Goal: Task Accomplishment & Management: Complete application form

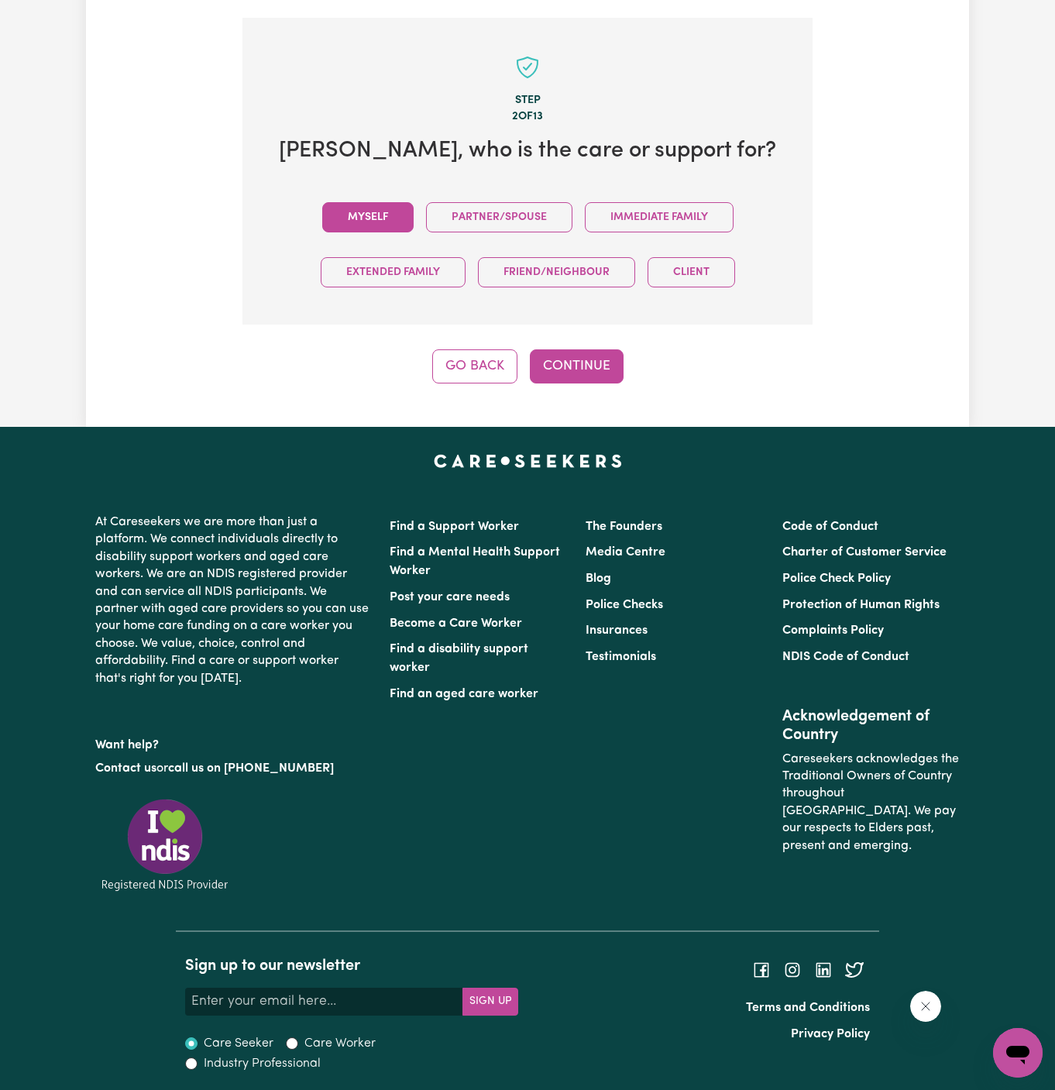
click at [387, 214] on button "Myself" at bounding box center [367, 217] width 91 height 30
click at [556, 363] on button "Continue" at bounding box center [577, 367] width 94 height 34
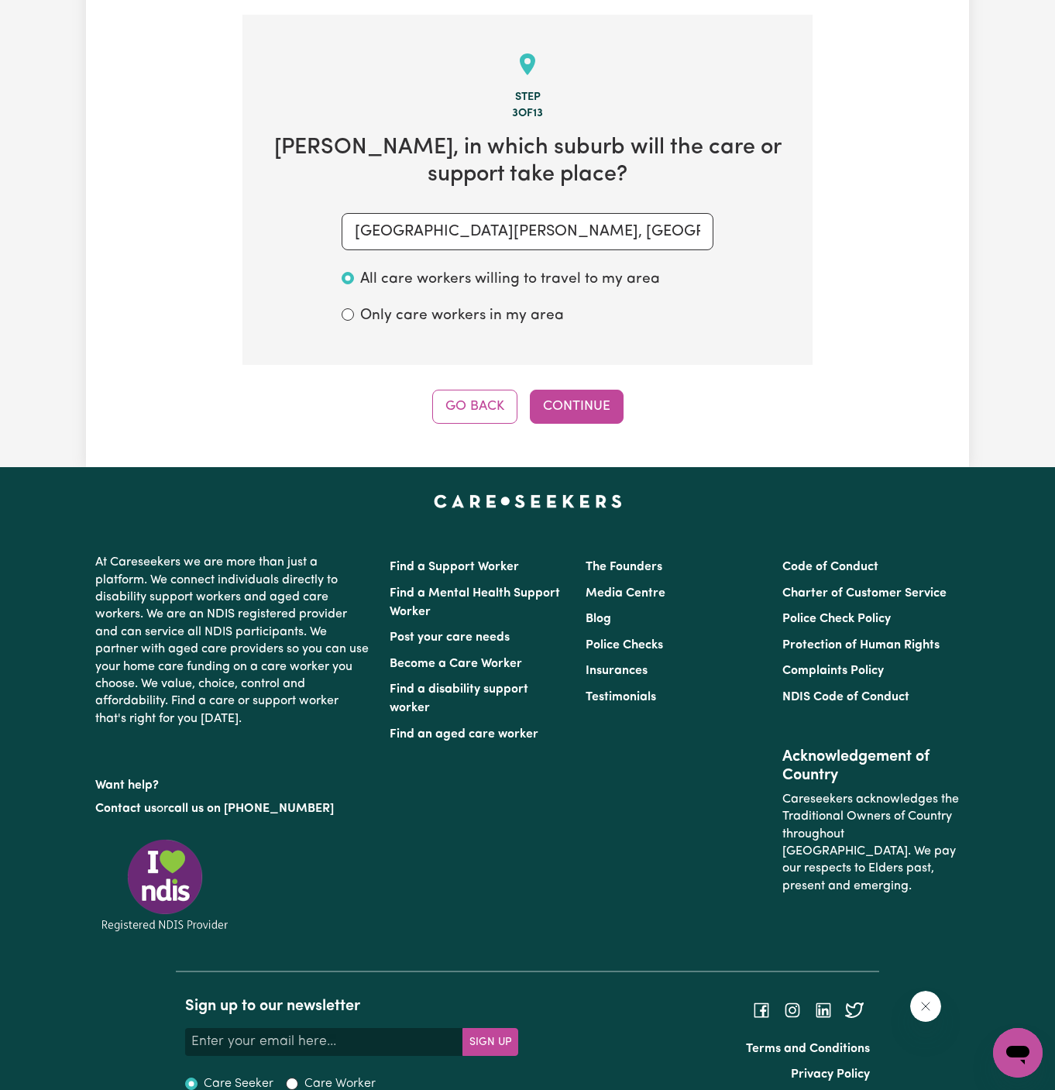
scroll to position [549, 0]
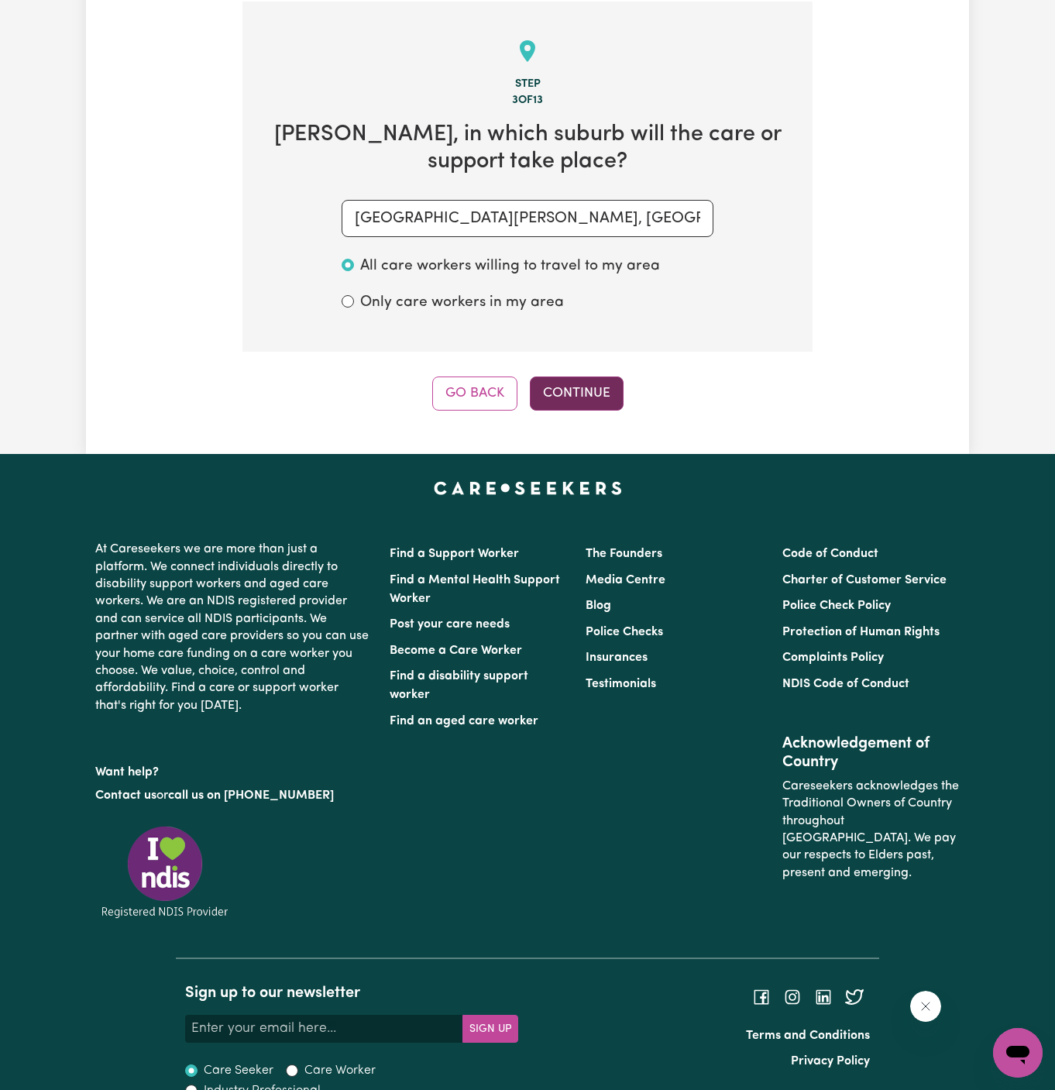
click at [597, 392] on button "Continue" at bounding box center [577, 394] width 94 height 34
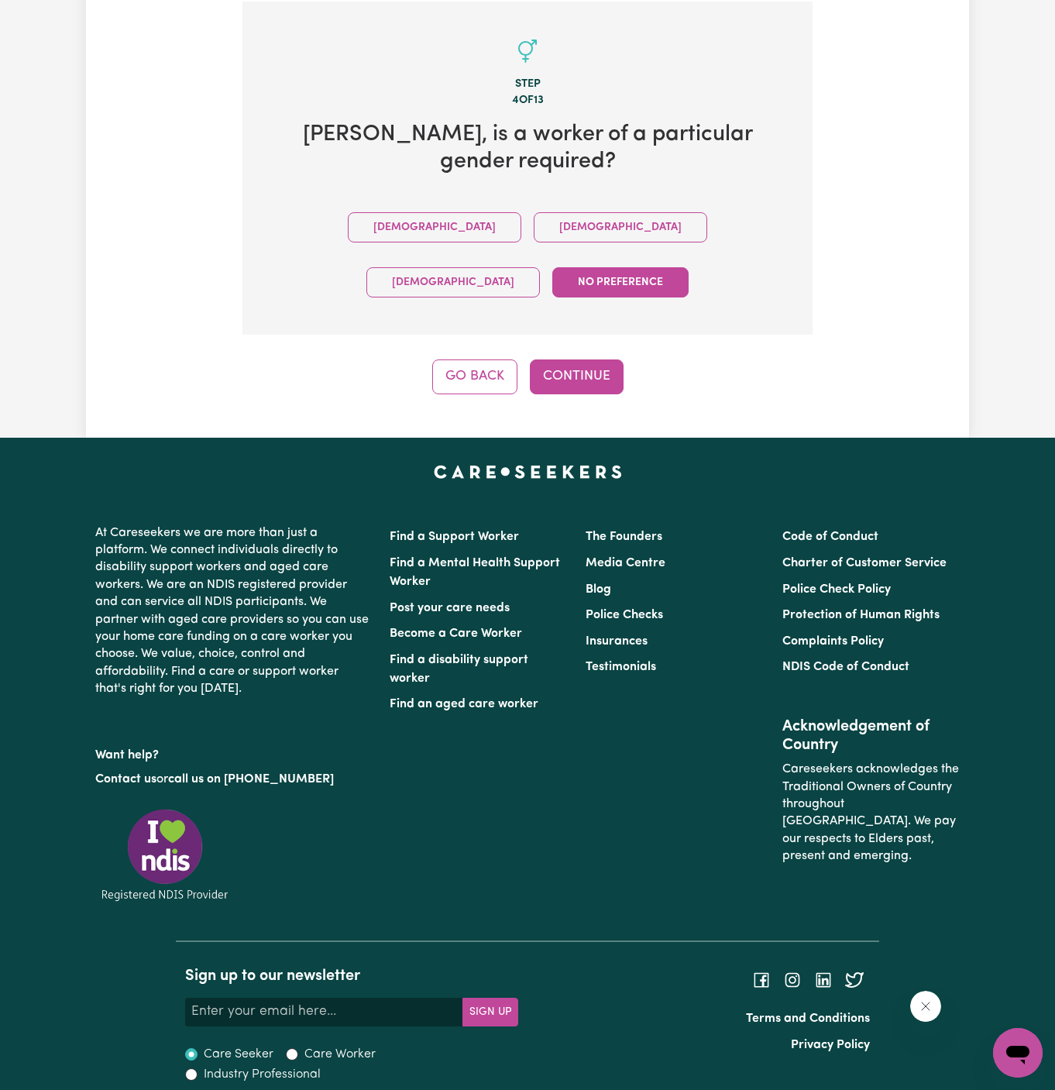
scroll to position [505, 0]
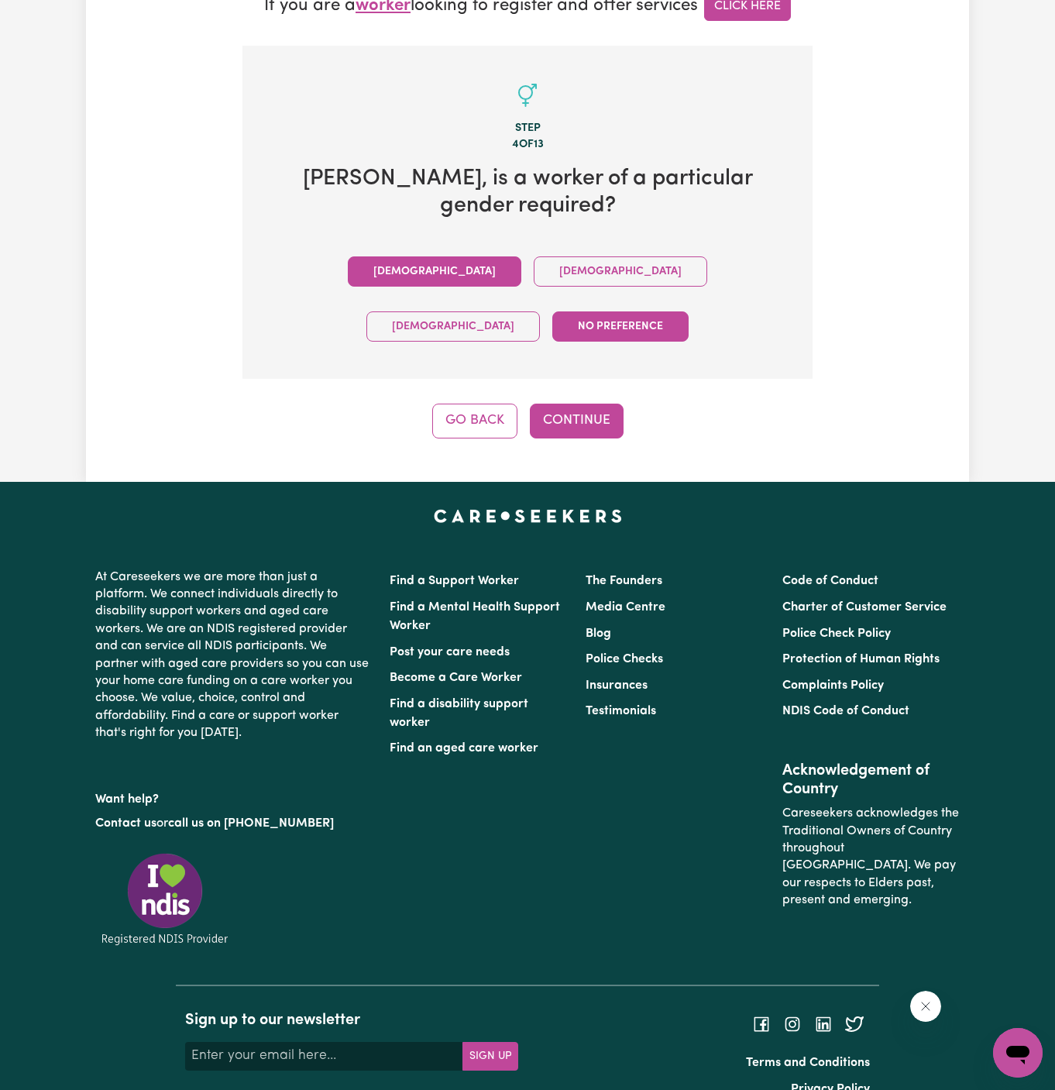
click at [353, 257] on button "[DEMOGRAPHIC_DATA]" at bounding box center [435, 272] width 174 height 30
click at [588, 404] on button "Continue" at bounding box center [577, 421] width 94 height 34
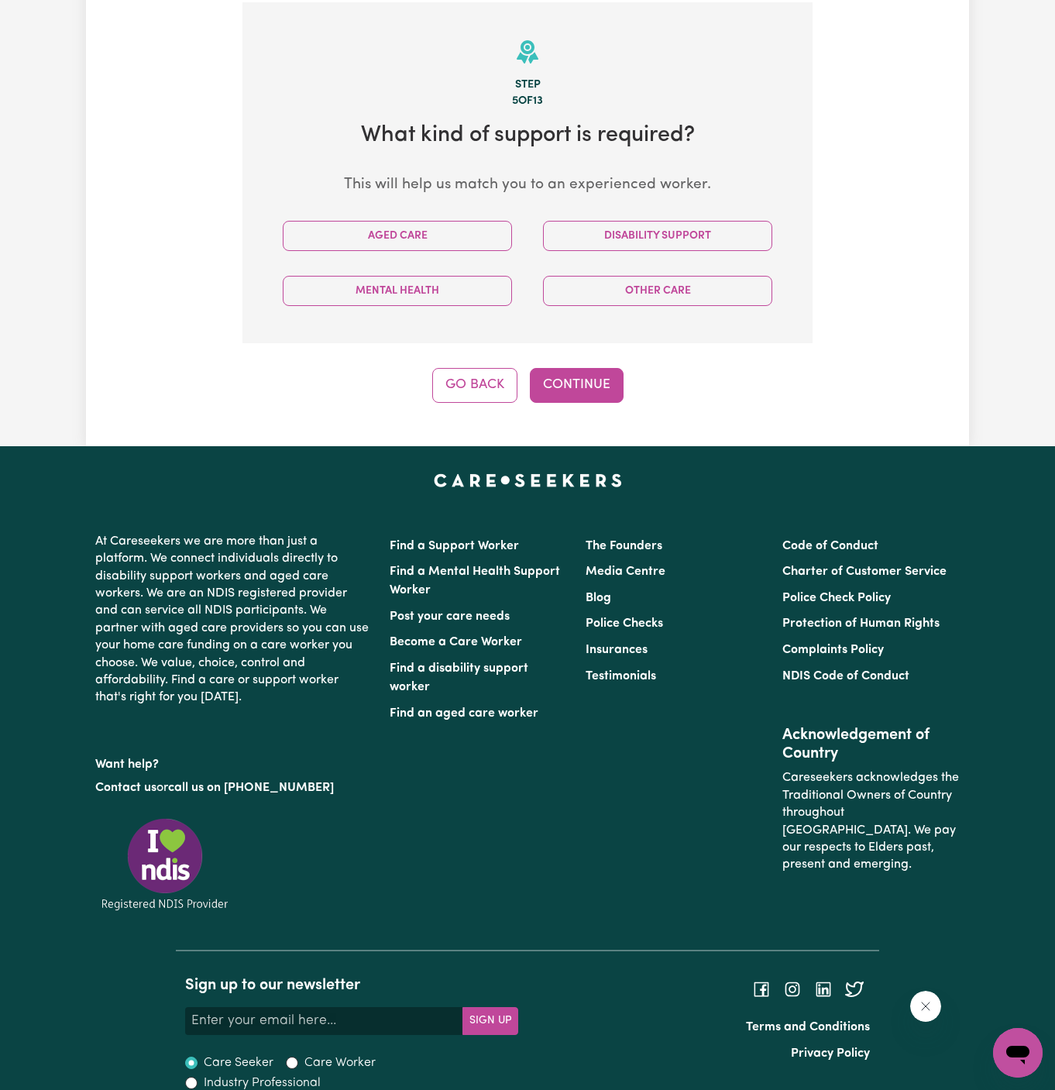
scroll to position [549, 0]
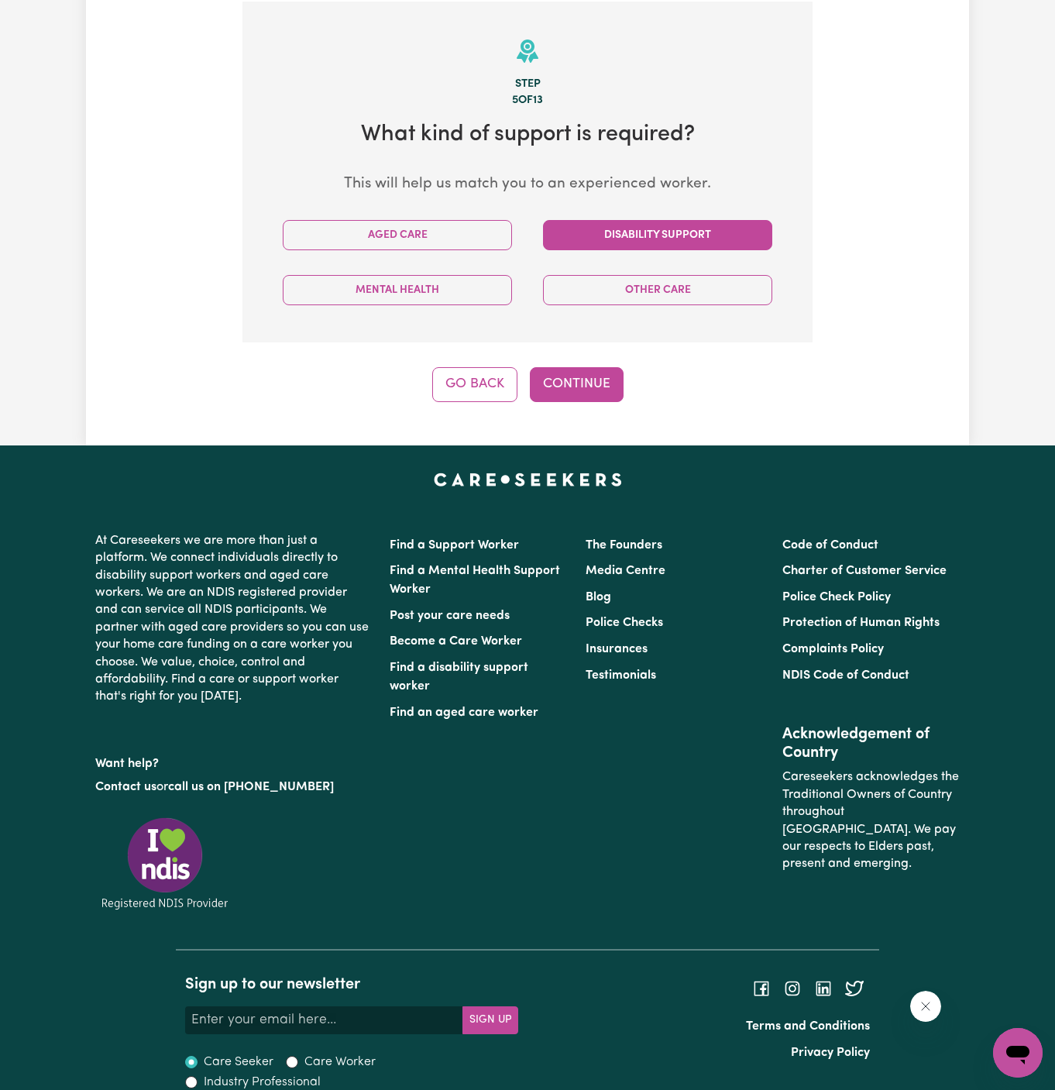
click at [632, 226] on button "Disability Support" at bounding box center [657, 235] width 229 height 30
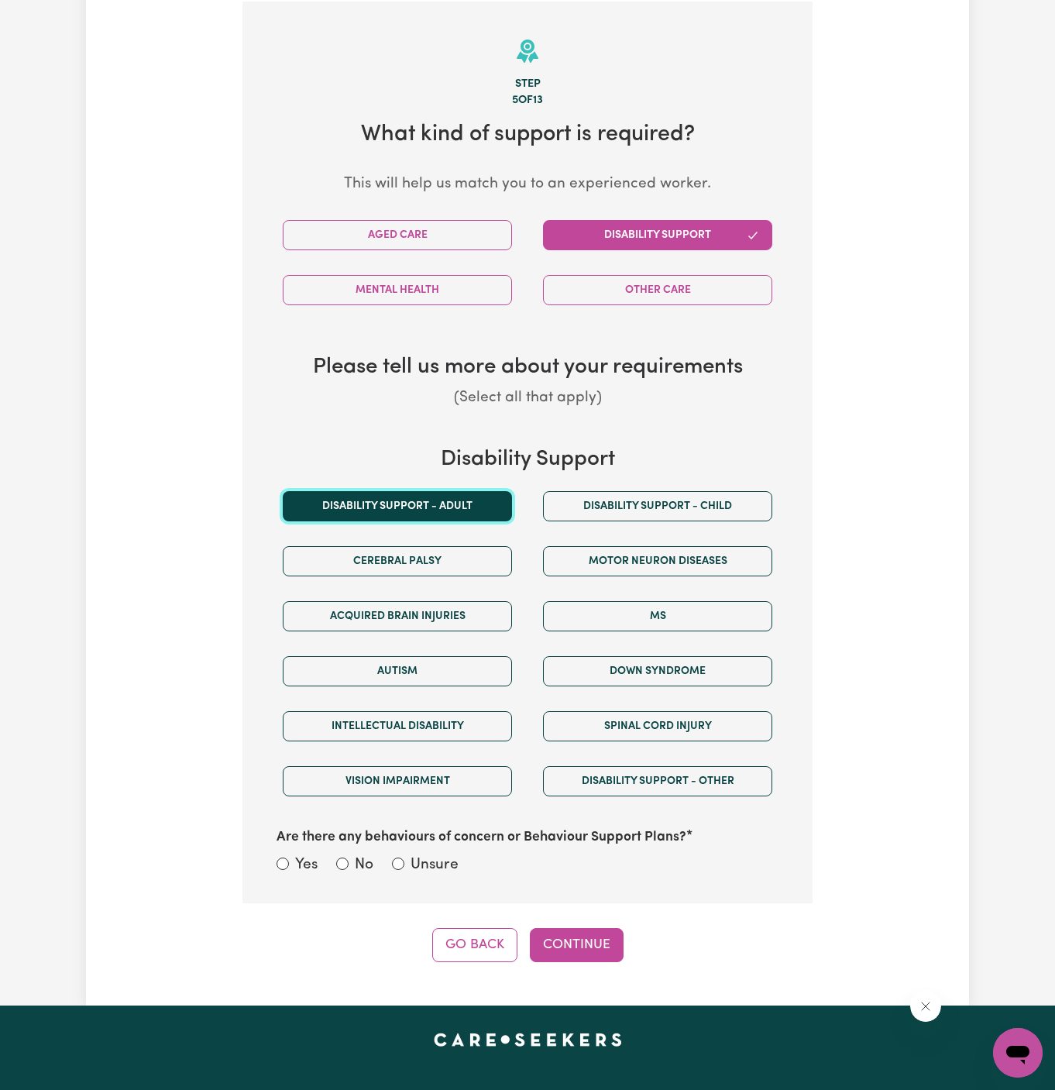
click at [455, 502] on button "Disability support - Adult" at bounding box center [397, 506] width 229 height 30
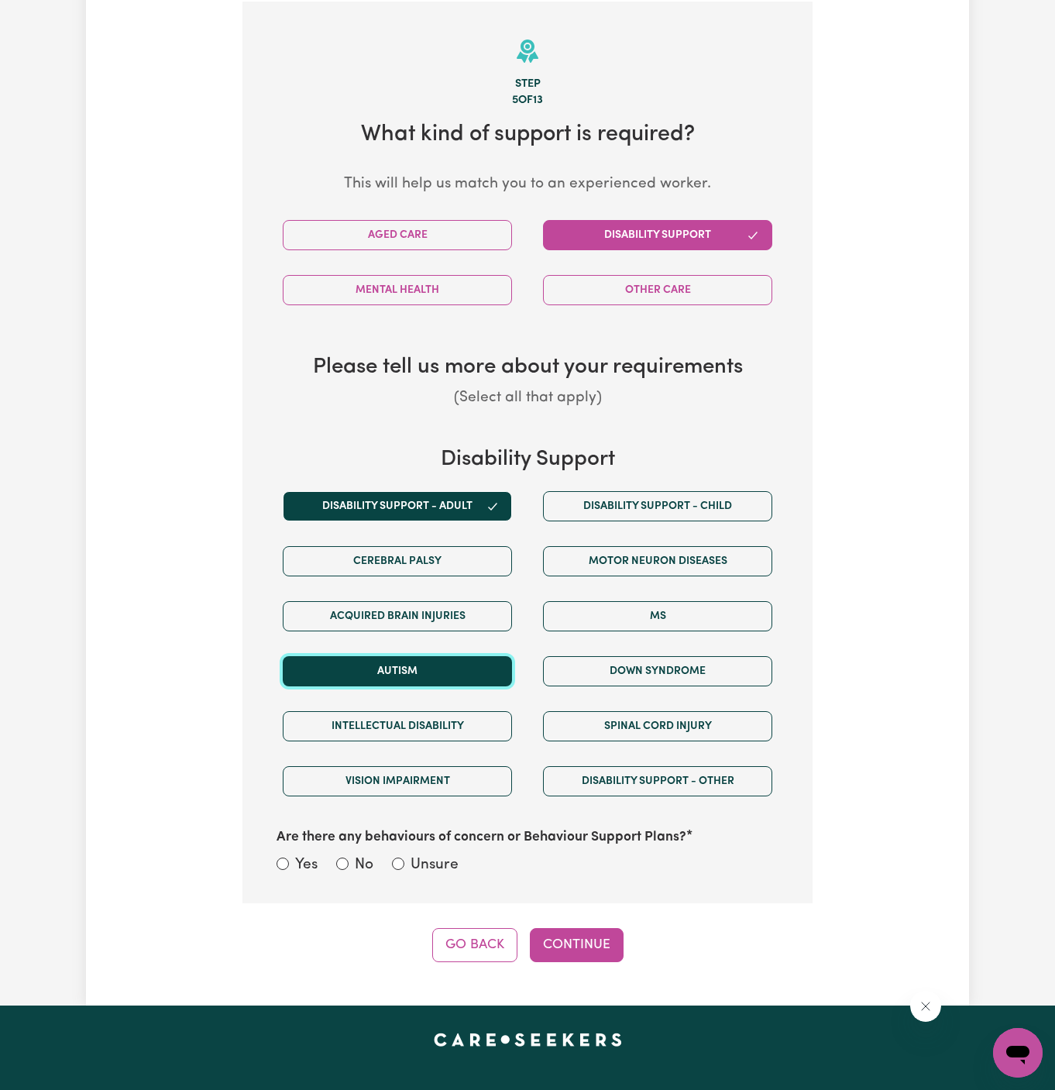
click at [455, 672] on button "Autism" at bounding box center [397, 671] width 229 height 30
click at [419, 856] on label "Unsure" at bounding box center [435, 866] width 48 height 22
click at [405, 858] on input "Unsure" at bounding box center [398, 864] width 12 height 12
radio input "true"
click at [592, 930] on button "Continue" at bounding box center [577, 945] width 94 height 34
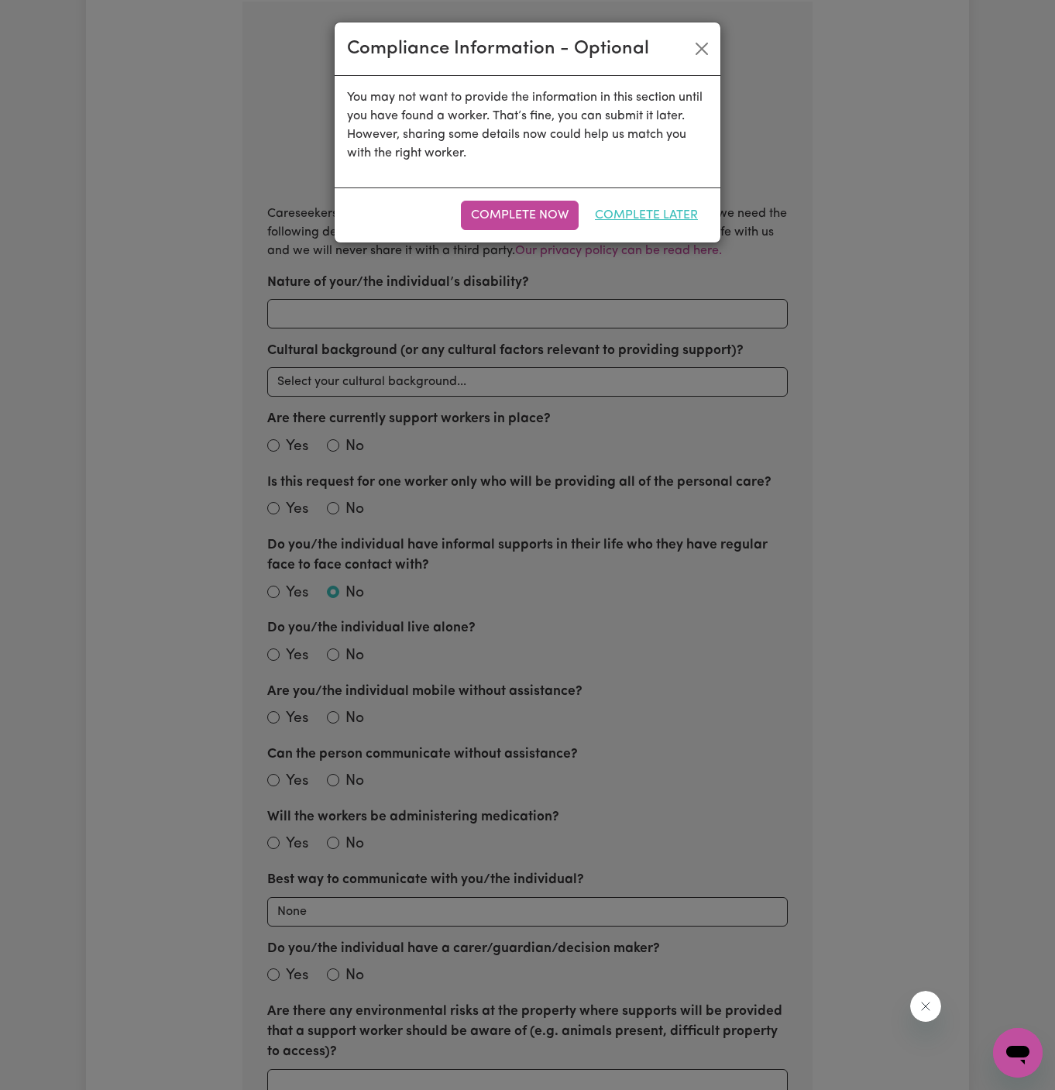
click at [646, 209] on button "Complete Later" at bounding box center [646, 215] width 123 height 29
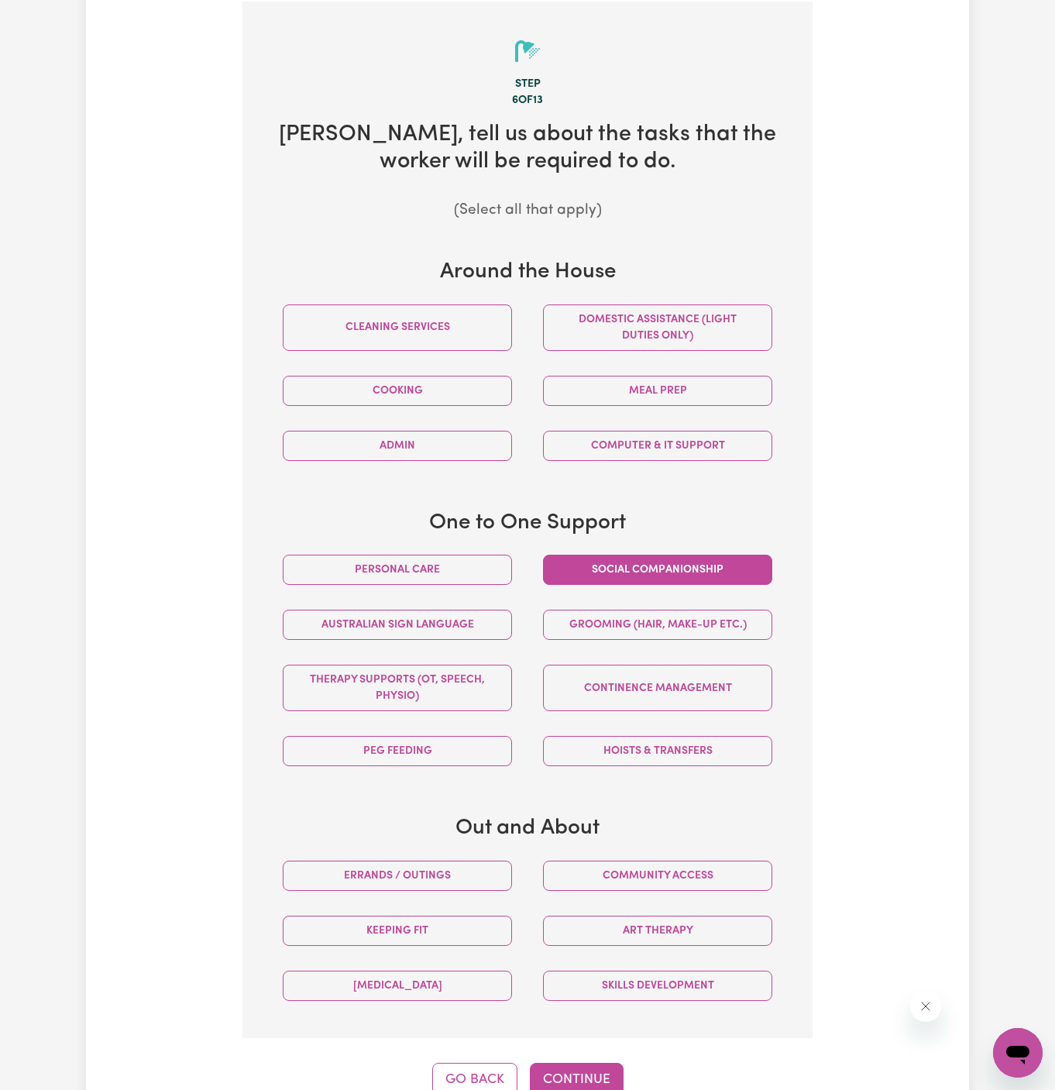
click at [652, 579] on button "Social companionship" at bounding box center [657, 570] width 229 height 30
click at [656, 871] on button "Community access" at bounding box center [657, 876] width 229 height 30
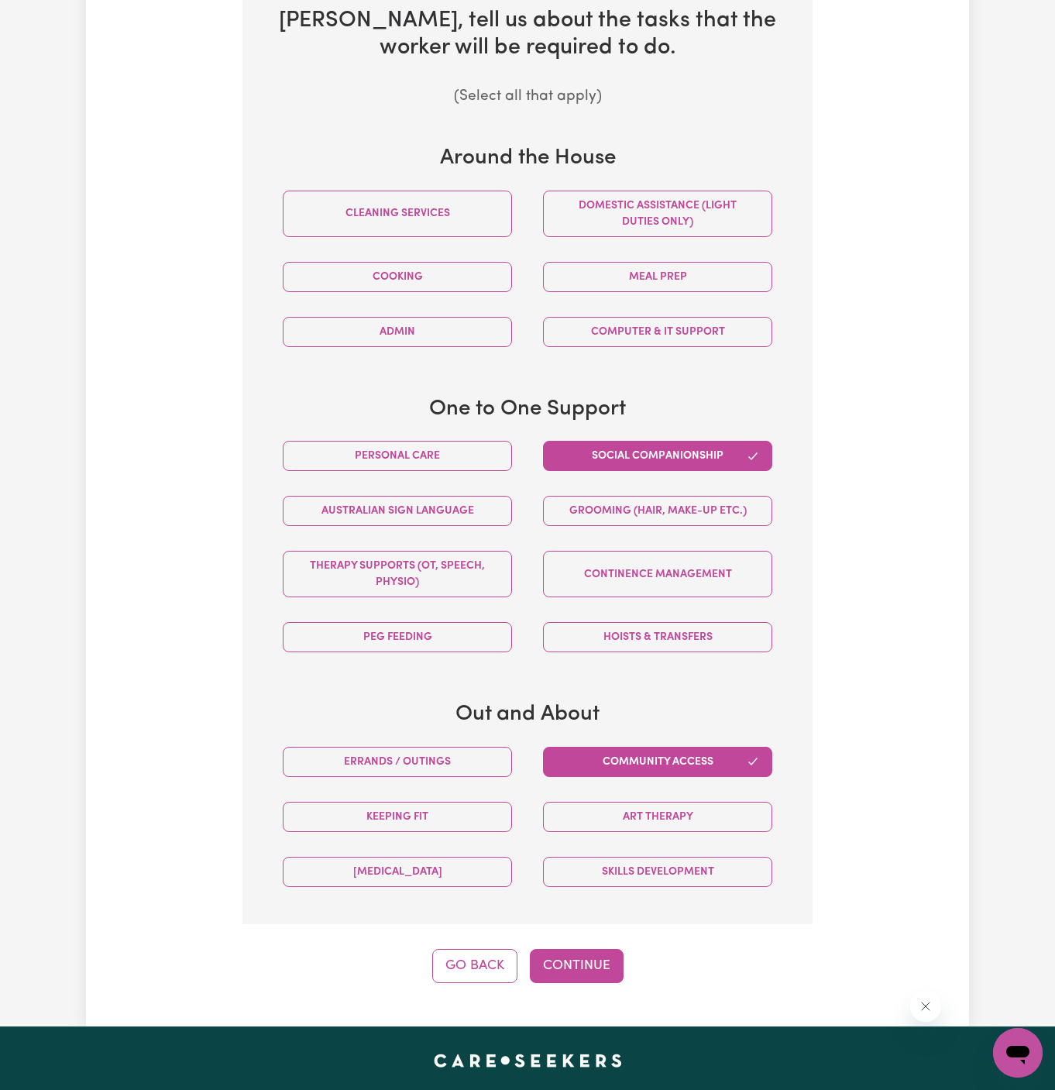
scroll to position [742, 0]
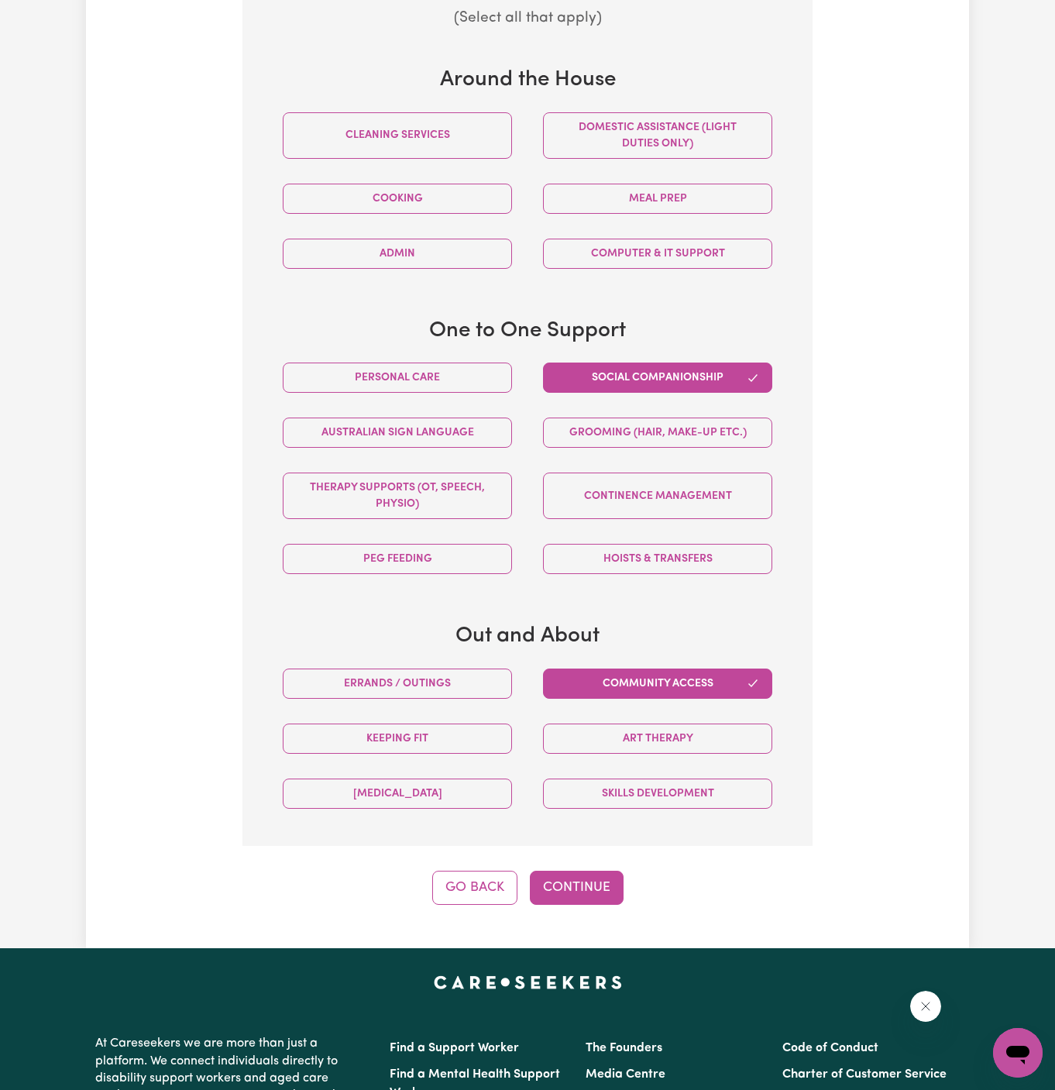
click at [595, 900] on div "Tell us your care and support requirements Welcome to Careseekers. We are excit…" at bounding box center [527, 131] width 883 height 1636
click at [597, 878] on button "Continue" at bounding box center [577, 888] width 94 height 34
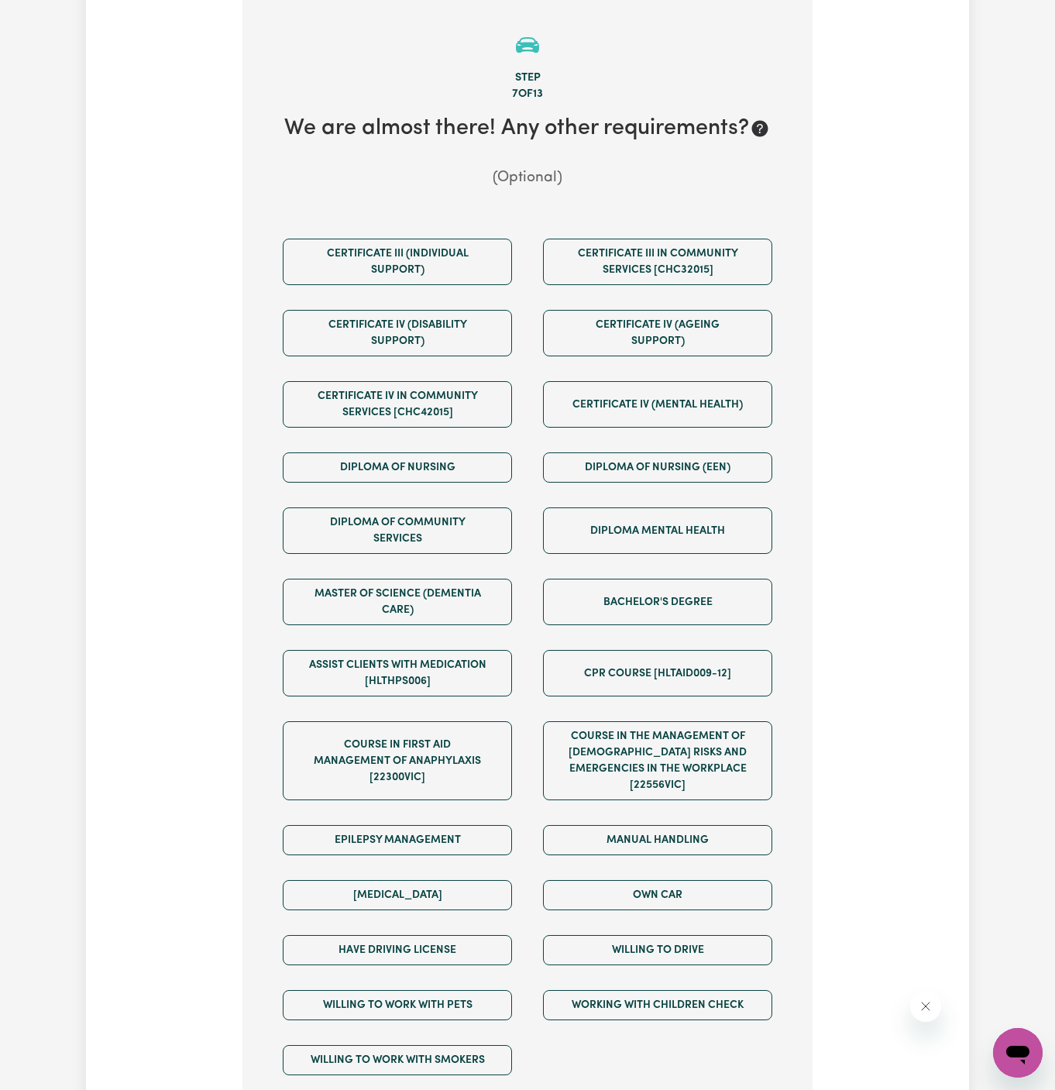
scroll to position [549, 0]
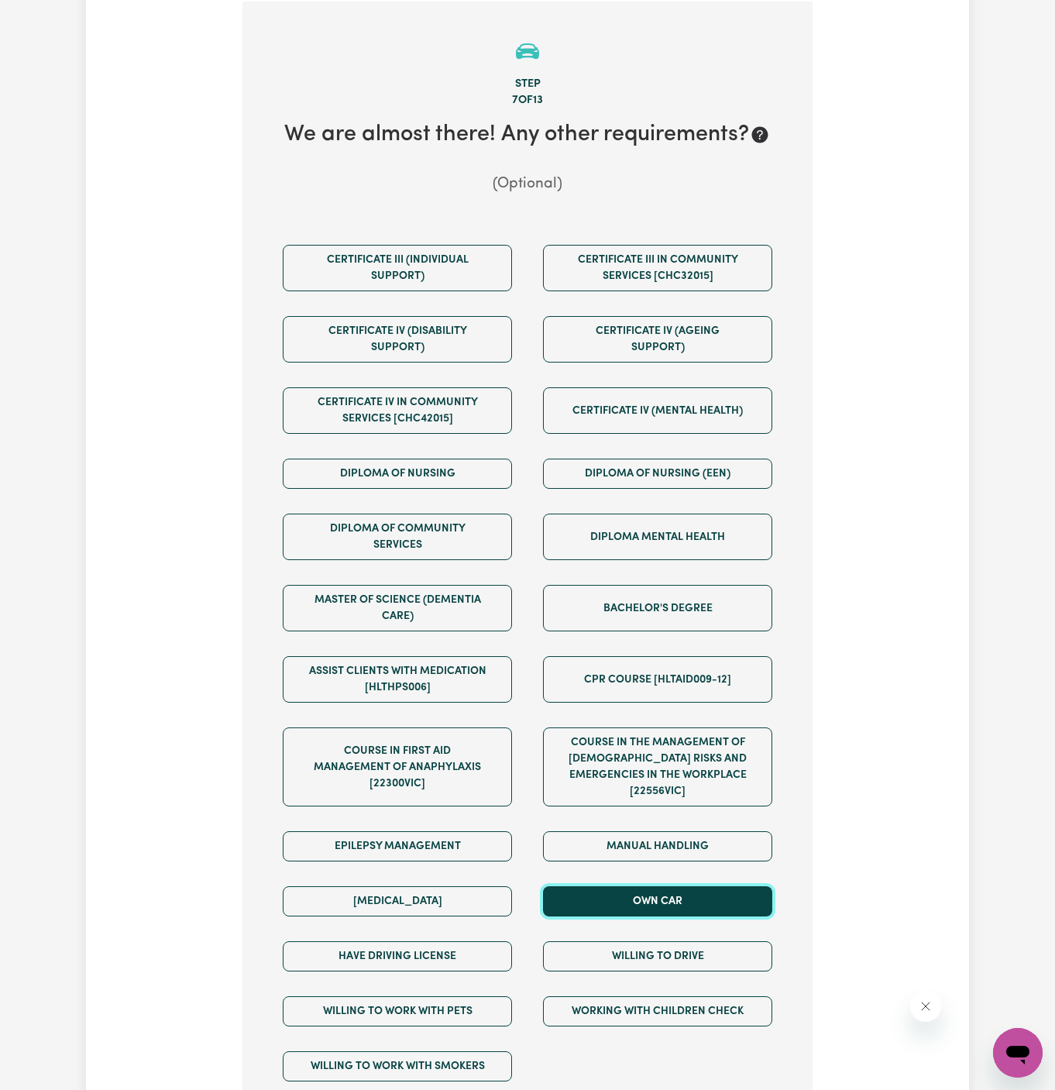
click at [702, 887] on button "Own Car" at bounding box center [657, 902] width 229 height 30
click at [702, 929] on div "Willing to drive" at bounding box center [658, 956] width 260 height 55
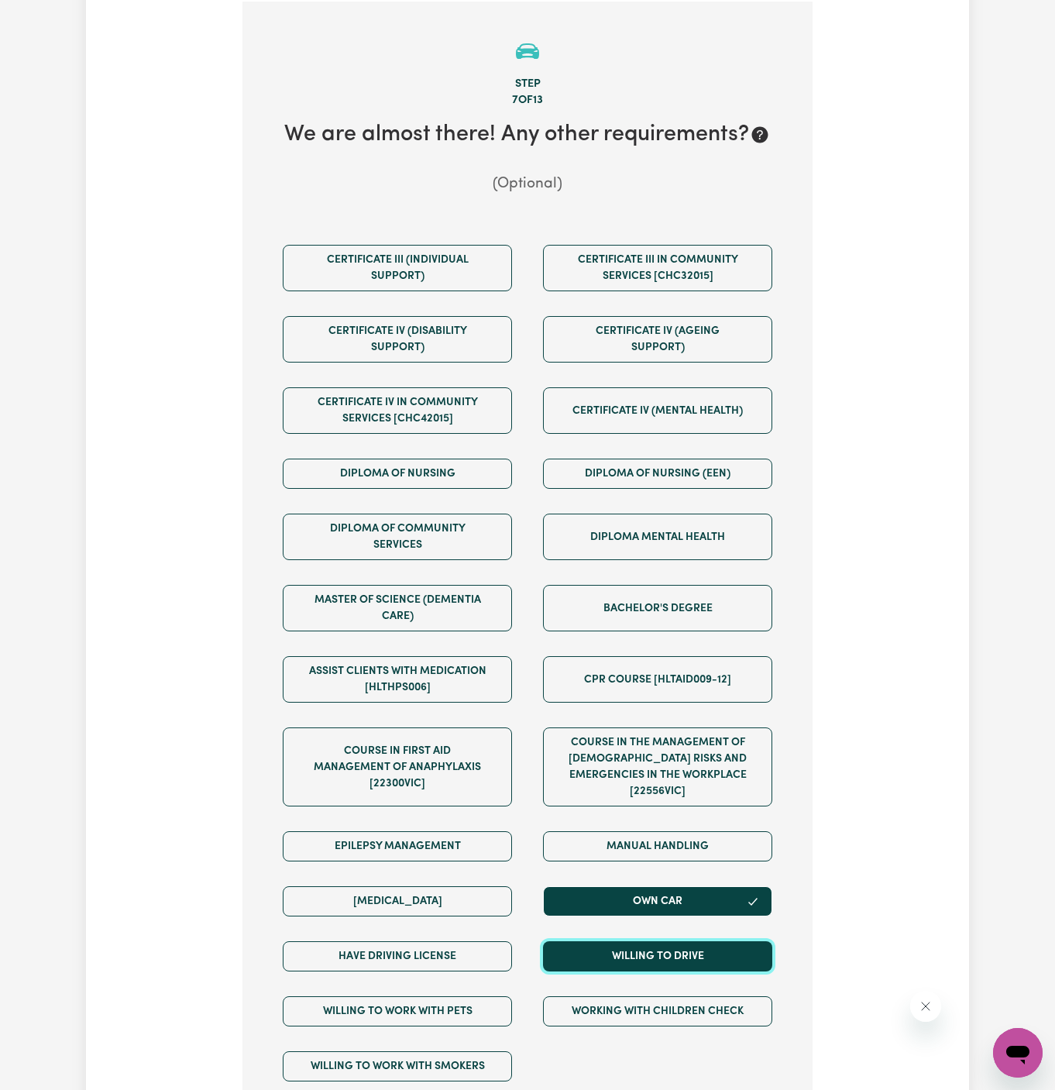
click at [700, 945] on button "Willing to drive" at bounding box center [657, 957] width 229 height 30
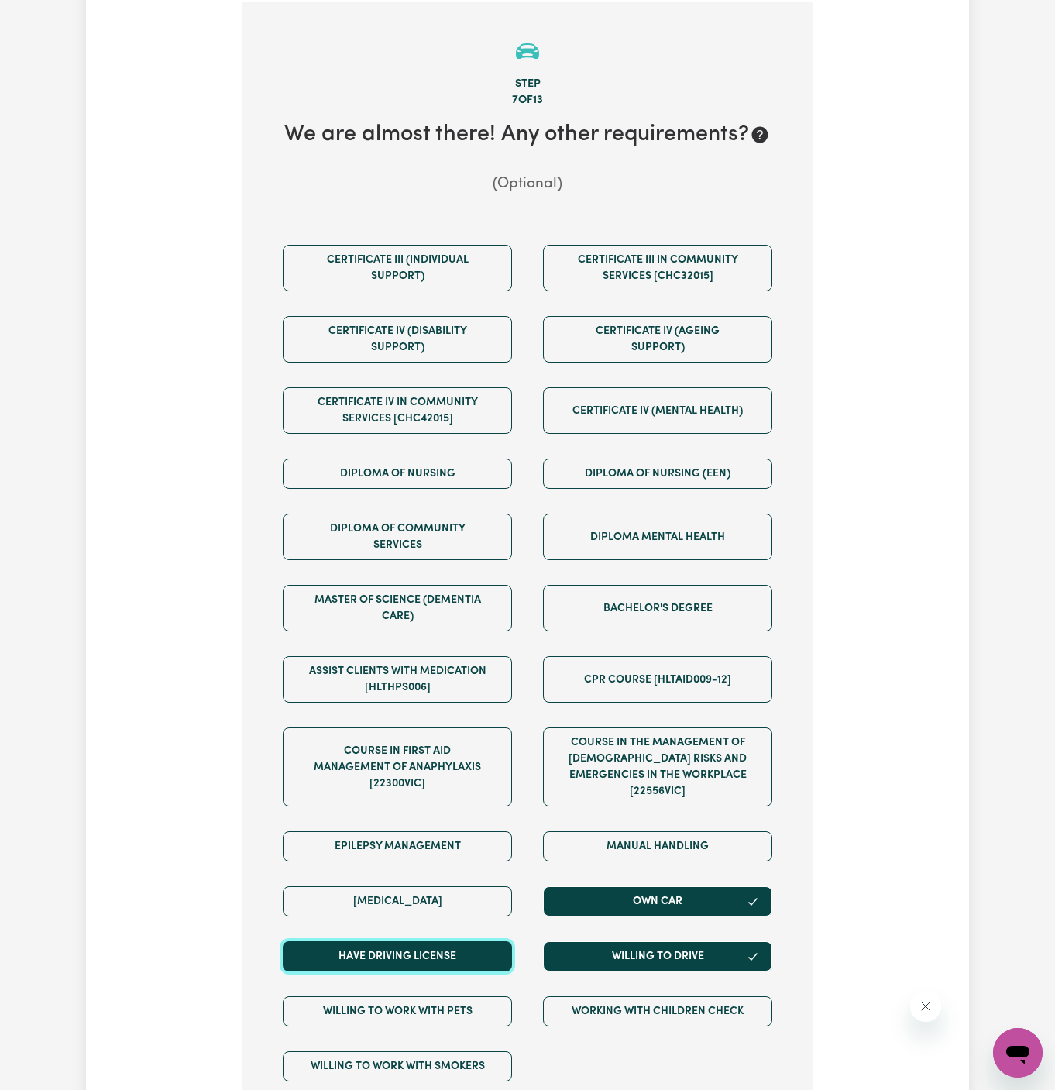
click at [473, 942] on button "Have driving license" at bounding box center [397, 957] width 229 height 30
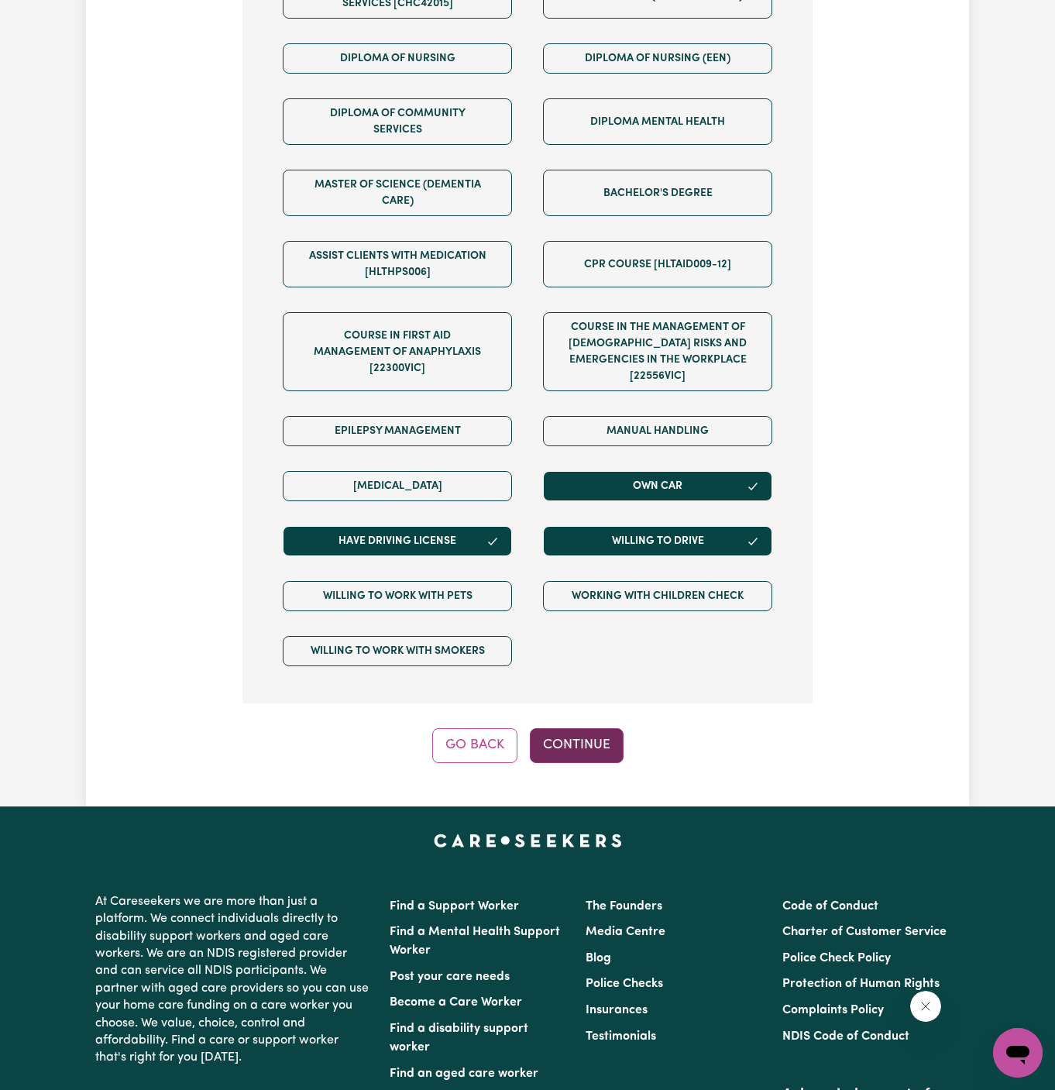
click at [577, 728] on button "Continue" at bounding box center [577, 745] width 94 height 34
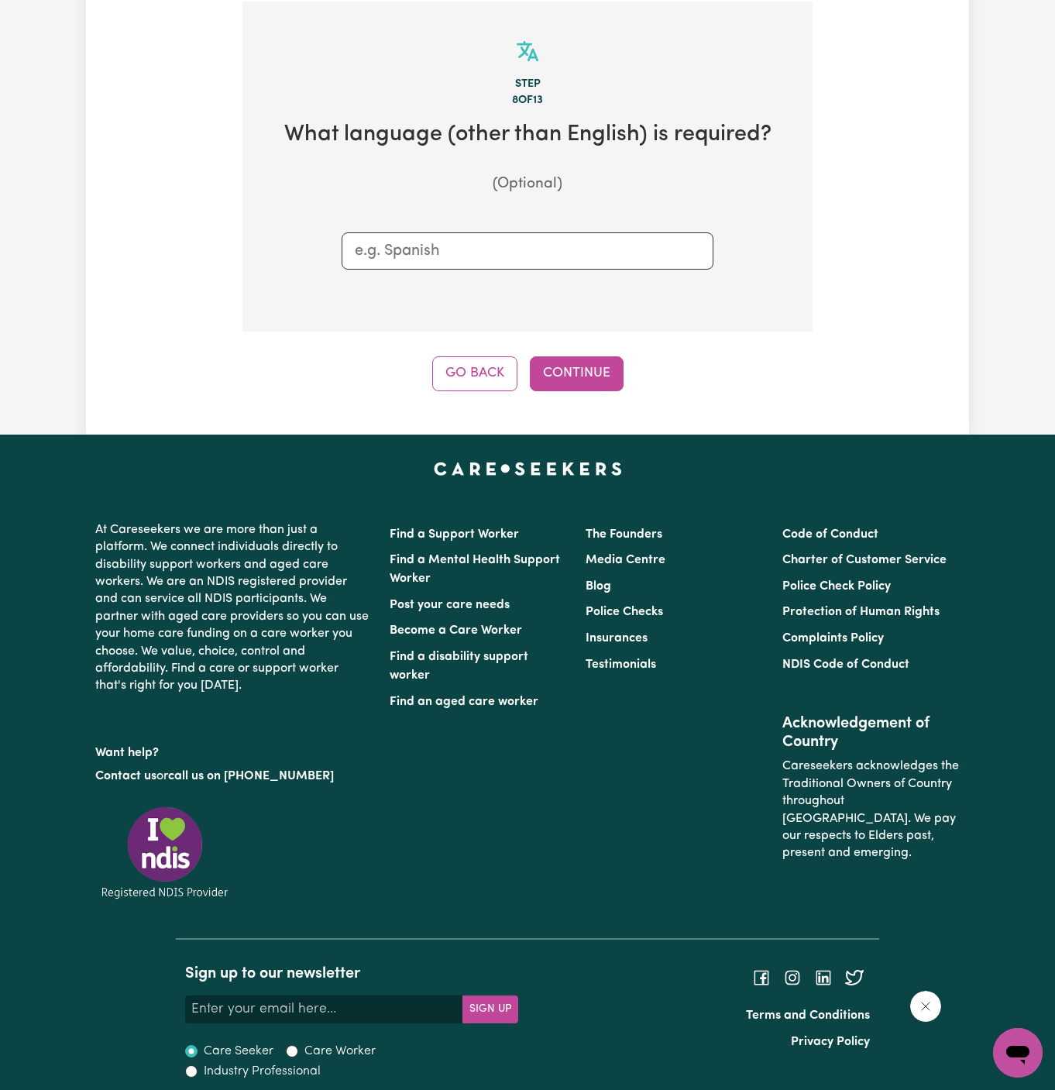
click at [595, 354] on div "Step 8 of 13 What language (other than English) is required? (Optional) Go Back…" at bounding box center [528, 197] width 570 height 390
click at [596, 360] on button "Continue" at bounding box center [577, 373] width 94 height 34
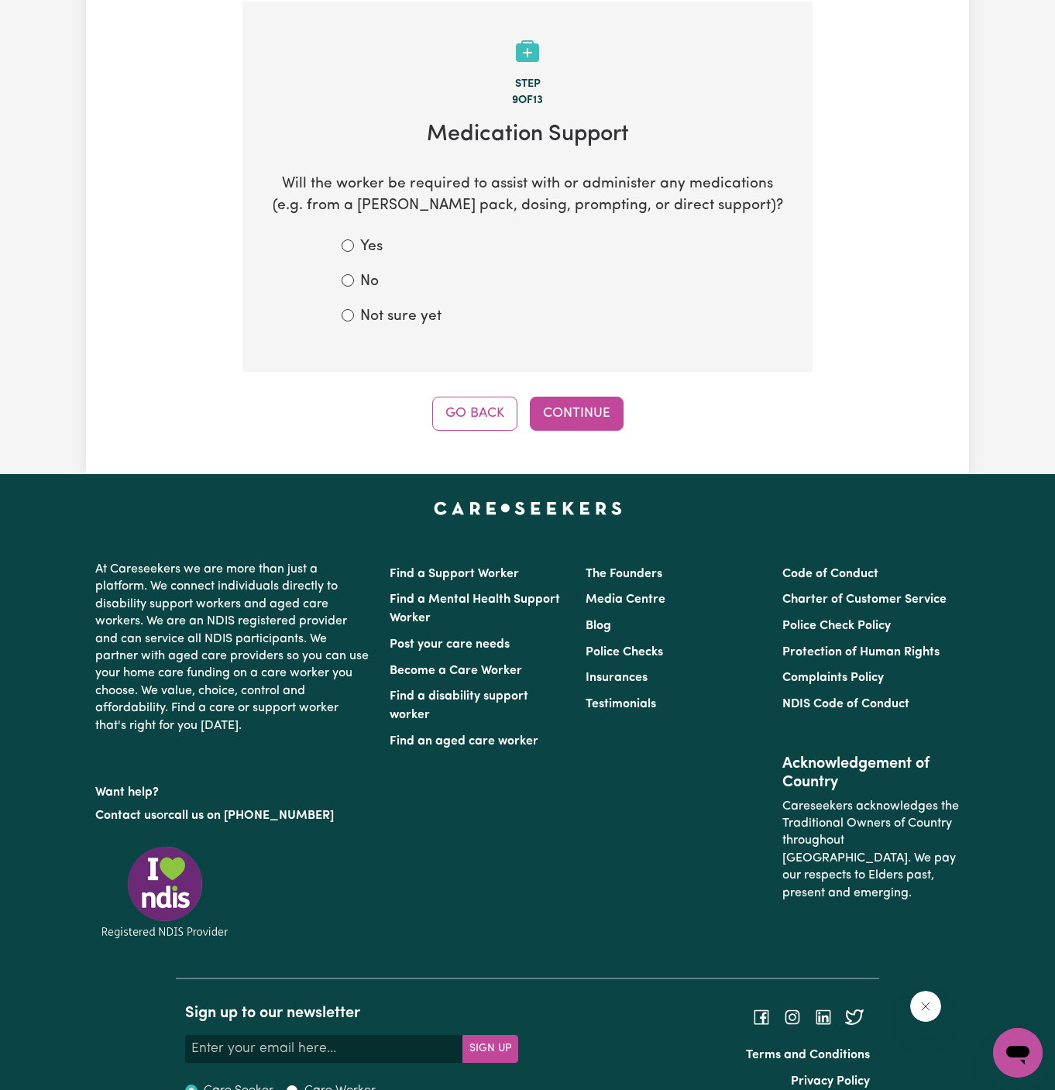
drag, startPoint x: 373, startPoint y: 281, endPoint x: 540, endPoint y: 393, distance: 201.2
click at [374, 281] on label "No" at bounding box center [369, 282] width 19 height 22
click at [354, 281] on input "No" at bounding box center [348, 280] width 12 height 12
radio input "true"
click at [544, 405] on button "Continue" at bounding box center [577, 414] width 94 height 34
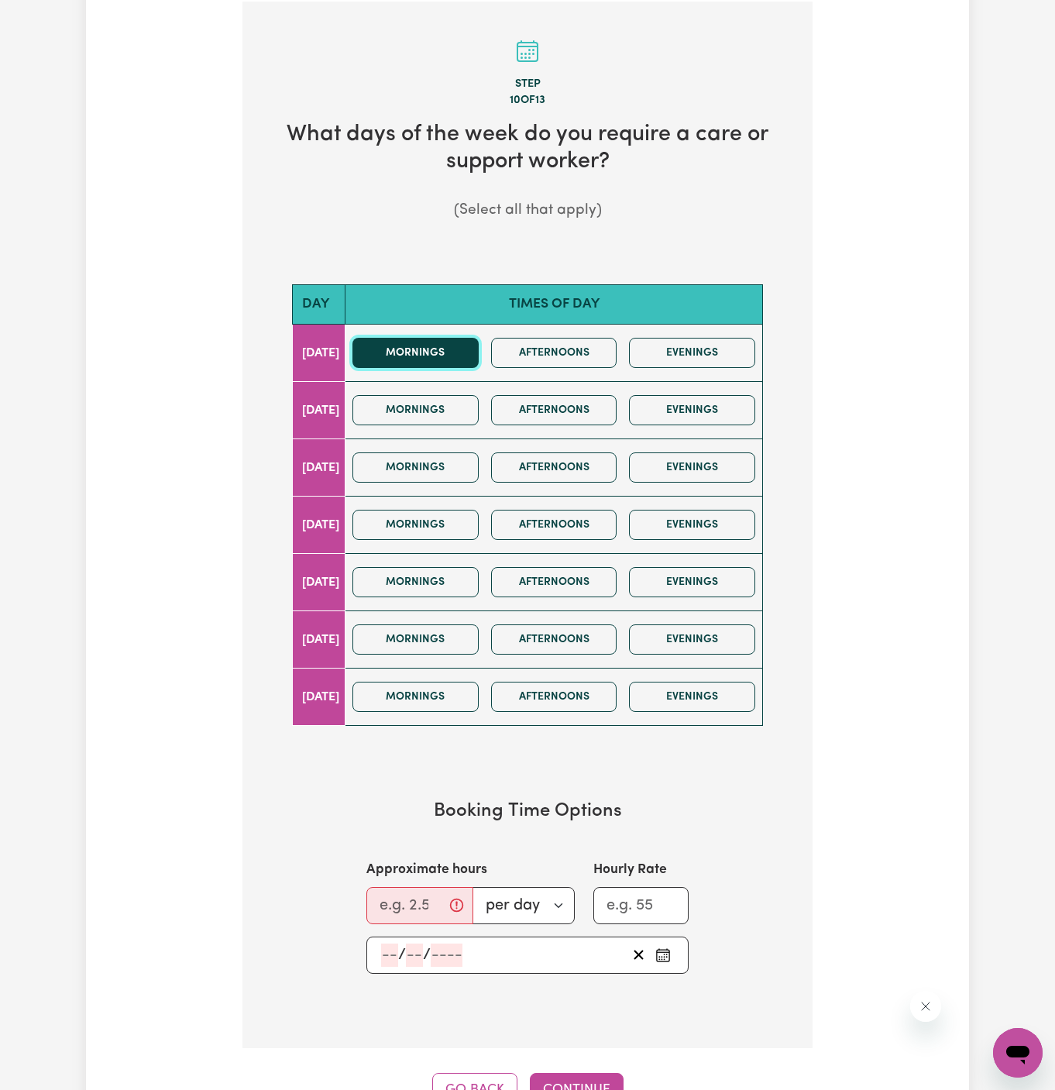
click at [460, 353] on button "Mornings" at bounding box center [416, 353] width 126 height 30
click at [448, 514] on button "Mornings" at bounding box center [416, 525] width 126 height 30
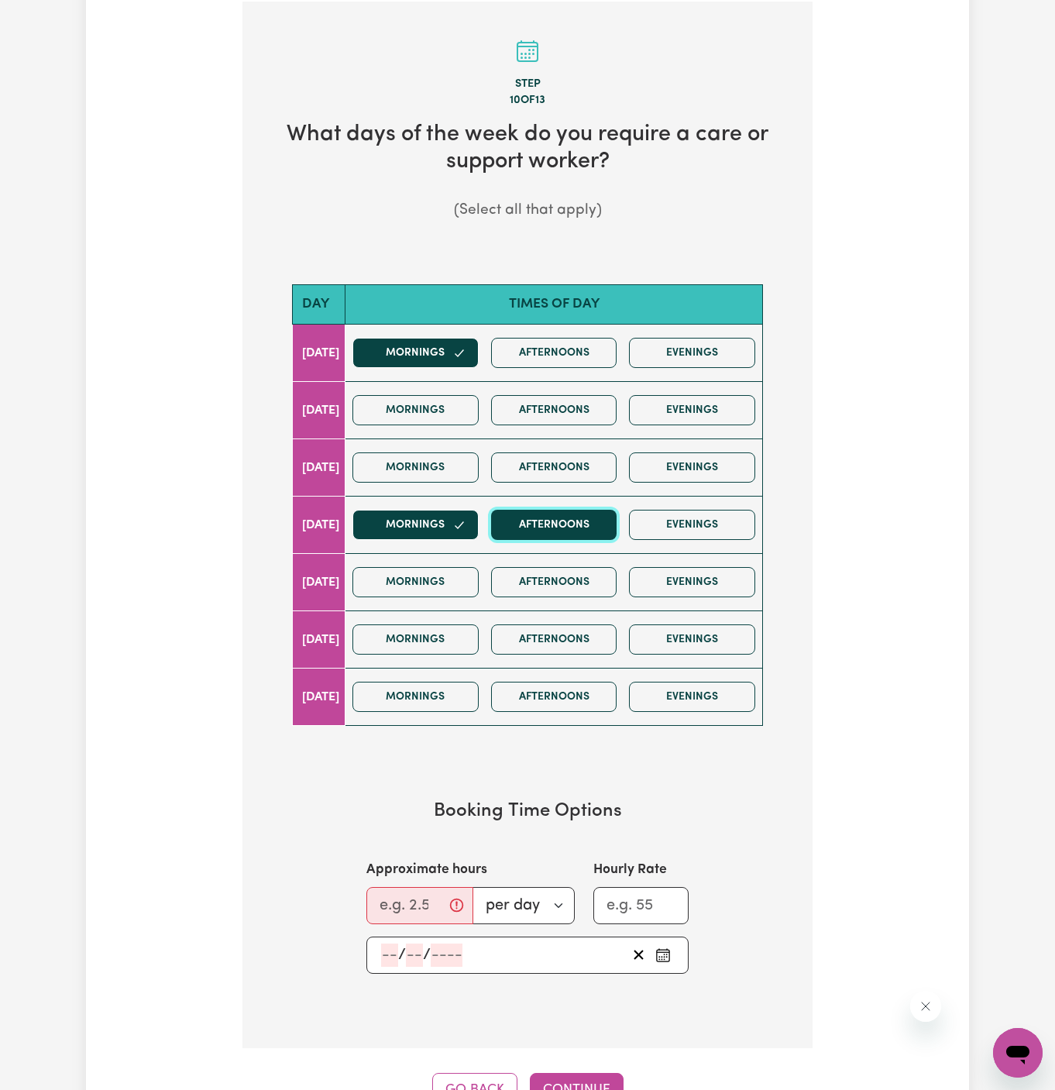
click at [572, 520] on button "Afternoons" at bounding box center [554, 525] width 126 height 30
click at [580, 347] on button "Afternoons" at bounding box center [554, 353] width 126 height 30
click at [416, 890] on input "Approximate hours" at bounding box center [420, 905] width 107 height 37
type input "1"
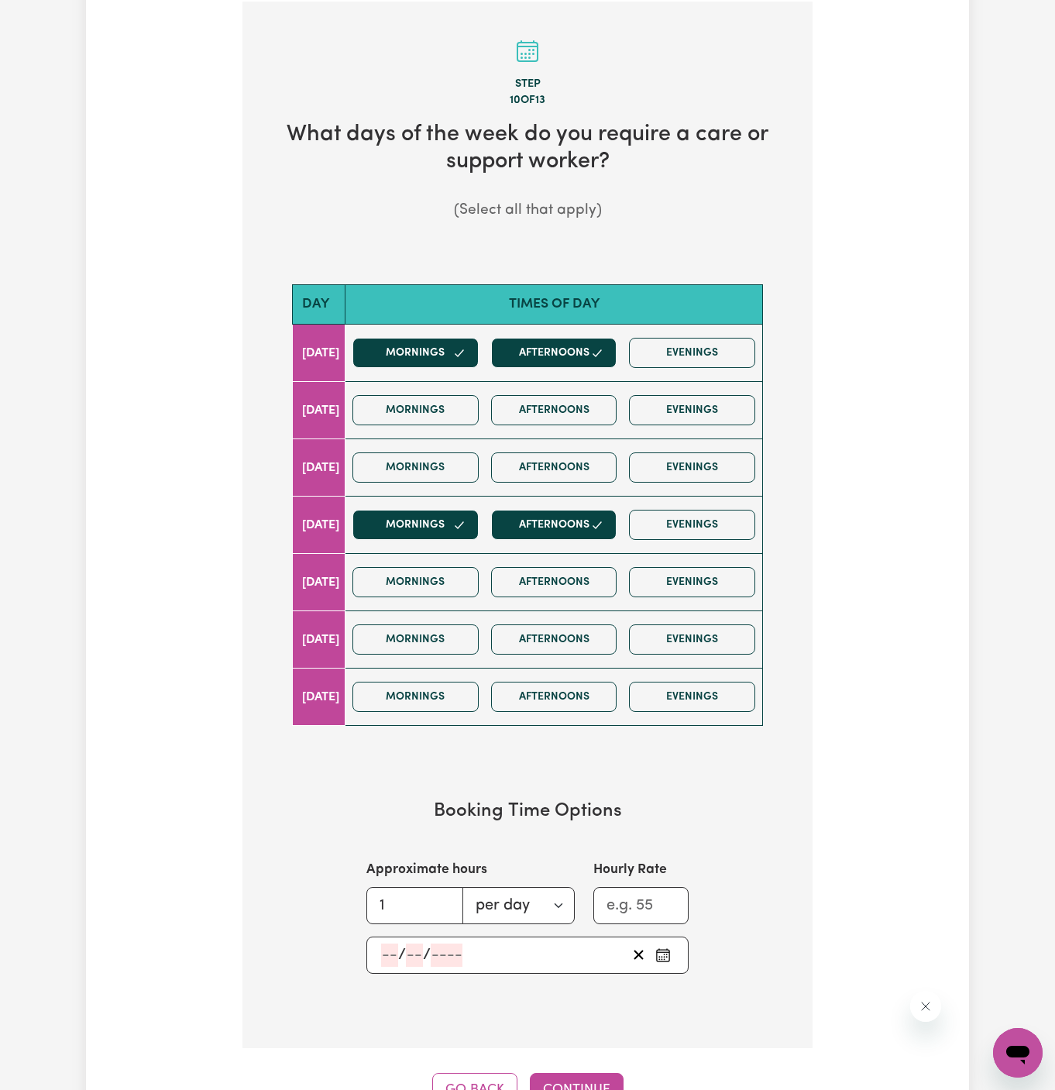
click at [384, 944] on input "number" at bounding box center [389, 955] width 17 height 23
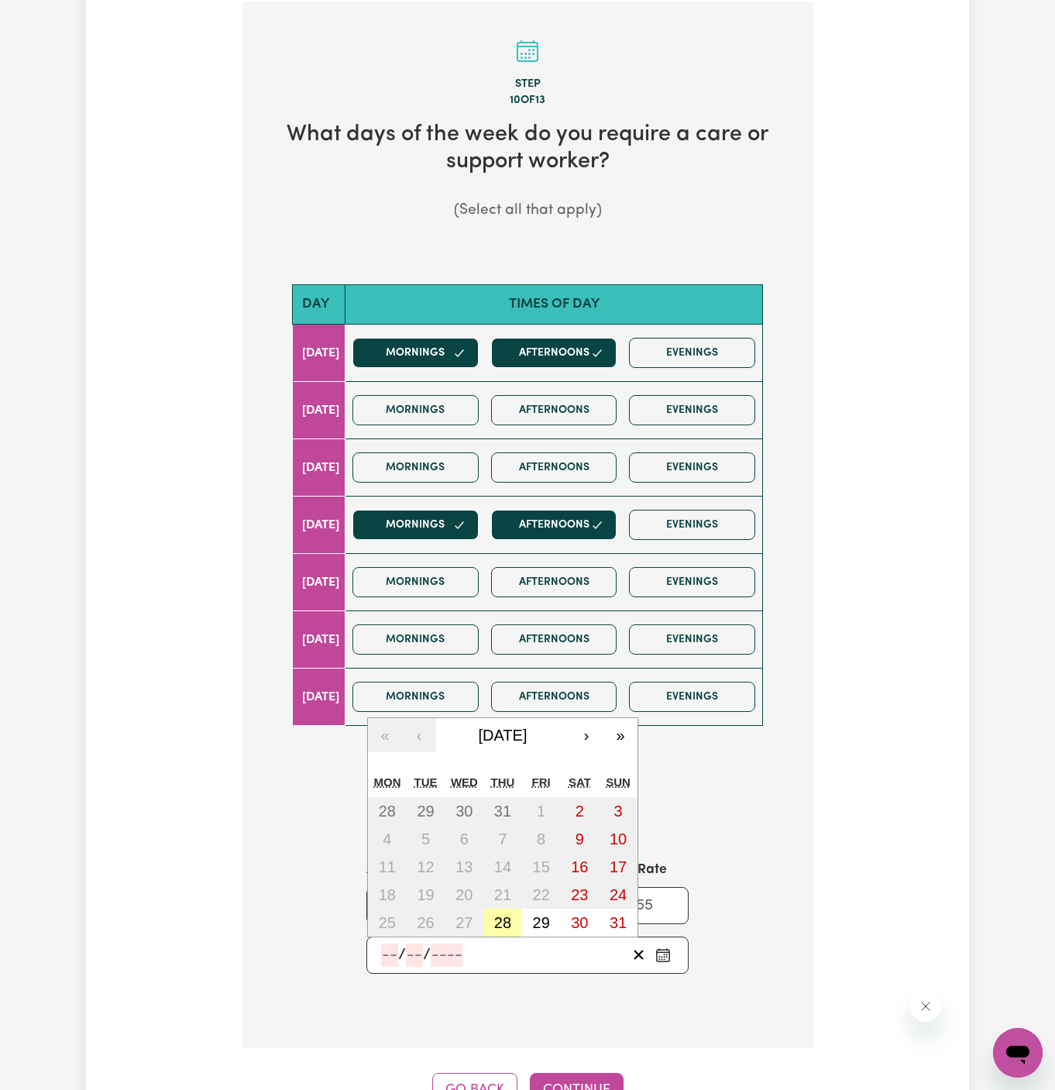
click at [510, 918] on abbr "28" at bounding box center [502, 922] width 17 height 17
type input "[DATE]"
type input "28"
type input "8"
type input "2025"
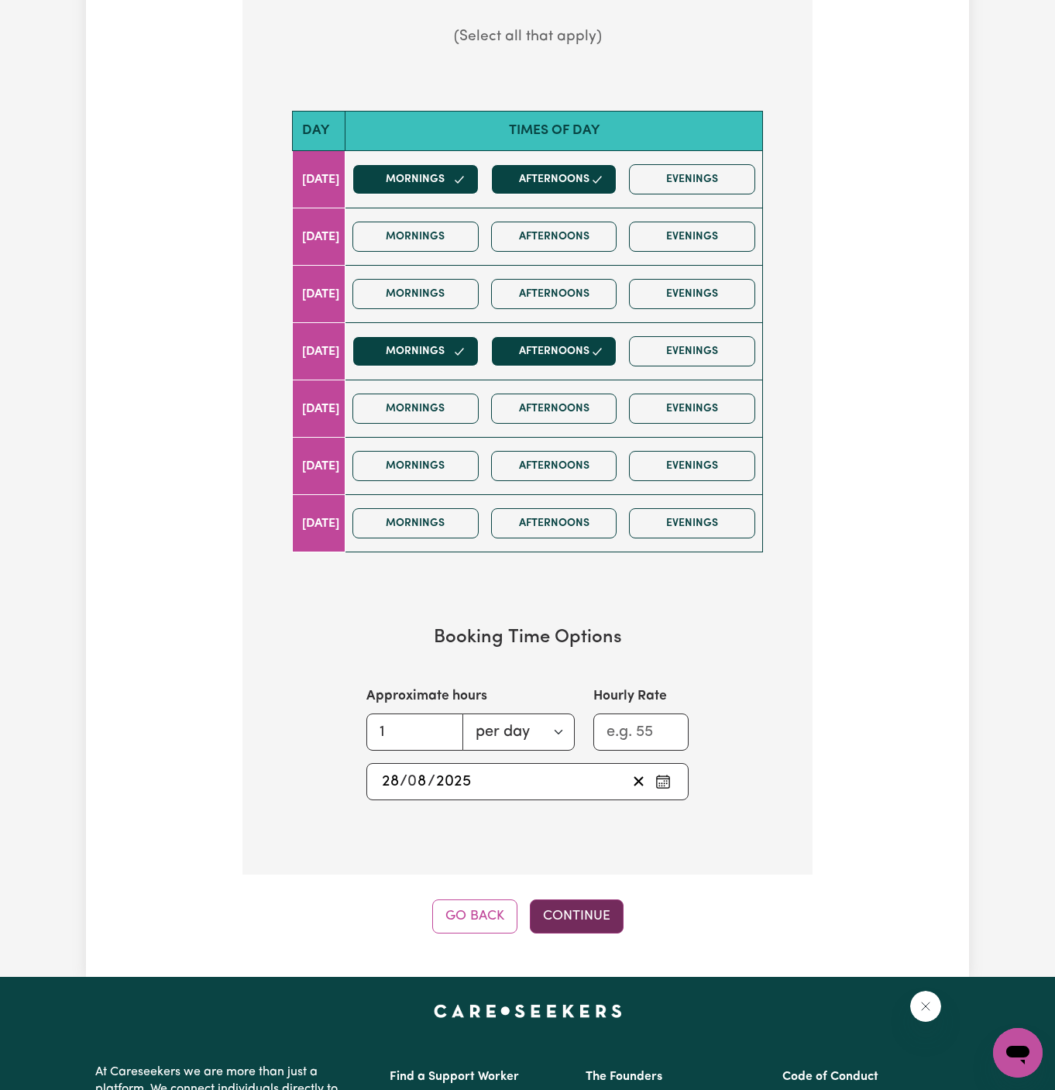
click at [577, 918] on button "Continue" at bounding box center [577, 917] width 94 height 34
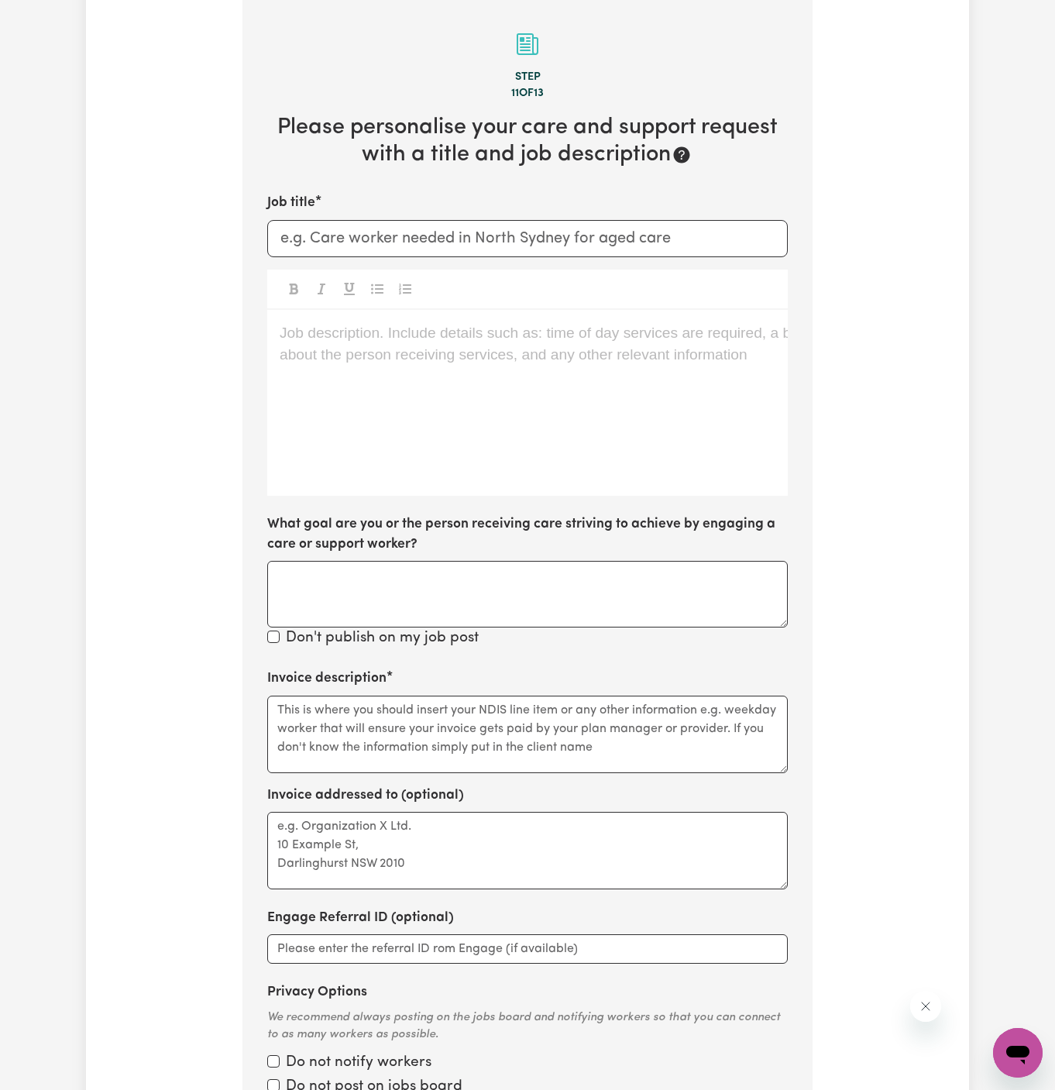
scroll to position [549, 0]
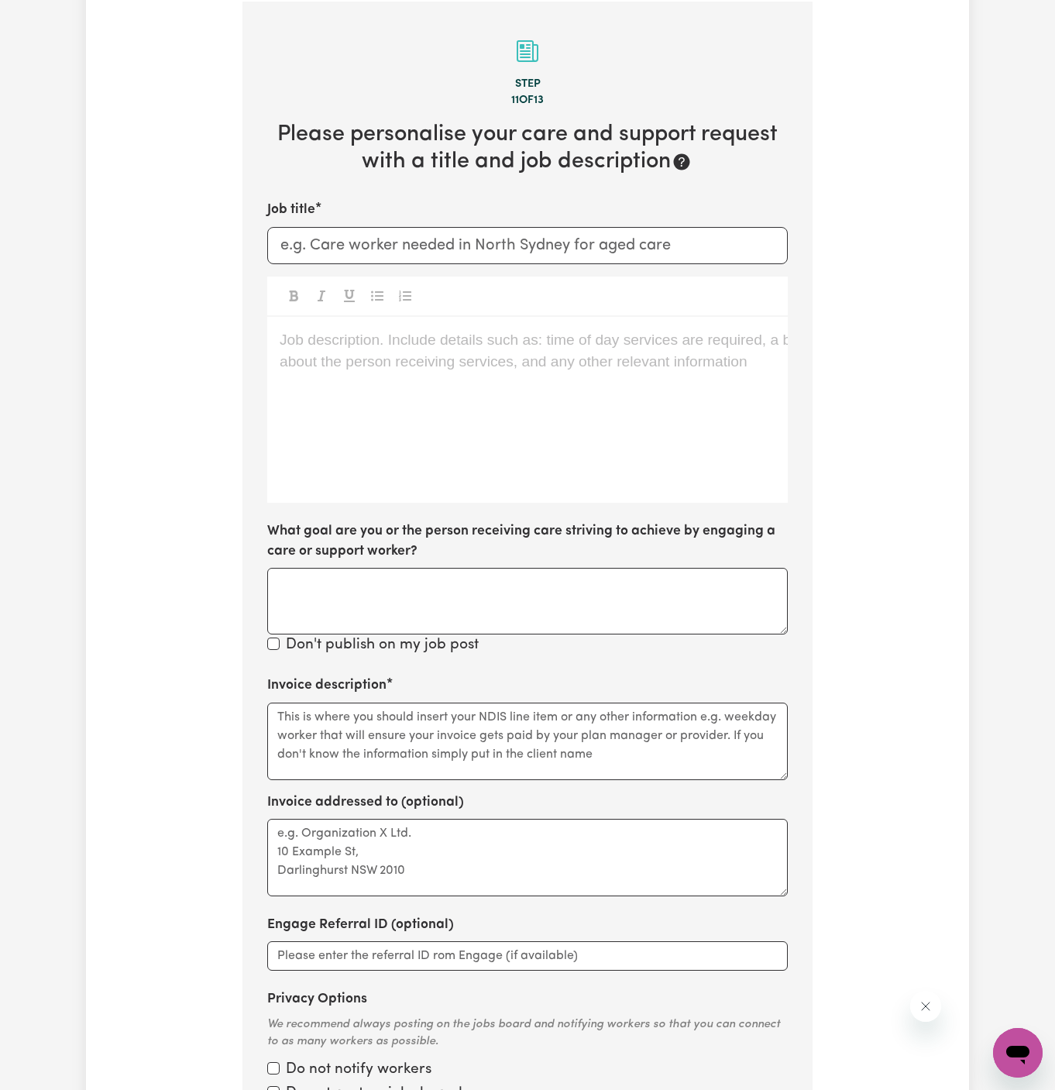
click at [581, 389] on div "Job description. Include details such as: time of day services are required, a …" at bounding box center [527, 410] width 521 height 186
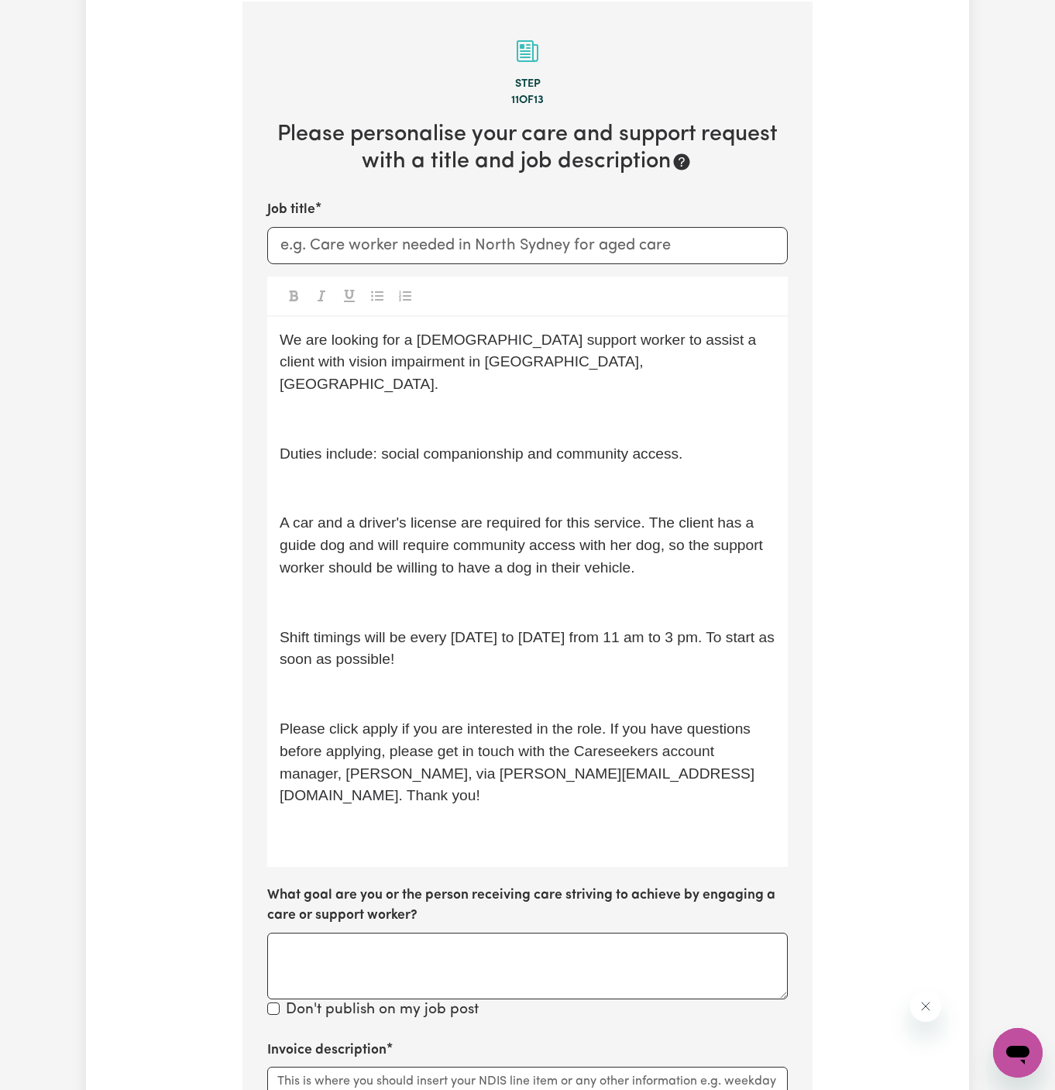
click at [560, 408] on p "﻿" at bounding box center [528, 419] width 496 height 22
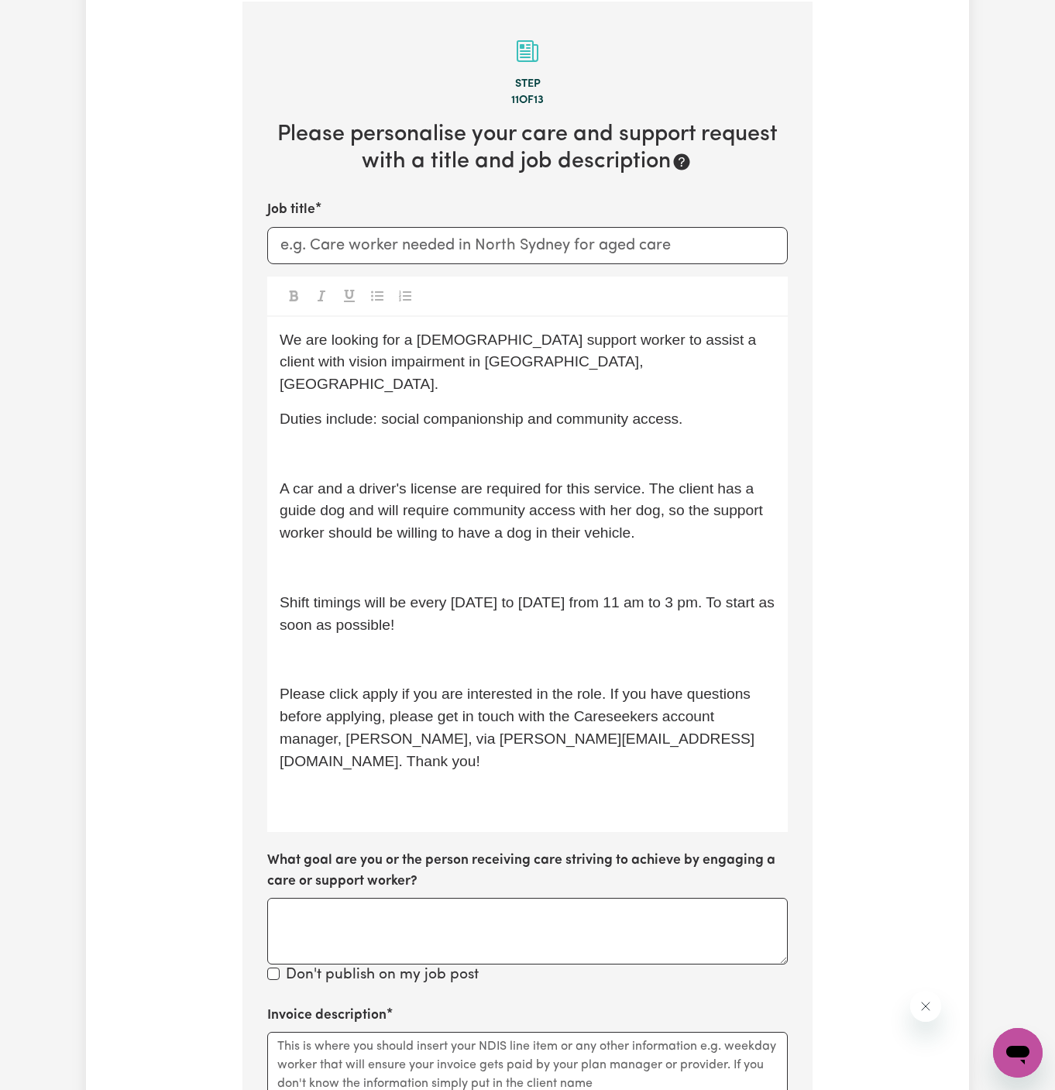
click at [522, 478] on p "A car and a driver's license are required for this service. The client has a gu…" at bounding box center [528, 511] width 496 height 67
click at [505, 408] on p "Duties include: social companionship and community access." at bounding box center [528, 419] width 496 height 22
click at [506, 493] on span "A car and a driver's license are requied for this service. The client has a gui…" at bounding box center [523, 510] width 487 height 61
click at [490, 443] on p "﻿" at bounding box center [528, 454] width 496 height 22
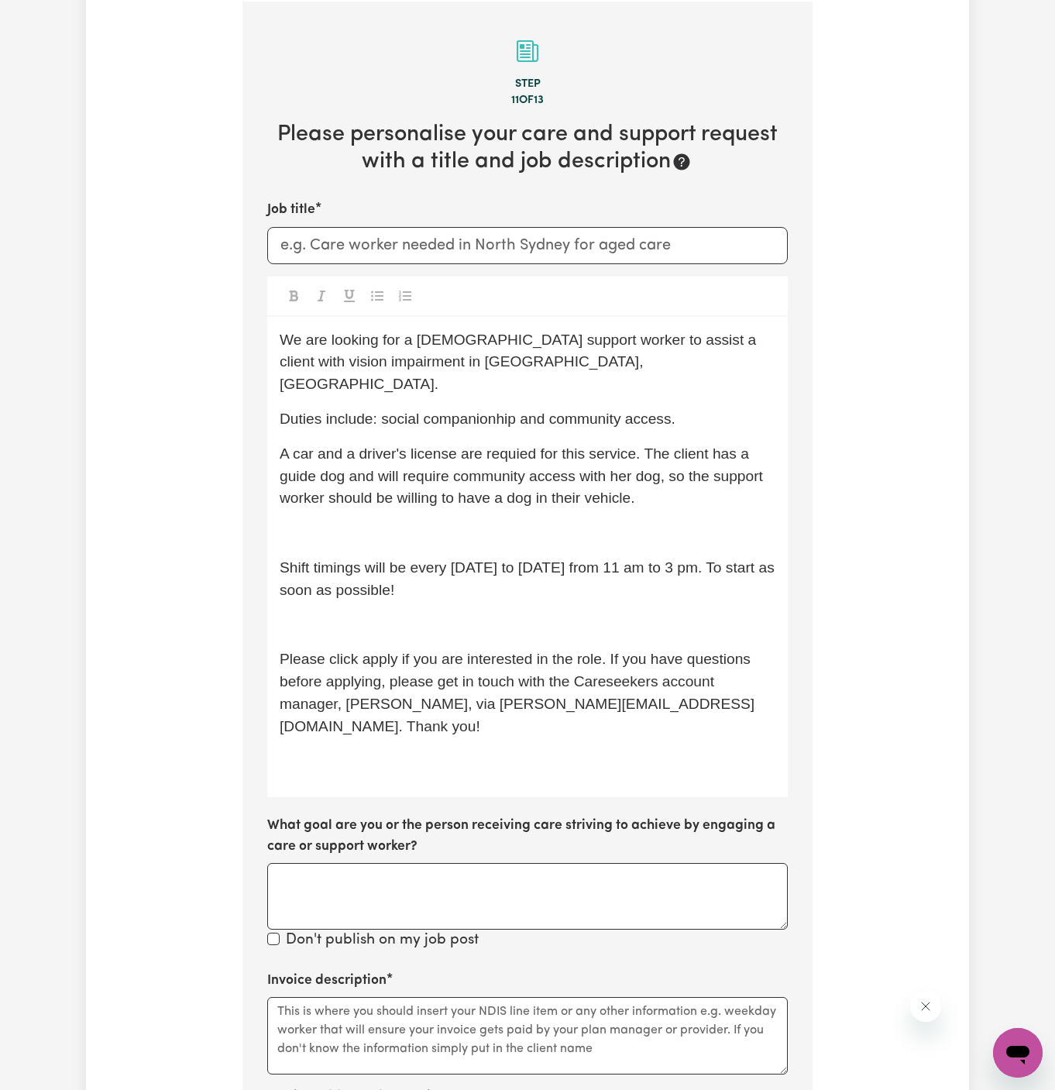
click at [490, 489] on div "We are looking for a [DEMOGRAPHIC_DATA] support worker to assist a client with …" at bounding box center [527, 557] width 521 height 481
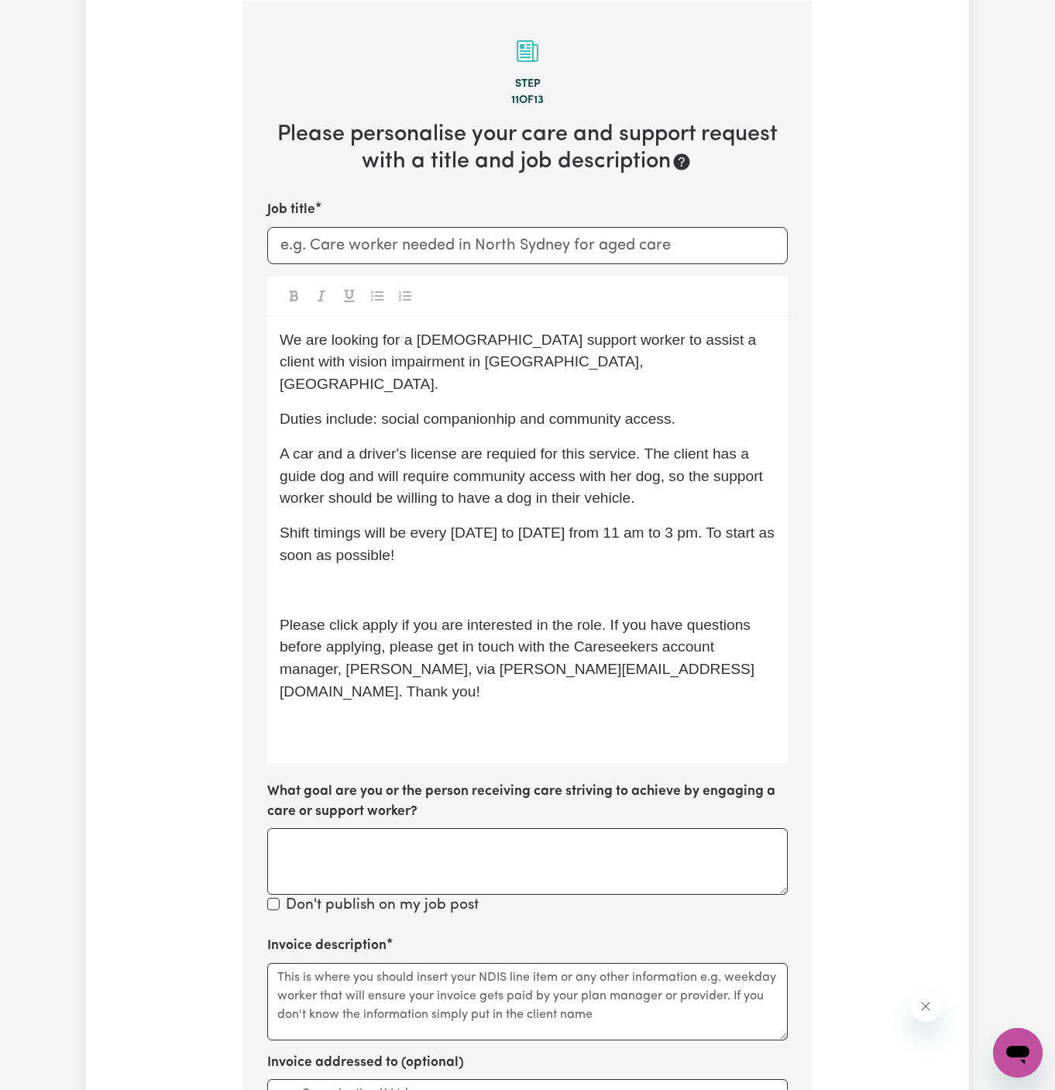
click at [503, 580] on p "﻿" at bounding box center [528, 591] width 496 height 22
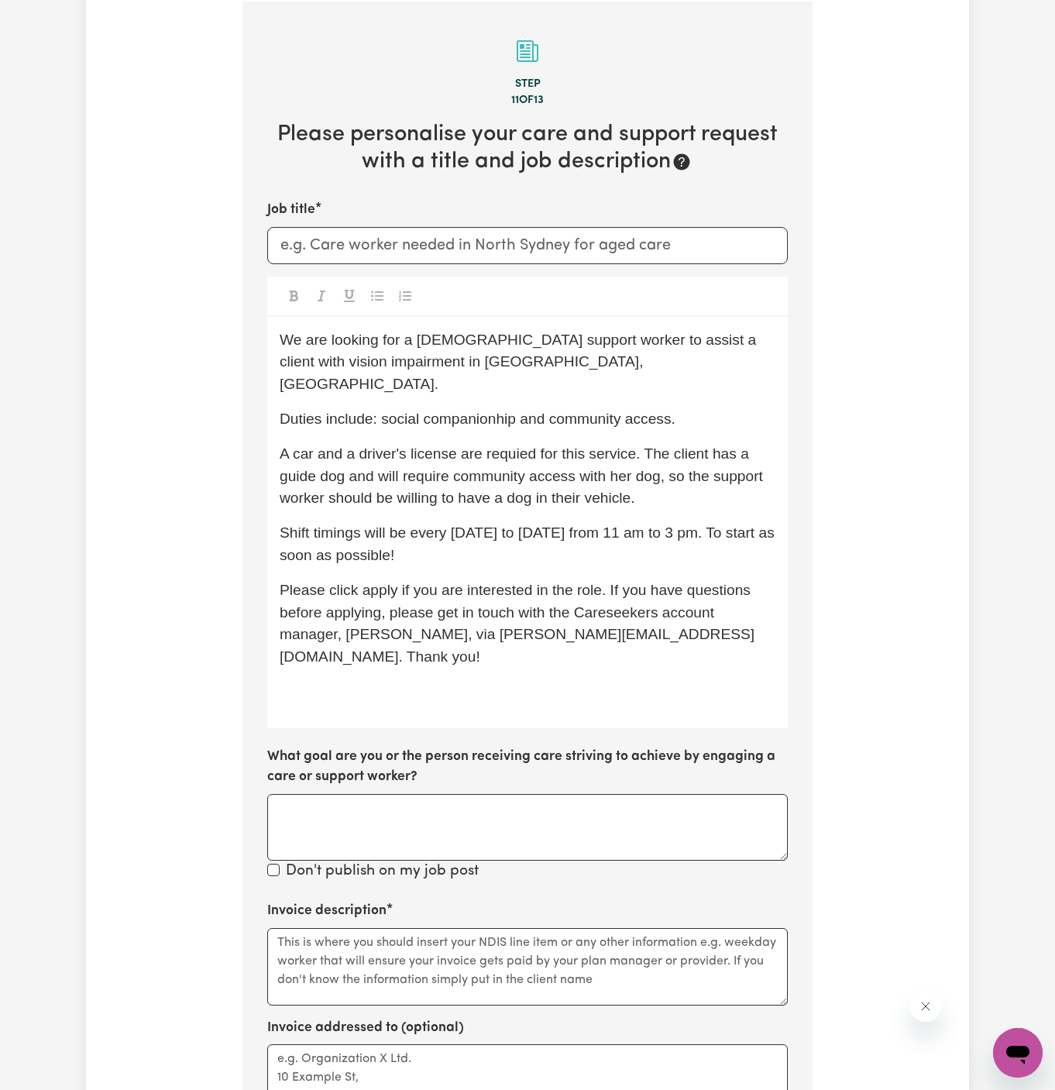
click at [465, 586] on span "Please click apply if you are interested in the role. If you have questions bef…" at bounding box center [517, 623] width 475 height 83
click at [463, 688] on div "Job title We are looking for a [DEMOGRAPHIC_DATA] support worker to assist a cl…" at bounding box center [527, 541] width 521 height 683
click at [500, 681] on div "We are looking for a [DEMOGRAPHIC_DATA] support worker to assist a client with …" at bounding box center [527, 522] width 521 height 411
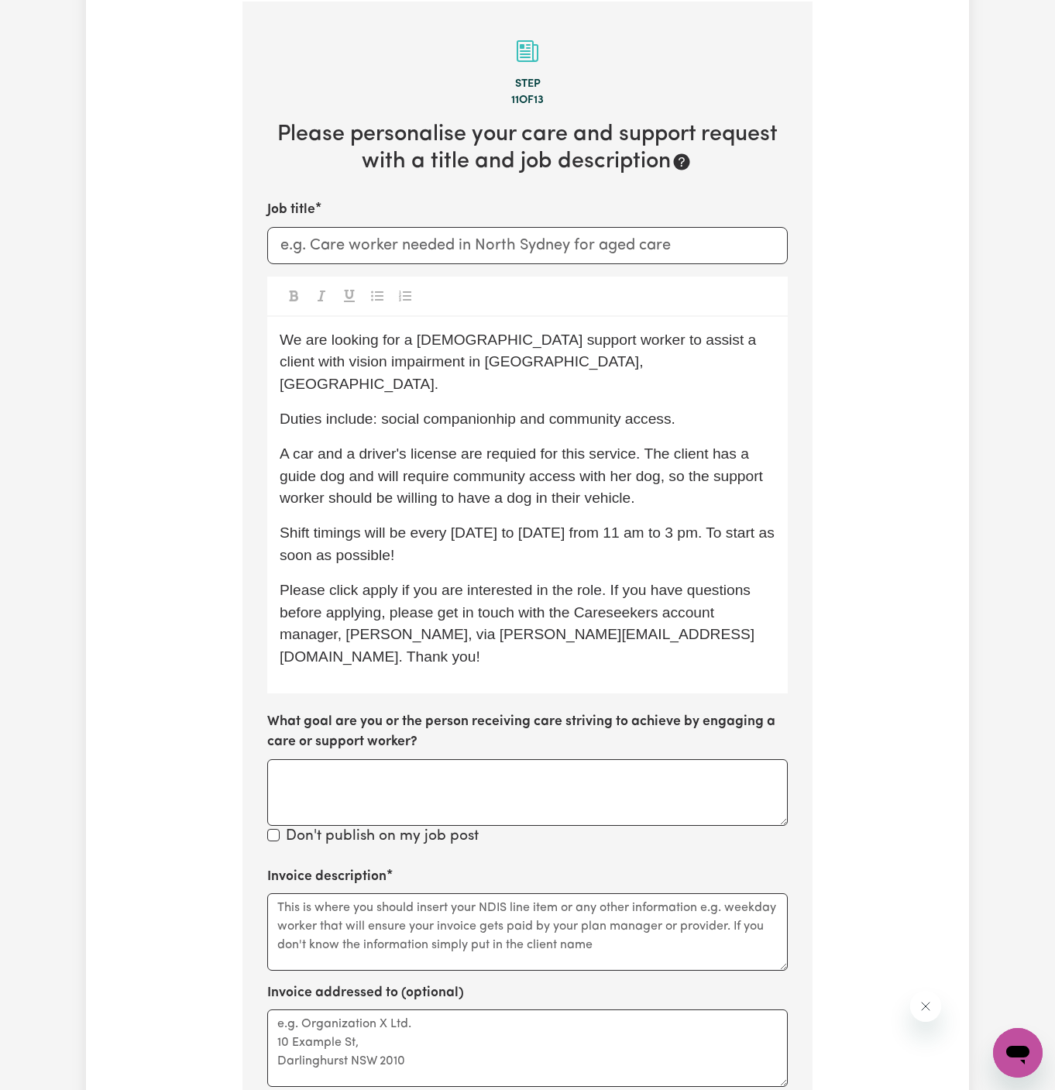
click at [429, 343] on span "We are looking for a [DEMOGRAPHIC_DATA] support worker to assist a client with …" at bounding box center [520, 362] width 481 height 61
click at [440, 234] on input "Job title" at bounding box center [527, 245] width 521 height 37
paste input "Mt [PERSON_NAME],"
drag, startPoint x: 510, startPoint y: 243, endPoint x: 655, endPoint y: 243, distance: 144.9
click at [655, 243] on input "[DEMOGRAPHIC_DATA] Support Worker Needed In [GEOGRAPHIC_DATA][PERSON_NAME], [GE…" at bounding box center [527, 245] width 521 height 37
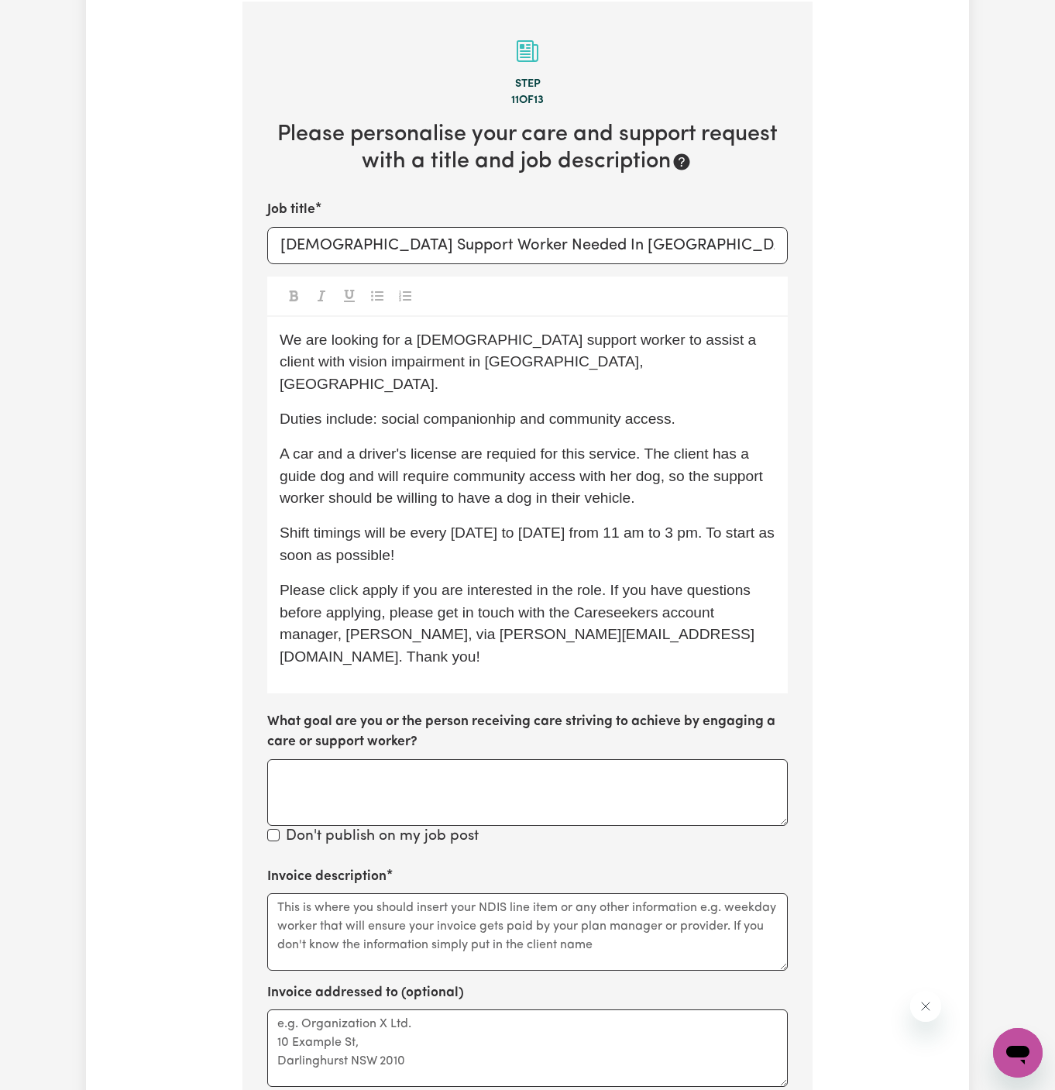
click at [649, 369] on p "We are looking for a [DEMOGRAPHIC_DATA] support worker to assist a client with …" at bounding box center [528, 362] width 496 height 67
drag, startPoint x: 495, startPoint y: 363, endPoint x: 421, endPoint y: 363, distance: 74.4
click at [421, 363] on span "We are looking for a [DEMOGRAPHIC_DATA] support worker to assist a client with …" at bounding box center [520, 362] width 481 height 61
click at [425, 367] on span "We are looking for a [DEMOGRAPHIC_DATA] support worker to assist a client with …" at bounding box center [525, 362] width 491 height 61
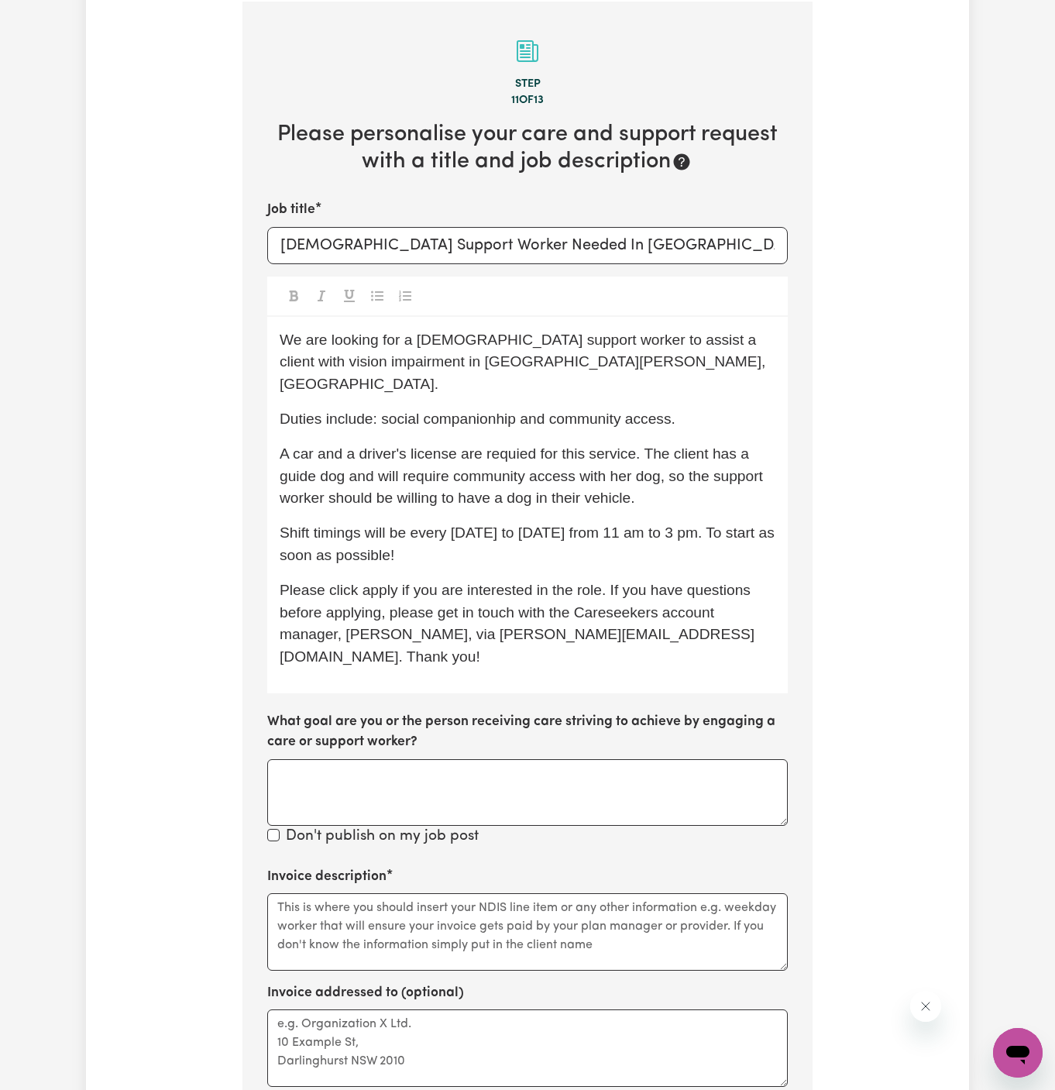
click at [399, 355] on span "We are looking for a [DEMOGRAPHIC_DATA] support worker to assist a client with …" at bounding box center [525, 362] width 491 height 61
copy span "Mount"
click at [550, 232] on input "[DEMOGRAPHIC_DATA] Support Worker Needed In [GEOGRAPHIC_DATA][PERSON_NAME], [GE…" at bounding box center [527, 245] width 521 height 37
click at [522, 243] on input "[DEMOGRAPHIC_DATA] Support Worker Needed In [GEOGRAPHIC_DATA][PERSON_NAME], [GE…" at bounding box center [527, 245] width 521 height 37
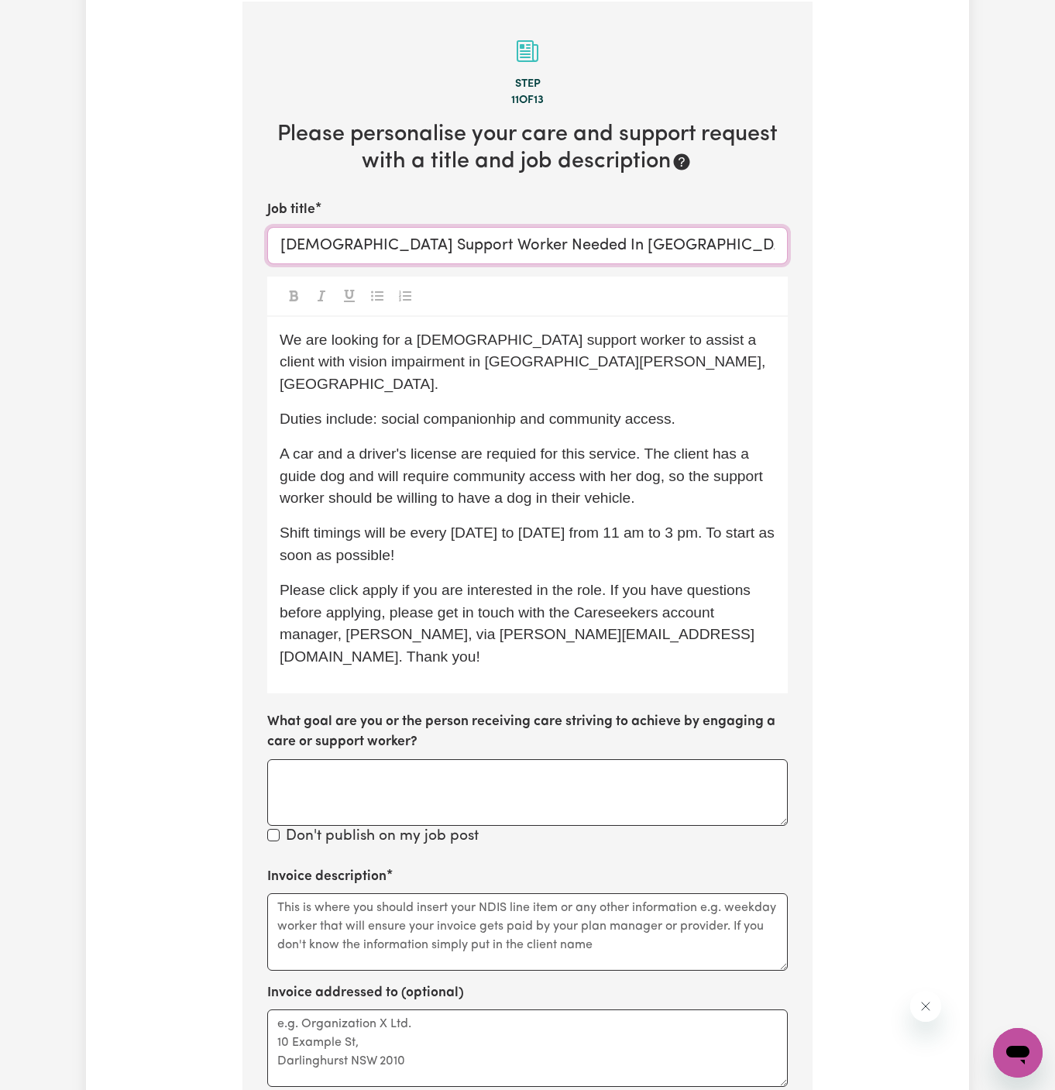
click at [522, 243] on input "[DEMOGRAPHIC_DATA] Support Worker Needed In [GEOGRAPHIC_DATA][PERSON_NAME], [GE…" at bounding box center [527, 245] width 521 height 37
paste input "oun"
type input "[DEMOGRAPHIC_DATA] Support Worker Needed In [GEOGRAPHIC_DATA][PERSON_NAME], [GE…"
click at [597, 310] on div at bounding box center [527, 297] width 521 height 40
click at [351, 363] on span "We are looking for a [DEMOGRAPHIC_DATA] support worker to assist a client with …" at bounding box center [525, 362] width 491 height 61
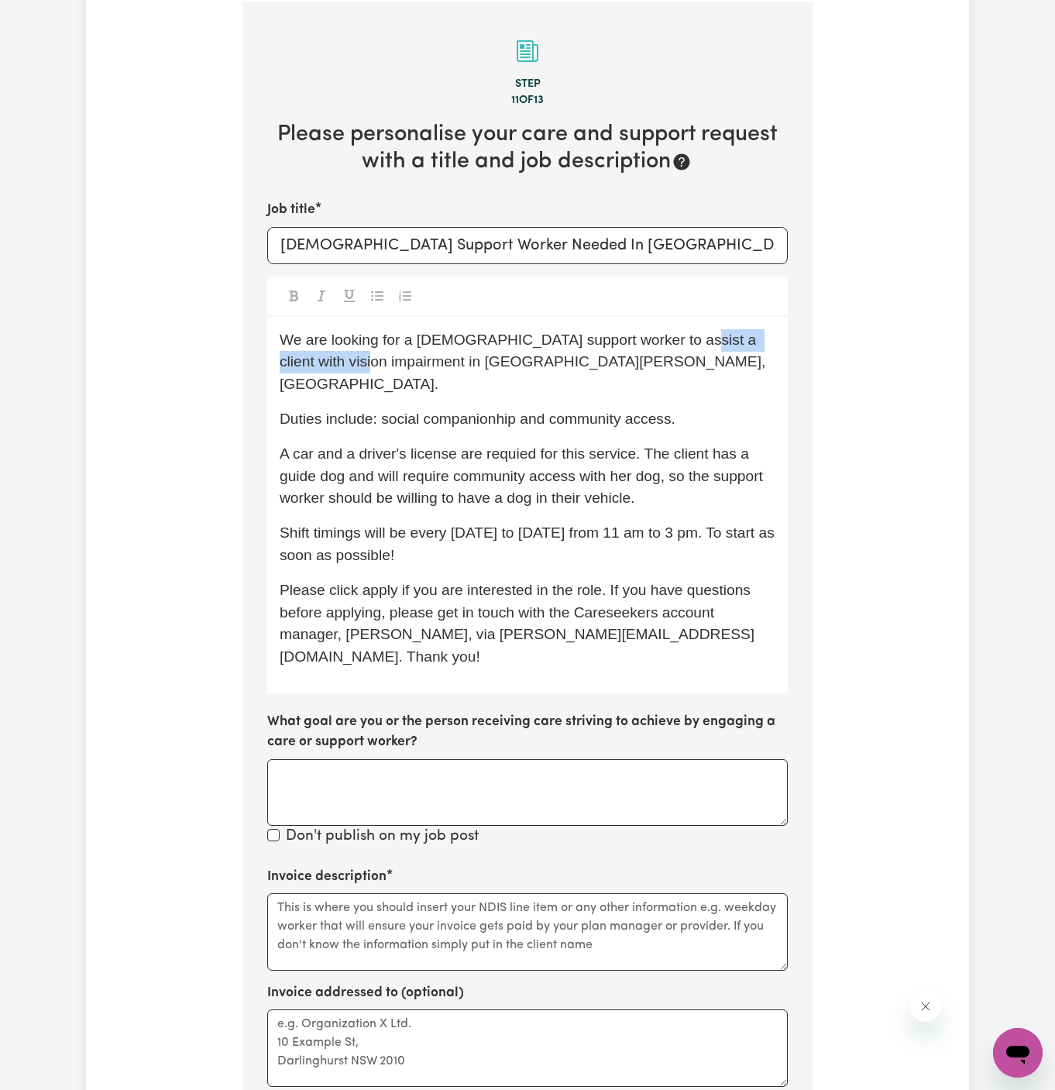
drag, startPoint x: 359, startPoint y: 366, endPoint x: 663, endPoint y: 347, distance: 304.3
click at [663, 347] on p "We are looking for a [DEMOGRAPHIC_DATA] support worker to assist a client with …" at bounding box center [528, 362] width 496 height 67
click at [622, 415] on div "We are looking for a [DEMOGRAPHIC_DATA] support worker to assist a client in [G…" at bounding box center [527, 505] width 521 height 377
click at [491, 408] on p "Duties include: social companionhip and community access." at bounding box center [528, 419] width 496 height 22
click at [507, 443] on p "A car and a driver's license are requied for this service. The client has a gui…" at bounding box center [528, 476] width 496 height 67
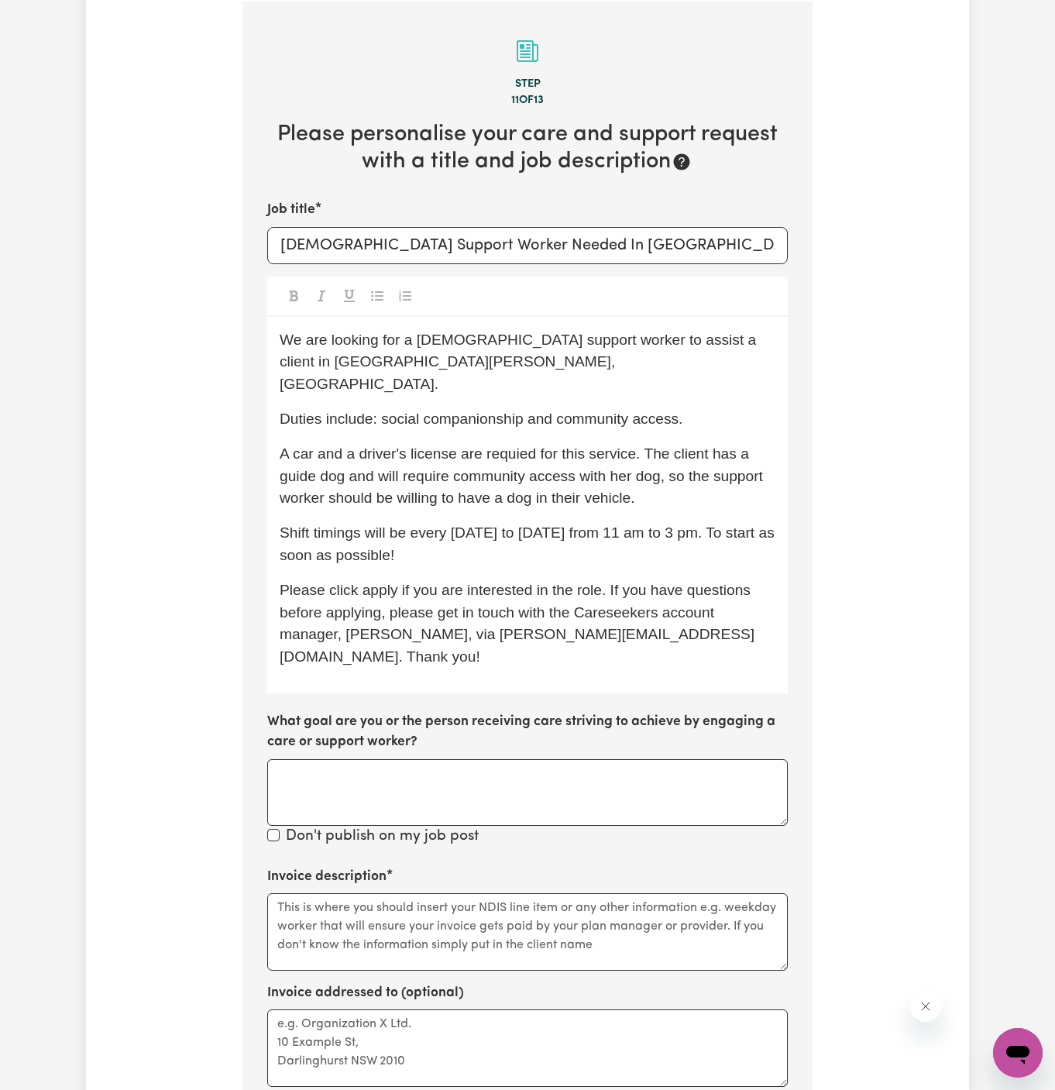
click at [511, 446] on span "A car and a driver's license are requied for this service. The client has a gui…" at bounding box center [523, 476] width 487 height 61
click at [646, 446] on span "A car and a driver's license are required for this service. The client has a gu…" at bounding box center [523, 476] width 487 height 61
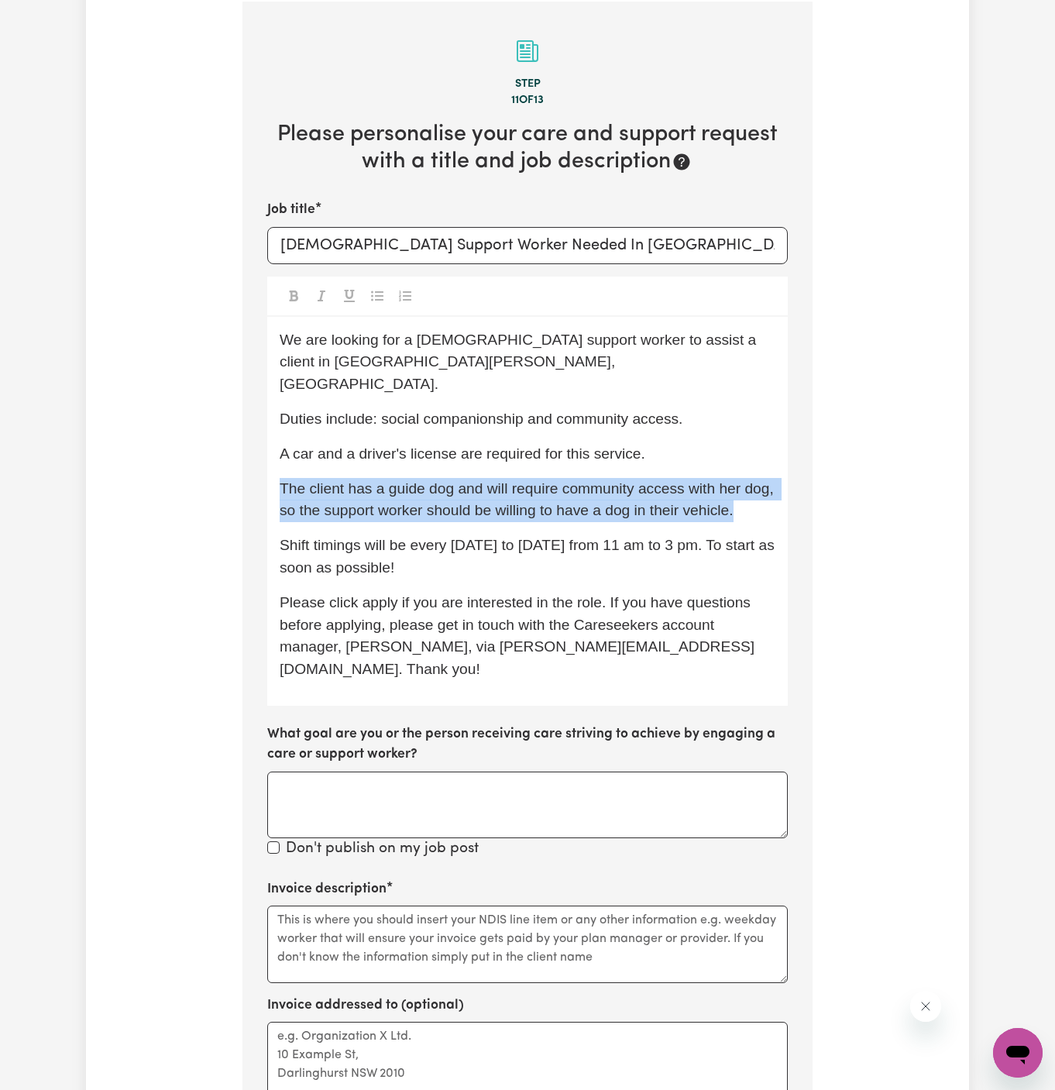
drag, startPoint x: 742, startPoint y: 486, endPoint x: 269, endPoint y: 454, distance: 474.6
click at [269, 454] on div "We are looking for a [DEMOGRAPHIC_DATA] support worker to assist a client in [G…" at bounding box center [527, 511] width 521 height 389
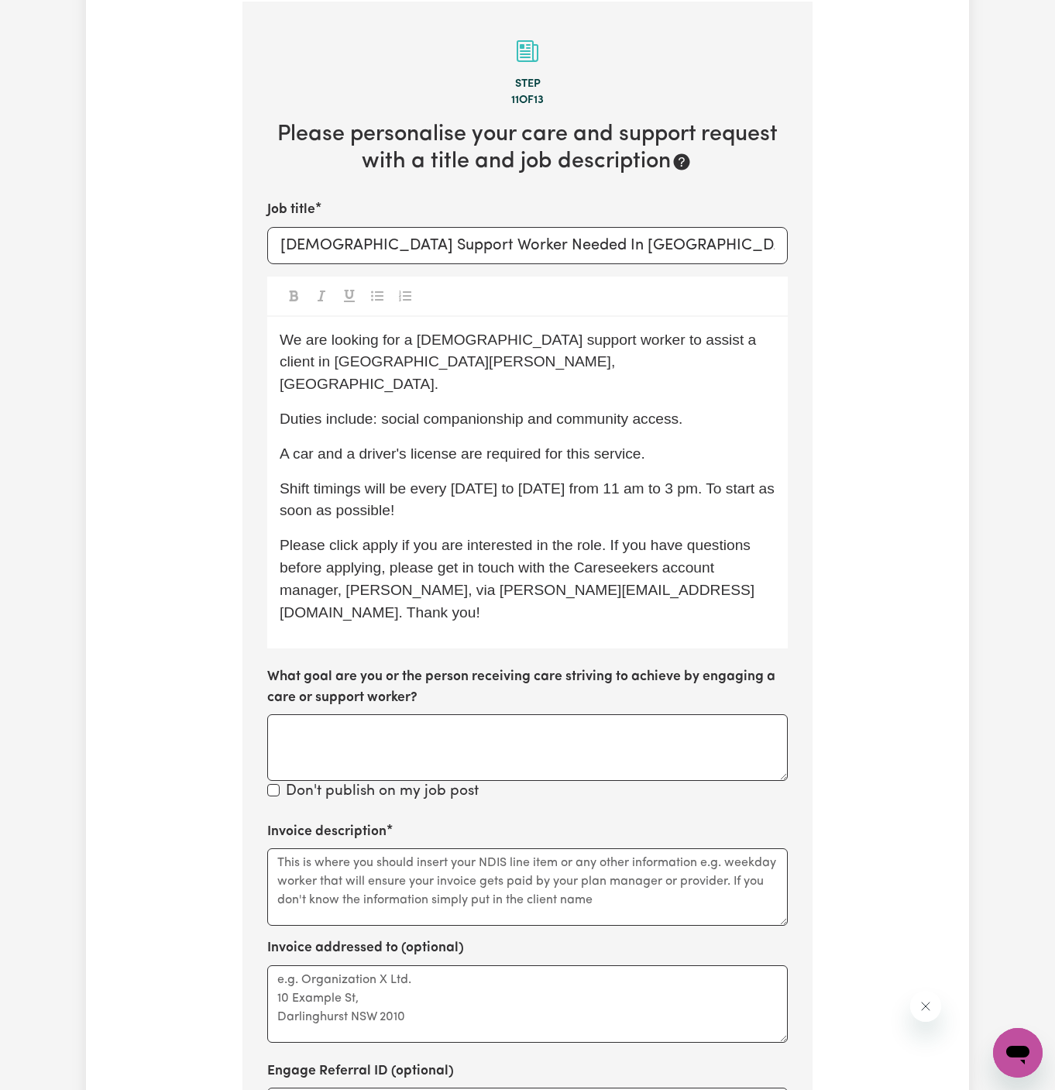
click at [571, 503] on div "We are looking for a [DEMOGRAPHIC_DATA] support worker to assist a client in [G…" at bounding box center [527, 483] width 521 height 332
drag, startPoint x: 508, startPoint y: 467, endPoint x: 522, endPoint y: 505, distance: 41.2
click at [522, 505] on div "We are looking for a [DEMOGRAPHIC_DATA] support worker to assist a client in [G…" at bounding box center [527, 483] width 521 height 332
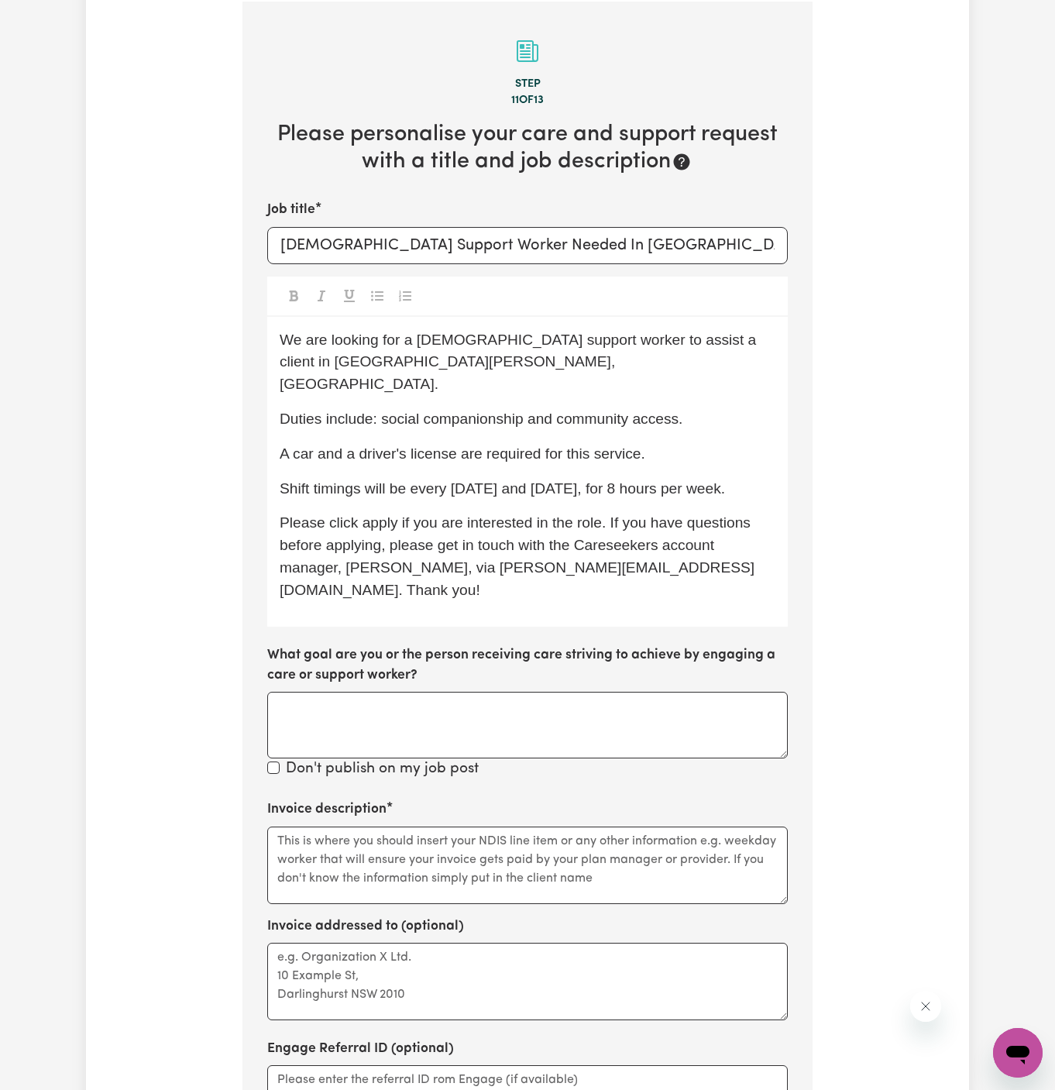
click at [570, 480] on span "Shift timings will be every [DATE] and [DATE], for 8 hours per week." at bounding box center [503, 488] width 446 height 16
drag, startPoint x: 604, startPoint y: 469, endPoint x: 617, endPoint y: 521, distance: 53.6
click at [604, 480] on span "Shift timings will be every [DATE] and [DATE], for 8 hours per week." at bounding box center [503, 488] width 446 height 16
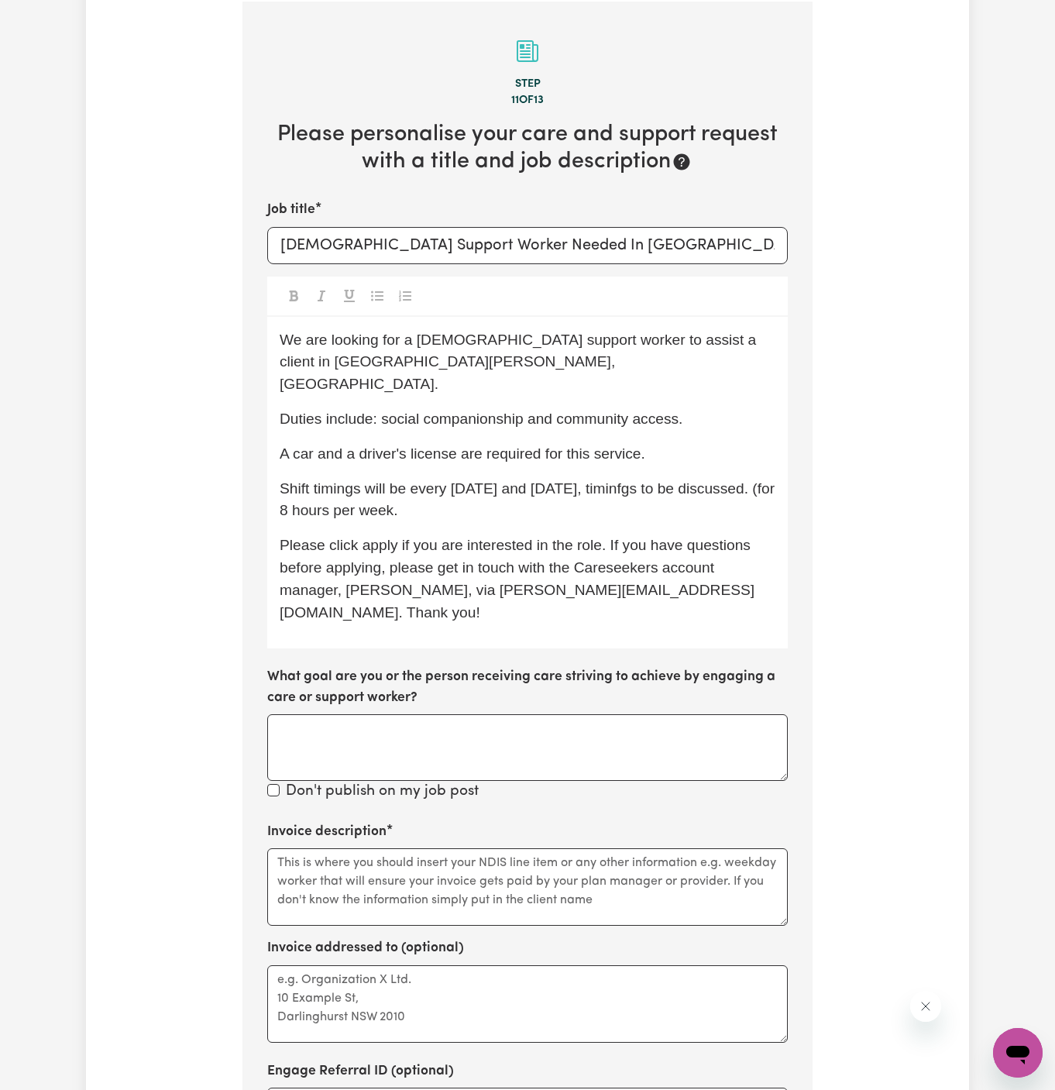
click at [418, 493] on span "Shift timings will be every [DATE] and [DATE], timinfgs to be discussed. (for 8…" at bounding box center [529, 499] width 499 height 39
click at [308, 491] on span "Shift timings will be every [DATE] and [DATE], timinfgs to be discussed. (for 8…" at bounding box center [529, 499] width 499 height 39
click at [653, 480] on span "Shift timings will be every [DATE] and [DATE], timinfgs to be discussed. (will …" at bounding box center [516, 499] width 473 height 39
click at [642, 503] on div "We are looking for a [DEMOGRAPHIC_DATA] support worker to assist a client in [G…" at bounding box center [527, 483] width 521 height 332
click at [381, 537] on span "Please click apply if you are interested in the role. If you have questions bef…" at bounding box center [517, 578] width 475 height 83
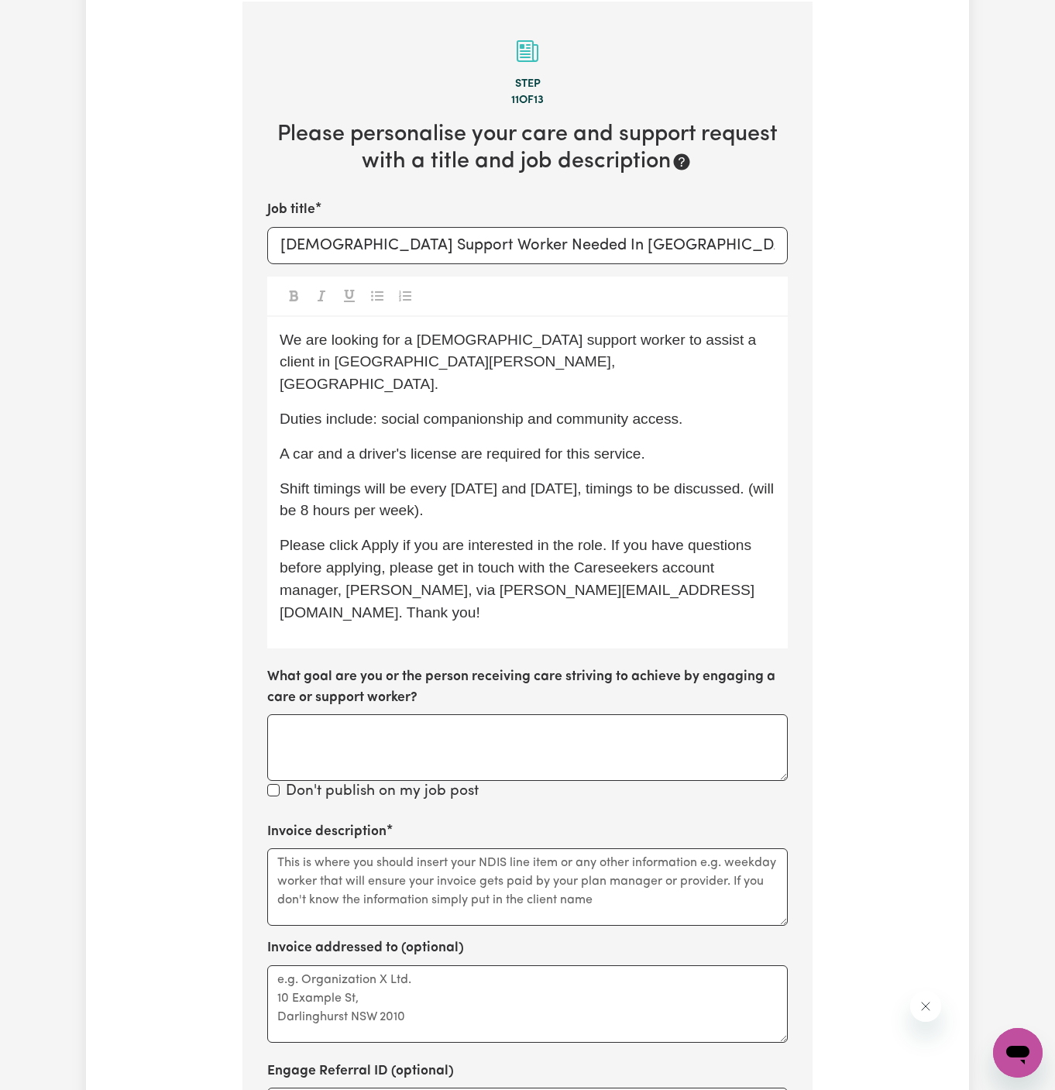
click at [572, 480] on span "Shift timings will be every [DATE] and [DATE], timings to be discussed. (will b…" at bounding box center [529, 499] width 498 height 39
click at [657, 494] on p "Shift timings will be every [DATE] and [DATE]; timings to be discussed. (will b…" at bounding box center [528, 500] width 496 height 45
click at [529, 497] on p "Shift timings will be every [DATE] and [DATE]; timings to be discussed. (will b…" at bounding box center [528, 500] width 496 height 45
click at [676, 443] on p "A car and a driver's license are required for this service." at bounding box center [528, 454] width 496 height 22
click at [675, 443] on p "A car and a driver's license are required for this service." at bounding box center [528, 454] width 496 height 22
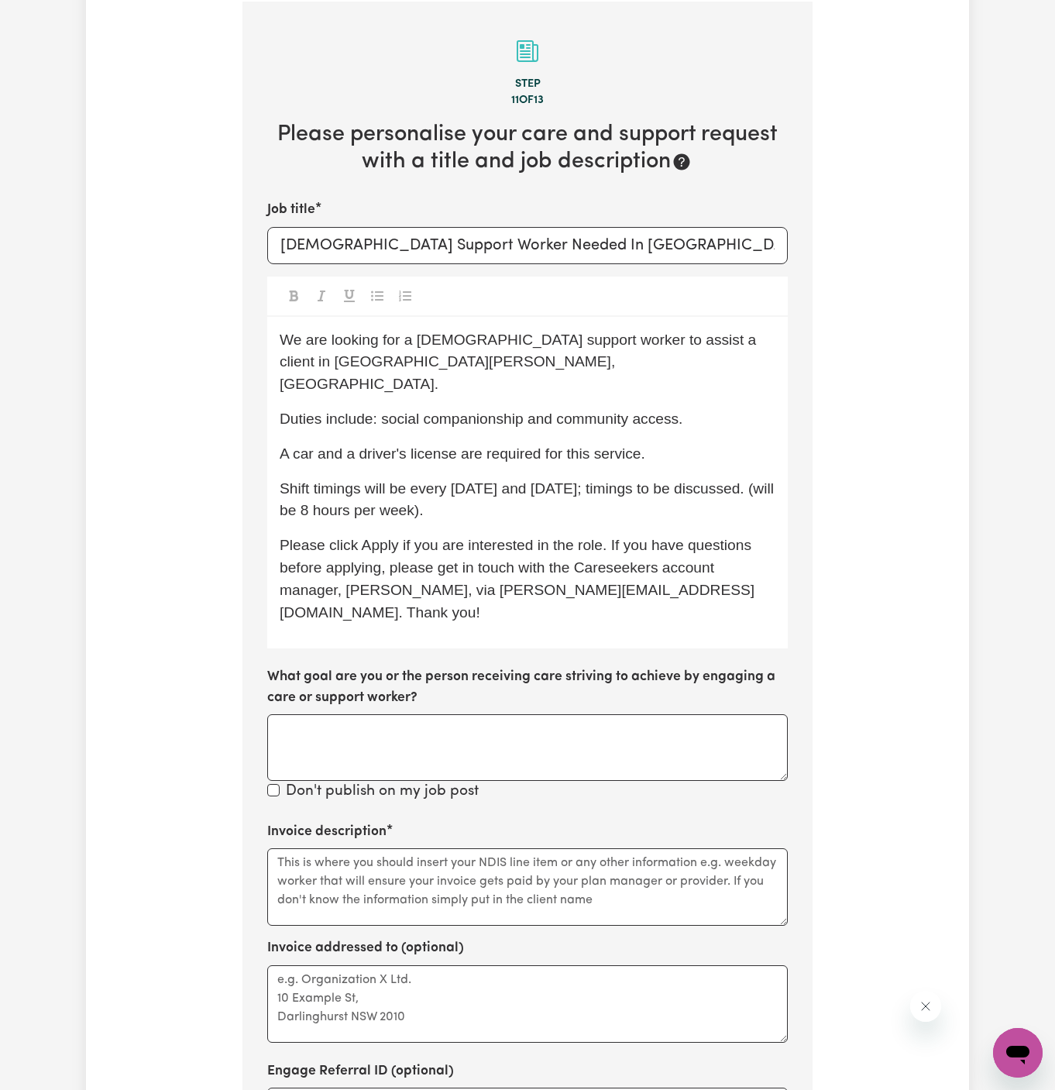
click at [548, 340] on span "We are looking for a [DEMOGRAPHIC_DATA] support worker to assist a client in [G…" at bounding box center [520, 362] width 481 height 61
click at [592, 339] on span "We are looking for a [DEMOGRAPHIC_DATA] support worker with Experienced with [M…" at bounding box center [502, 362] width 444 height 61
click at [650, 344] on span "We are looking for a [DEMOGRAPHIC_DATA] support worker with experienced with [M…" at bounding box center [502, 362] width 444 height 61
click at [698, 382] on div "We are looking for a [DEMOGRAPHIC_DATA] support worker with experience with [ME…" at bounding box center [527, 483] width 521 height 332
click at [724, 340] on span "We are looking for a [DEMOGRAPHIC_DATA] support worker with experience with [ME…" at bounding box center [502, 362] width 444 height 61
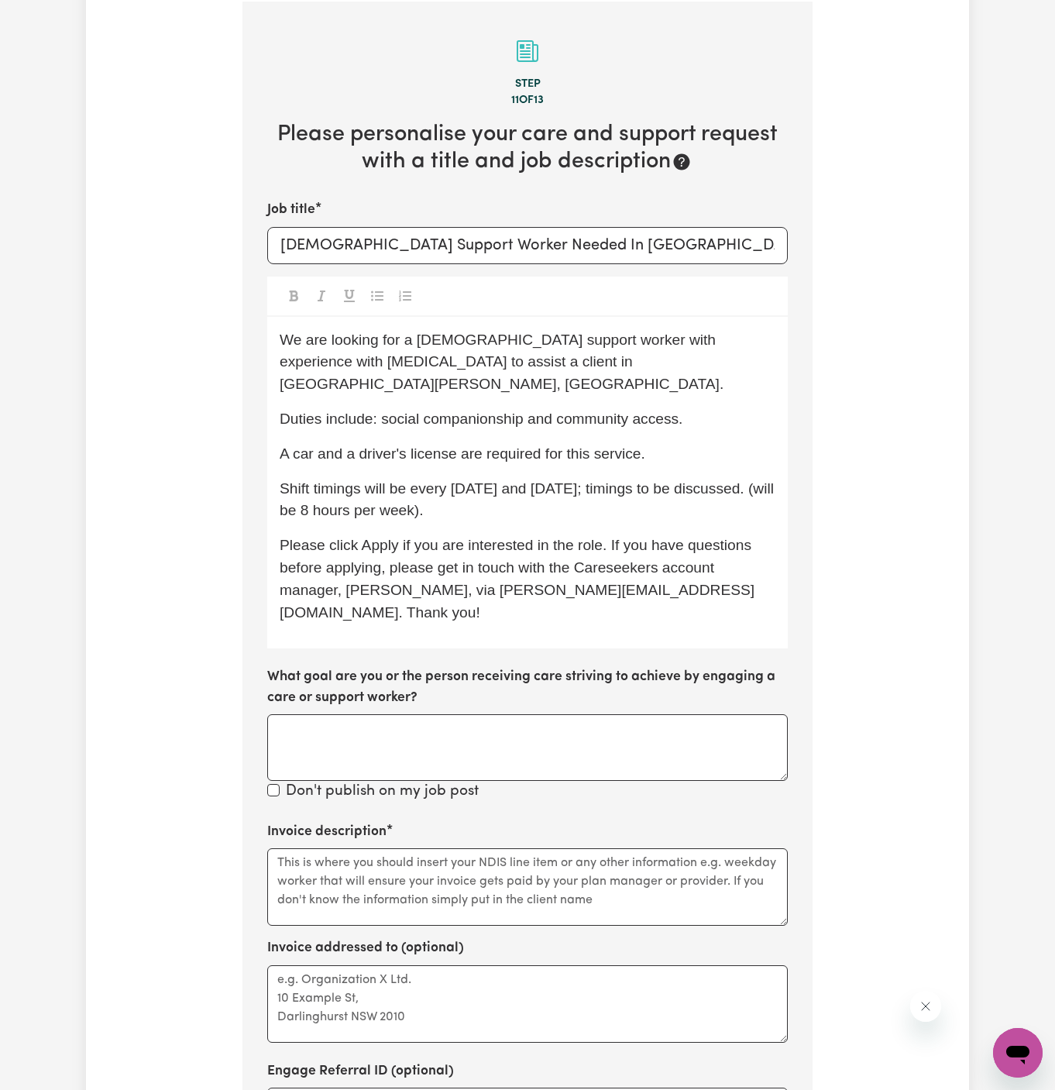
click at [747, 362] on p "We are looking for a [DEMOGRAPHIC_DATA] support worker with experience with [ME…" at bounding box center [528, 362] width 496 height 67
click at [656, 411] on span "Duties include: social companionship and community access." at bounding box center [481, 419] width 403 height 16
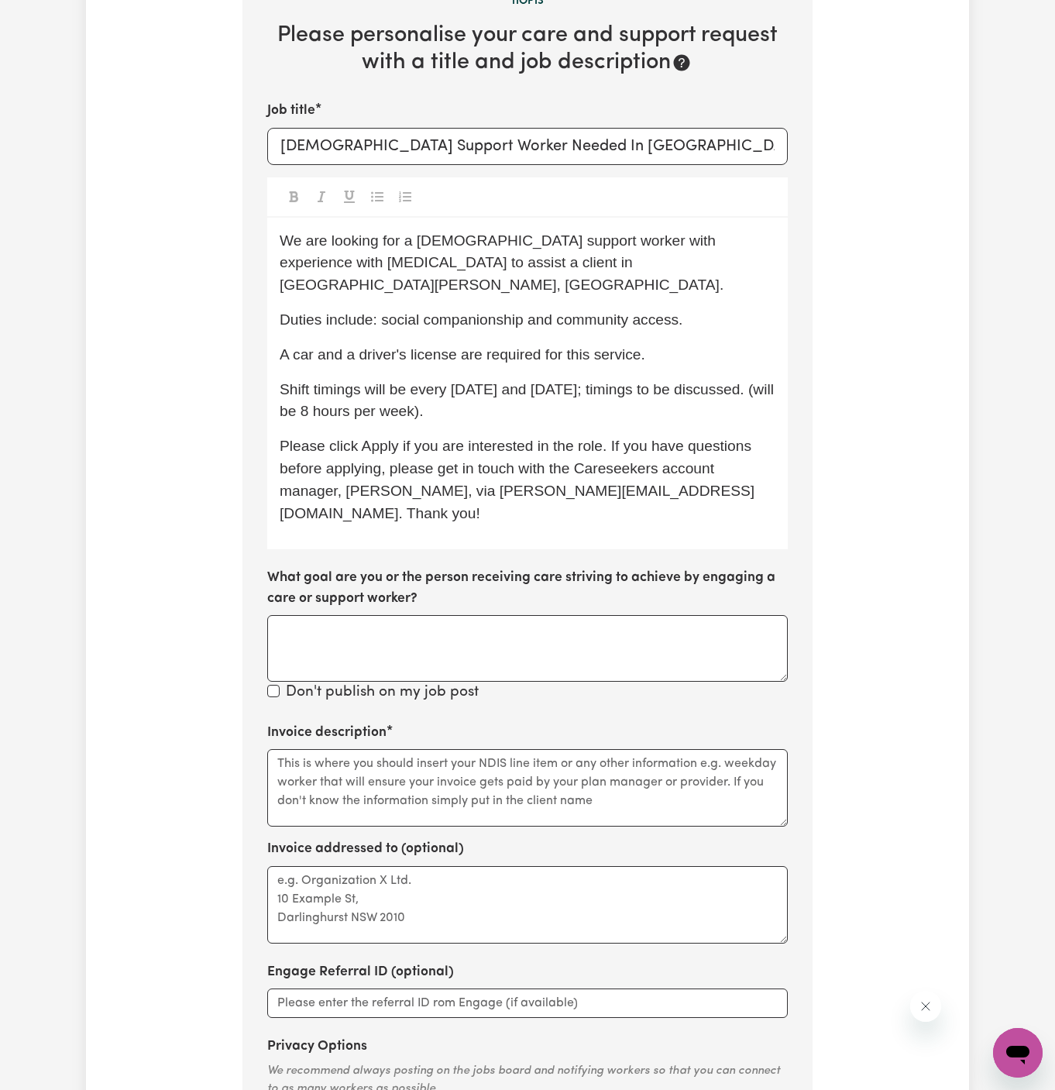
scroll to position [721, 0]
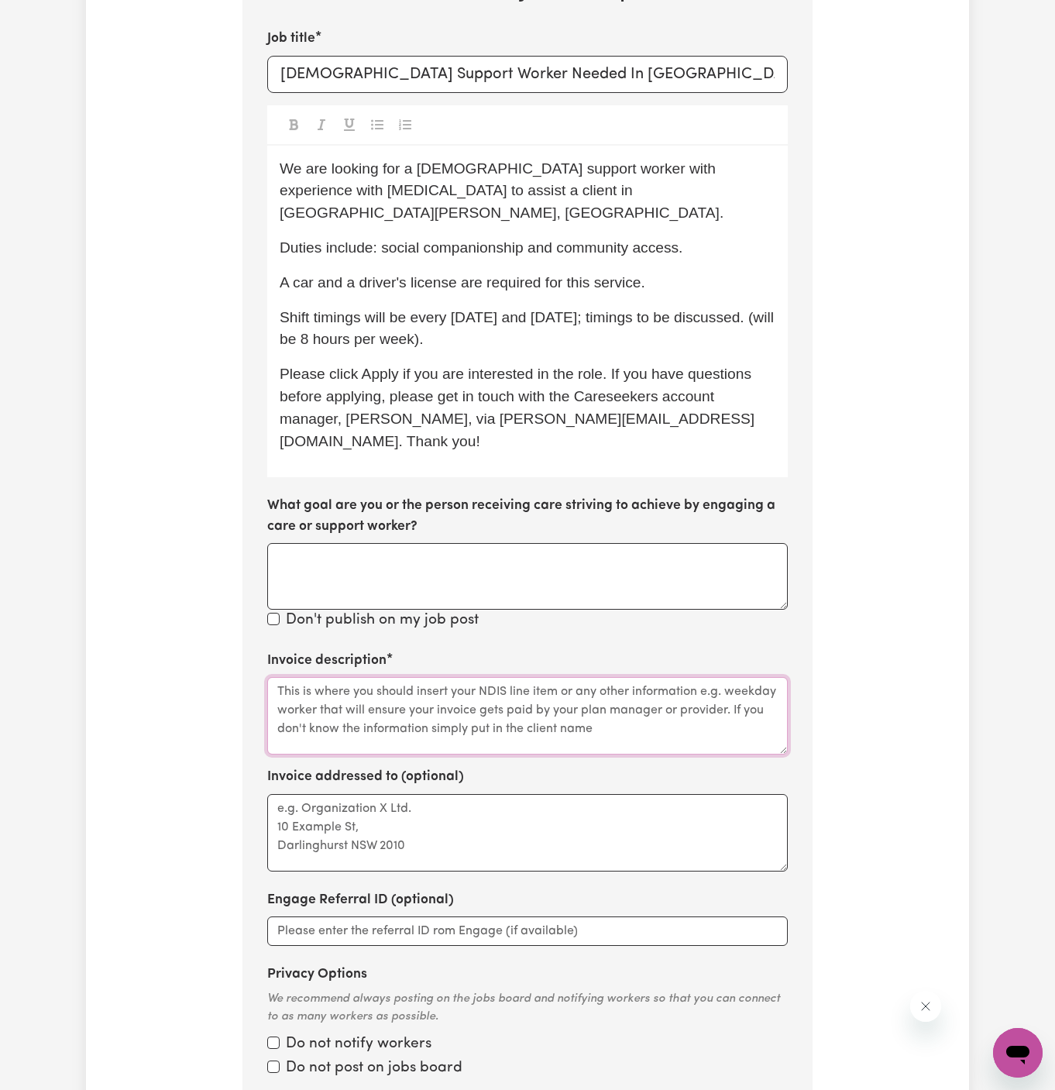
click at [489, 701] on textarea "Invoice description" at bounding box center [527, 715] width 521 height 77
click at [505, 693] on textarea "Invoice description" at bounding box center [527, 715] width 521 height 77
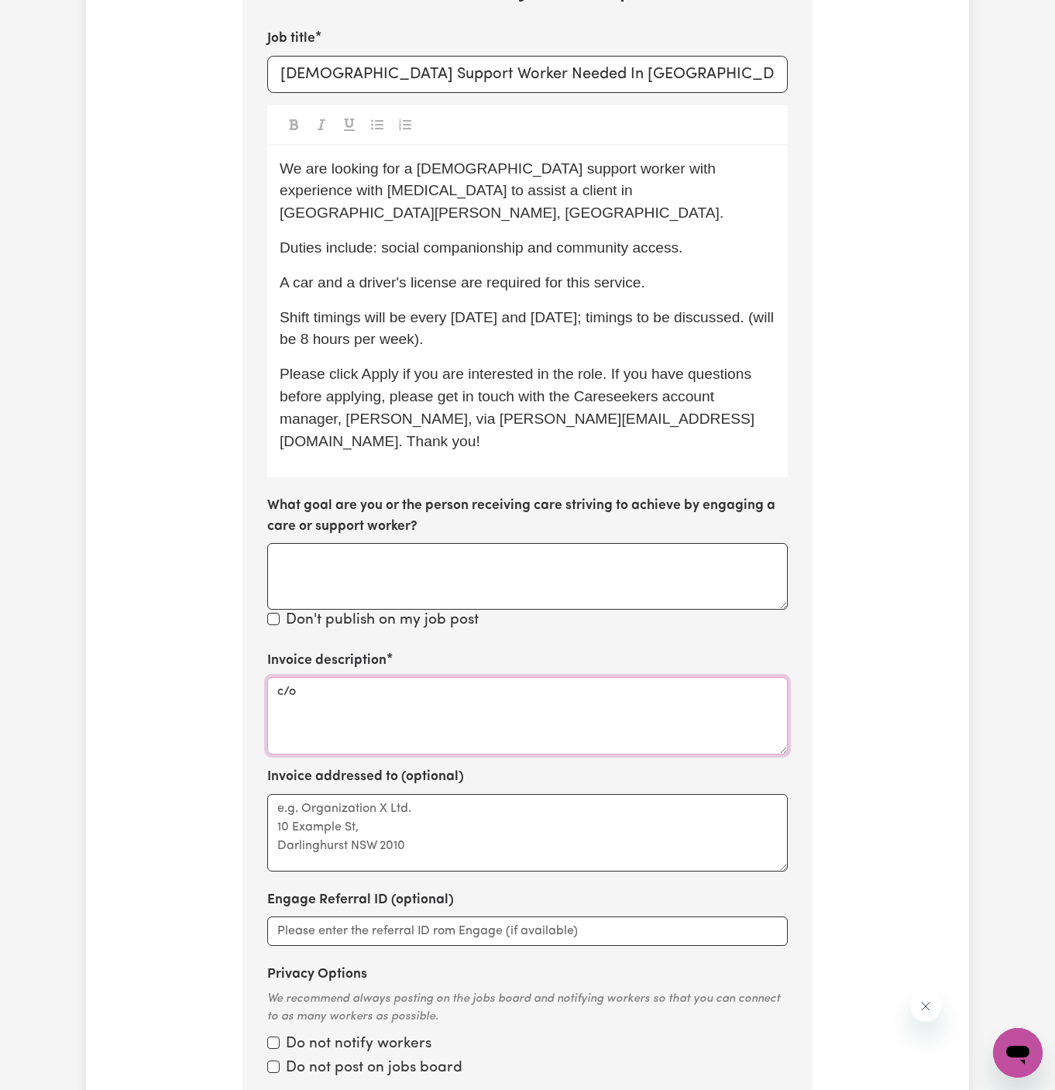
paste textarea "Chosen Family"
click at [323, 677] on textarea "c/o Chosen Family" at bounding box center [527, 715] width 521 height 77
type textarea "c/o Chosen Family"
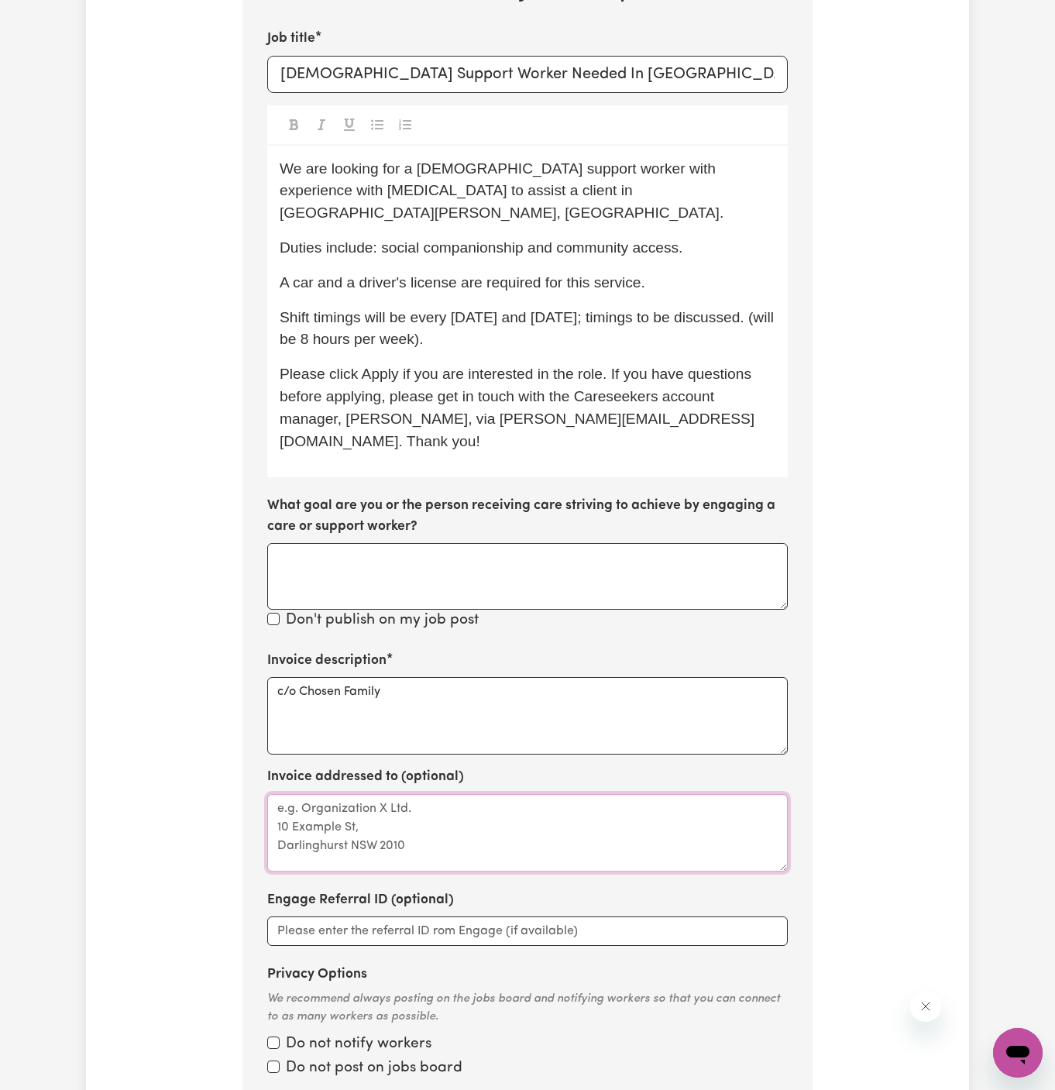
click at [336, 794] on textarea "Invoice addressed to (optional)" at bounding box center [527, 832] width 521 height 77
paste textarea "c/o Chosen Family"
click at [453, 794] on textarea "c/o Chosen Family" at bounding box center [527, 832] width 521 height 77
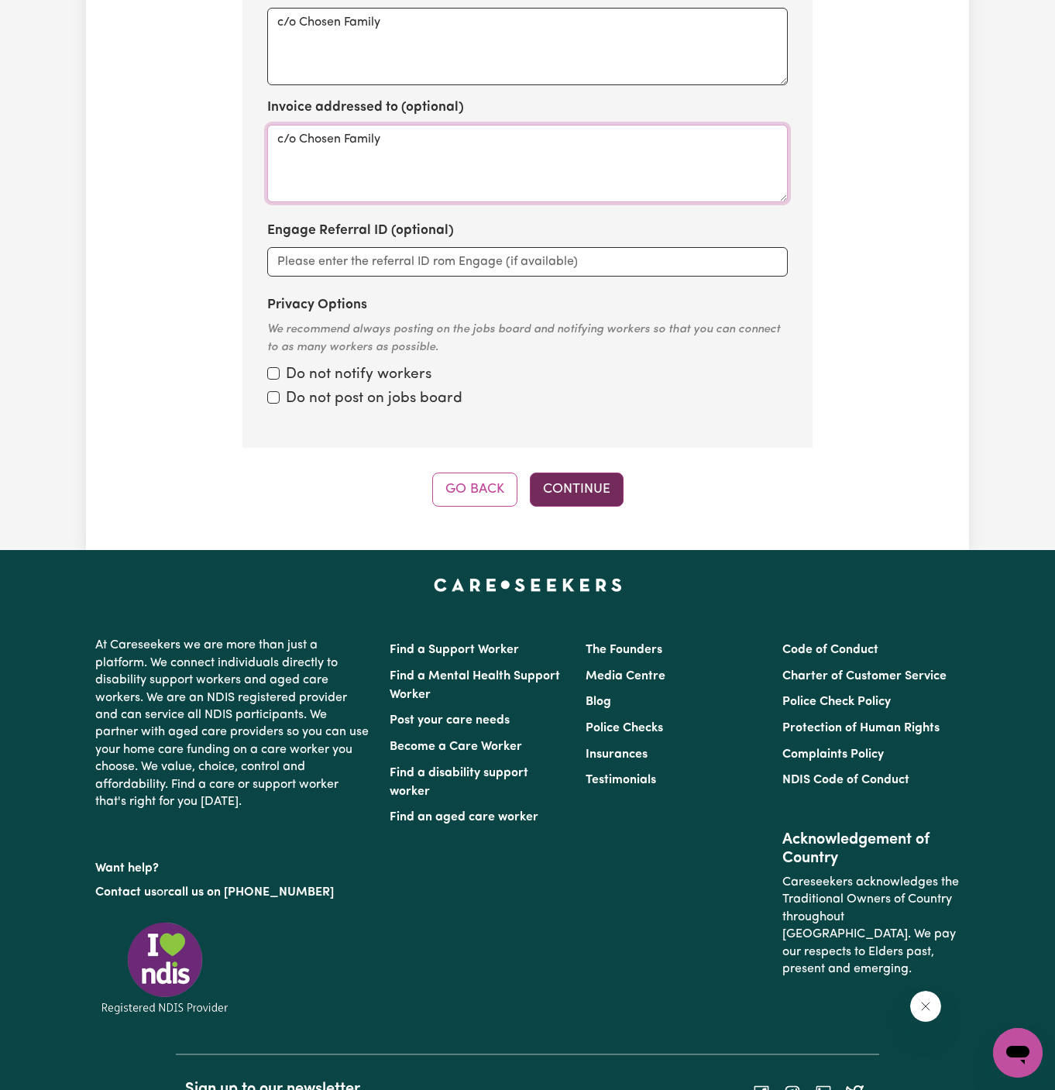
type textarea "c/o Chosen Family"
click at [591, 473] on button "Continue" at bounding box center [577, 490] width 94 height 34
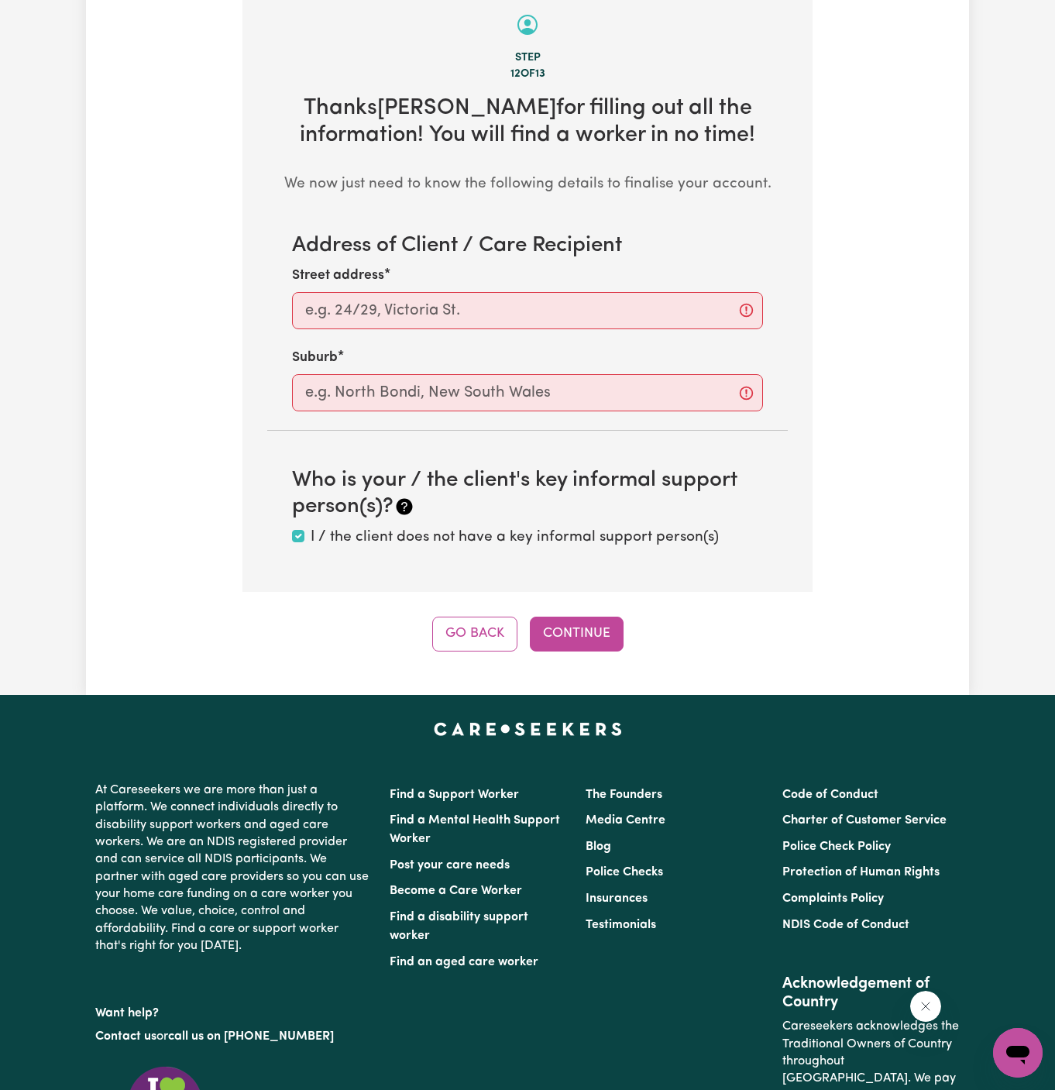
scroll to position [549, 0]
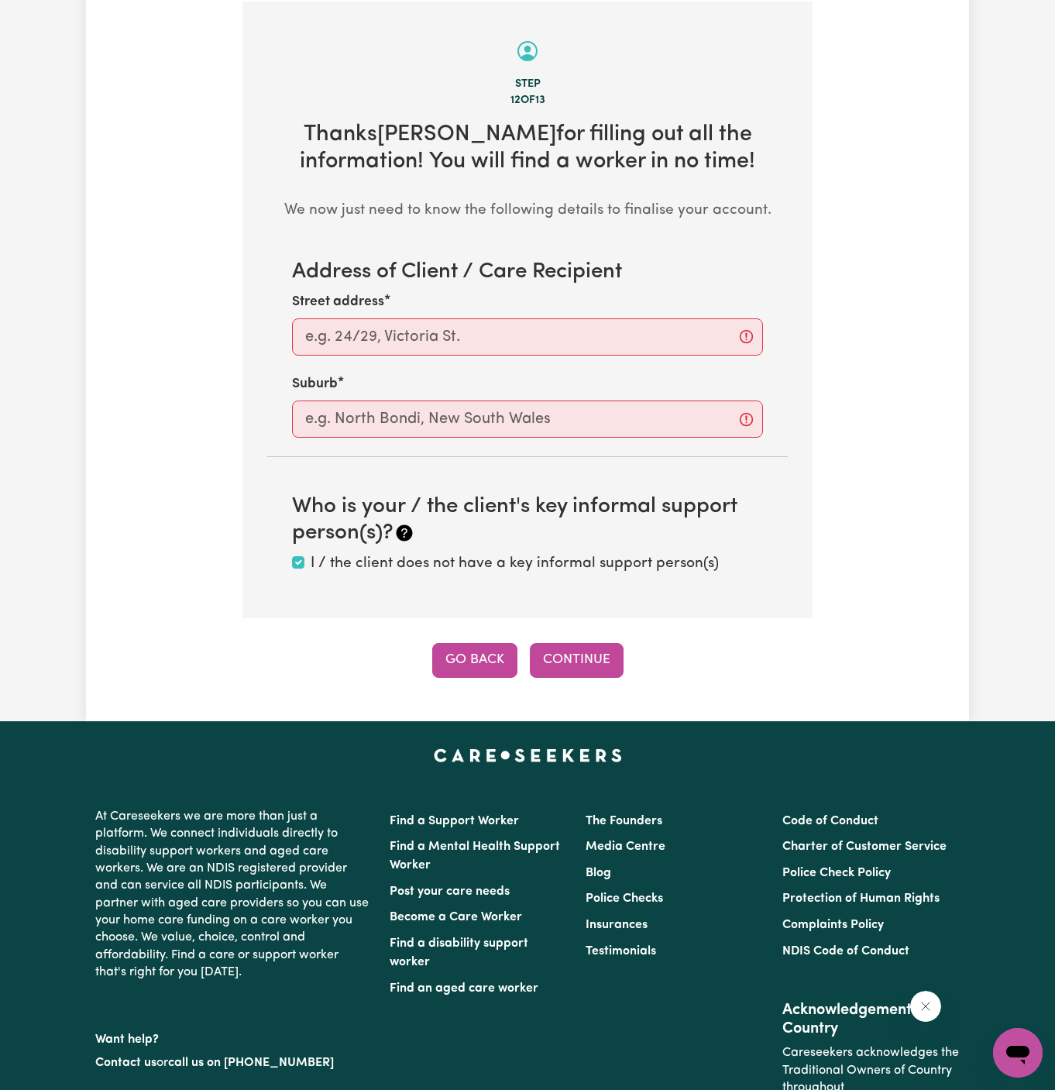
click at [494, 656] on button "Go Back" at bounding box center [474, 660] width 85 height 34
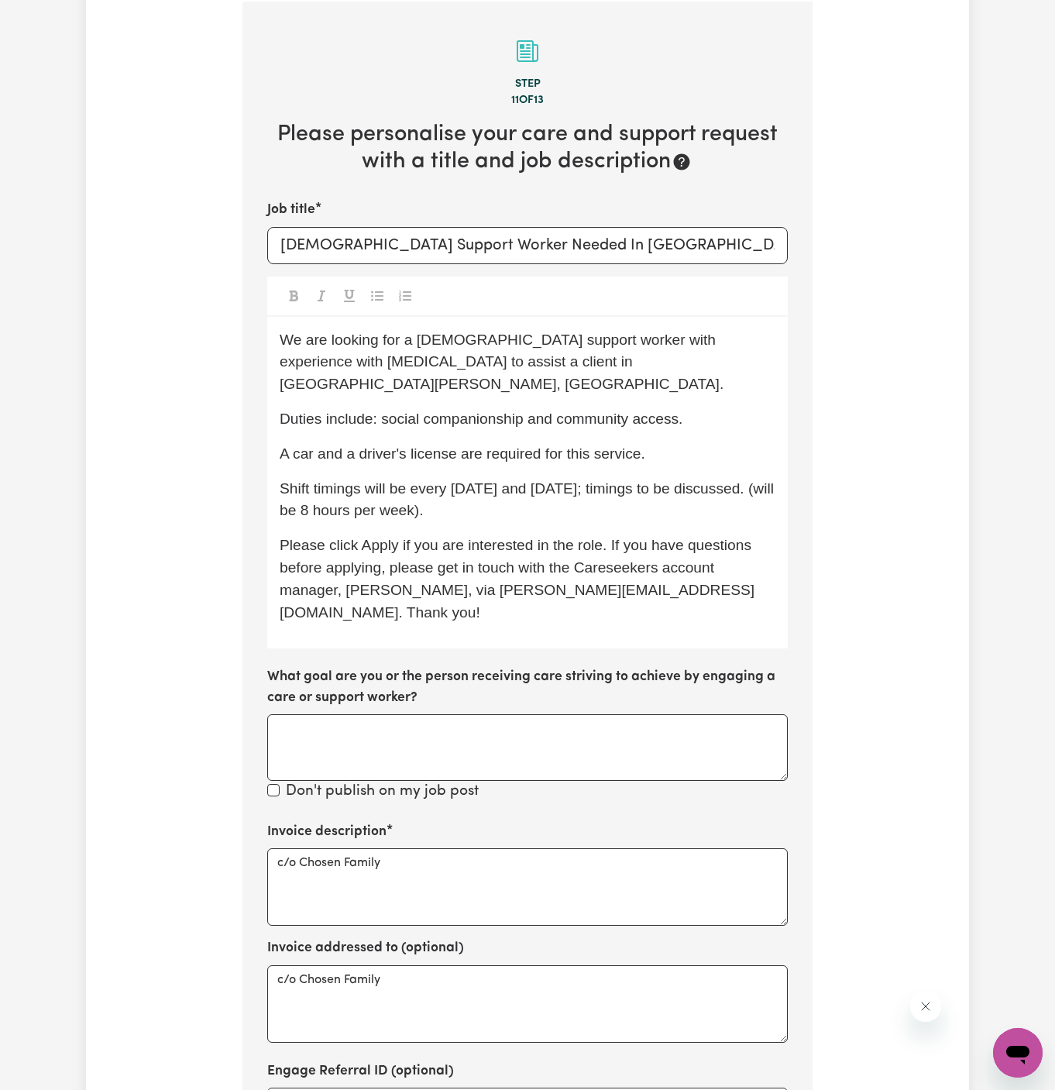
click at [615, 498] on div "We are looking for a [DEMOGRAPHIC_DATA] support worker with experience with [ME…" at bounding box center [527, 483] width 521 height 332
click at [620, 498] on div "We are looking for a [DEMOGRAPHIC_DATA] support worker with experience with [ME…" at bounding box center [527, 483] width 521 height 332
click at [631, 484] on p "Shift timings will be every [DATE] and [DATE]; timings to be discussed. (will b…" at bounding box center [528, 500] width 496 height 45
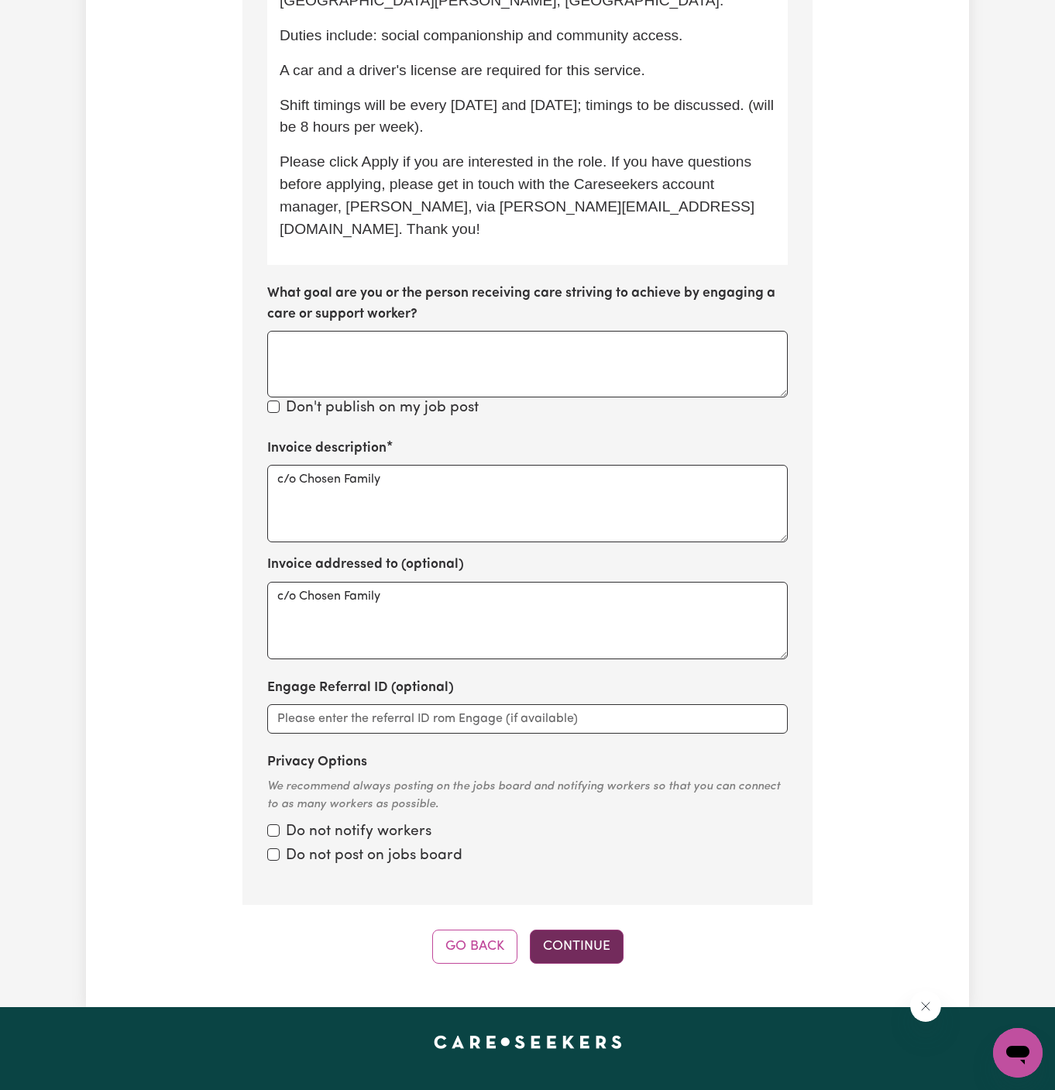
click at [593, 930] on button "Continue" at bounding box center [577, 947] width 94 height 34
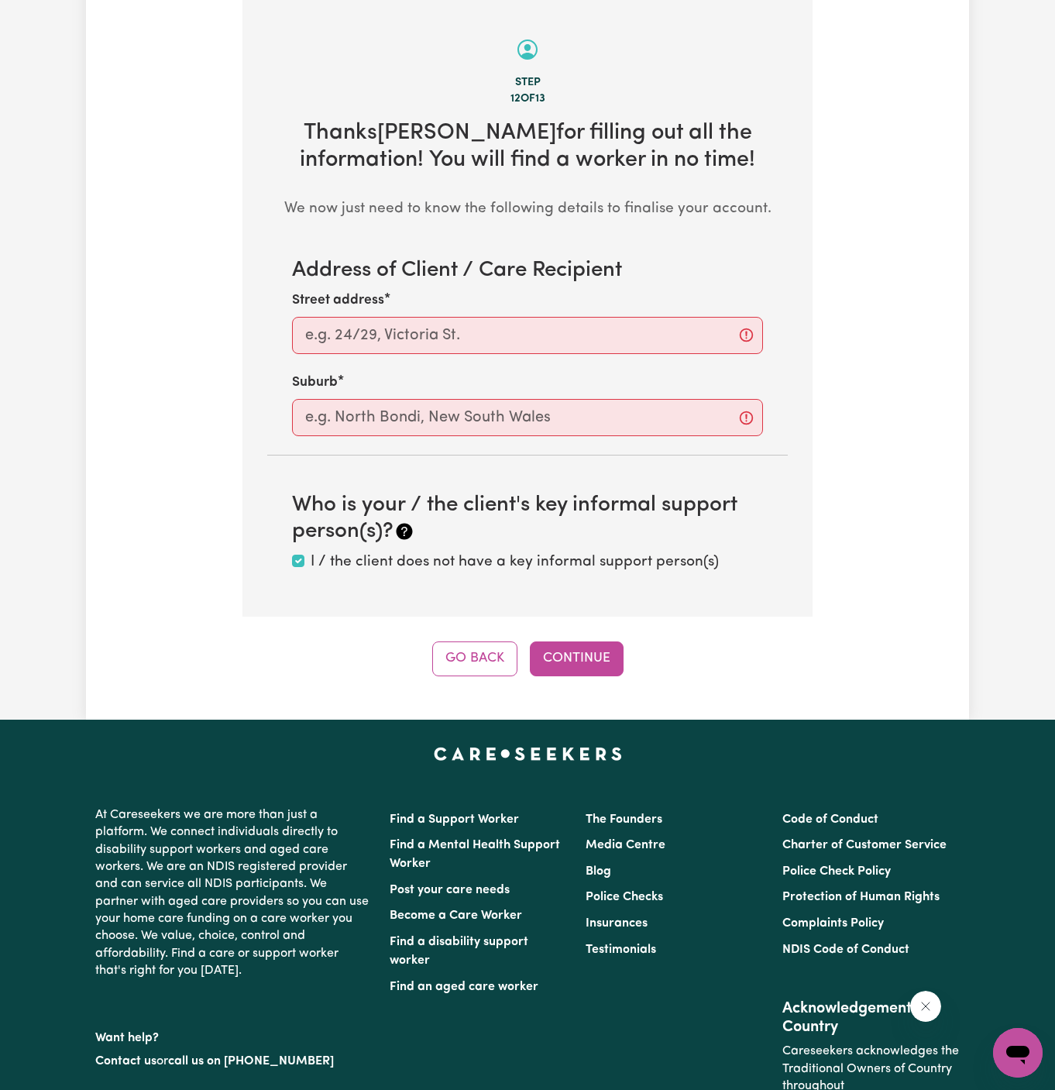
scroll to position [549, 0]
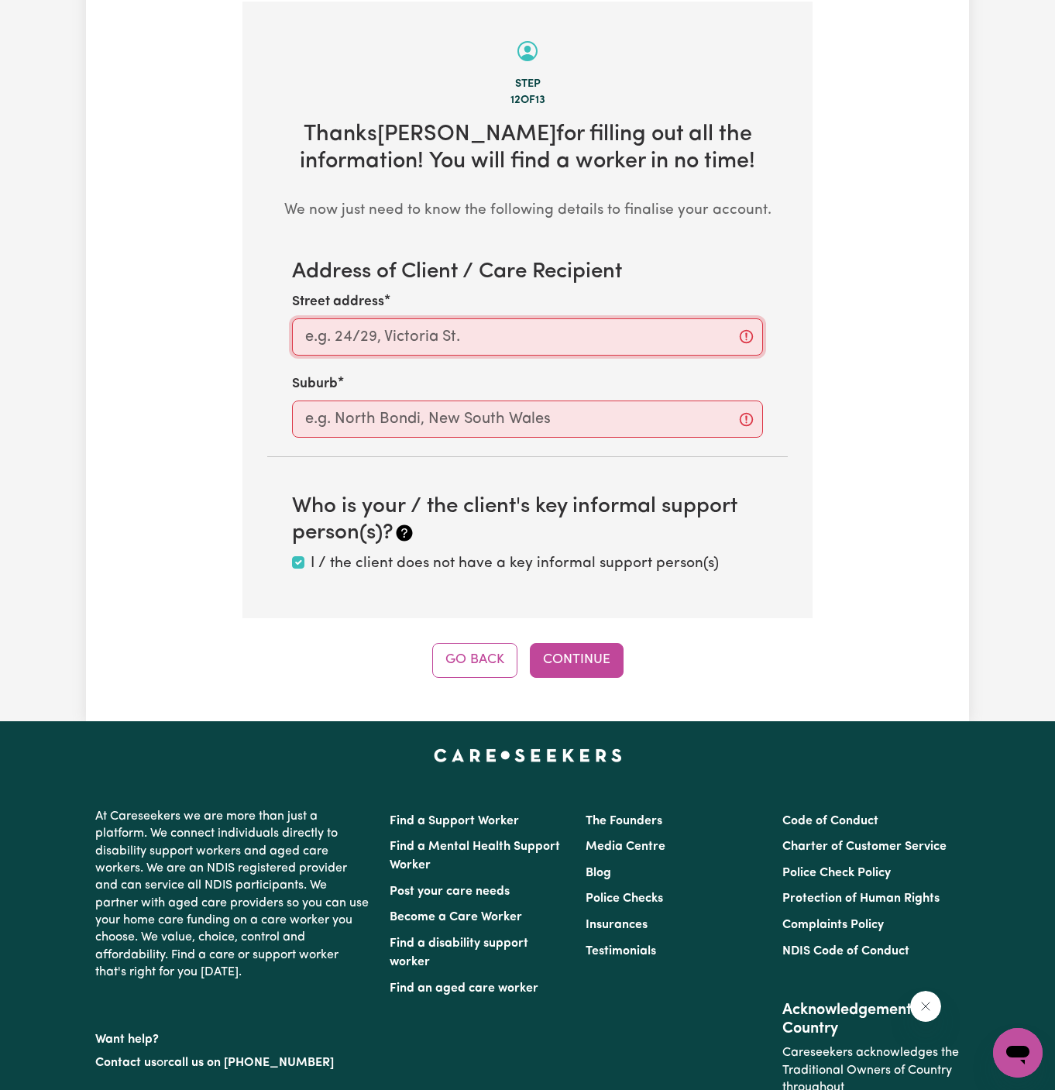
click at [464, 332] on input "Street address" at bounding box center [527, 337] width 471 height 37
paste input "Mount [PERSON_NAME]"
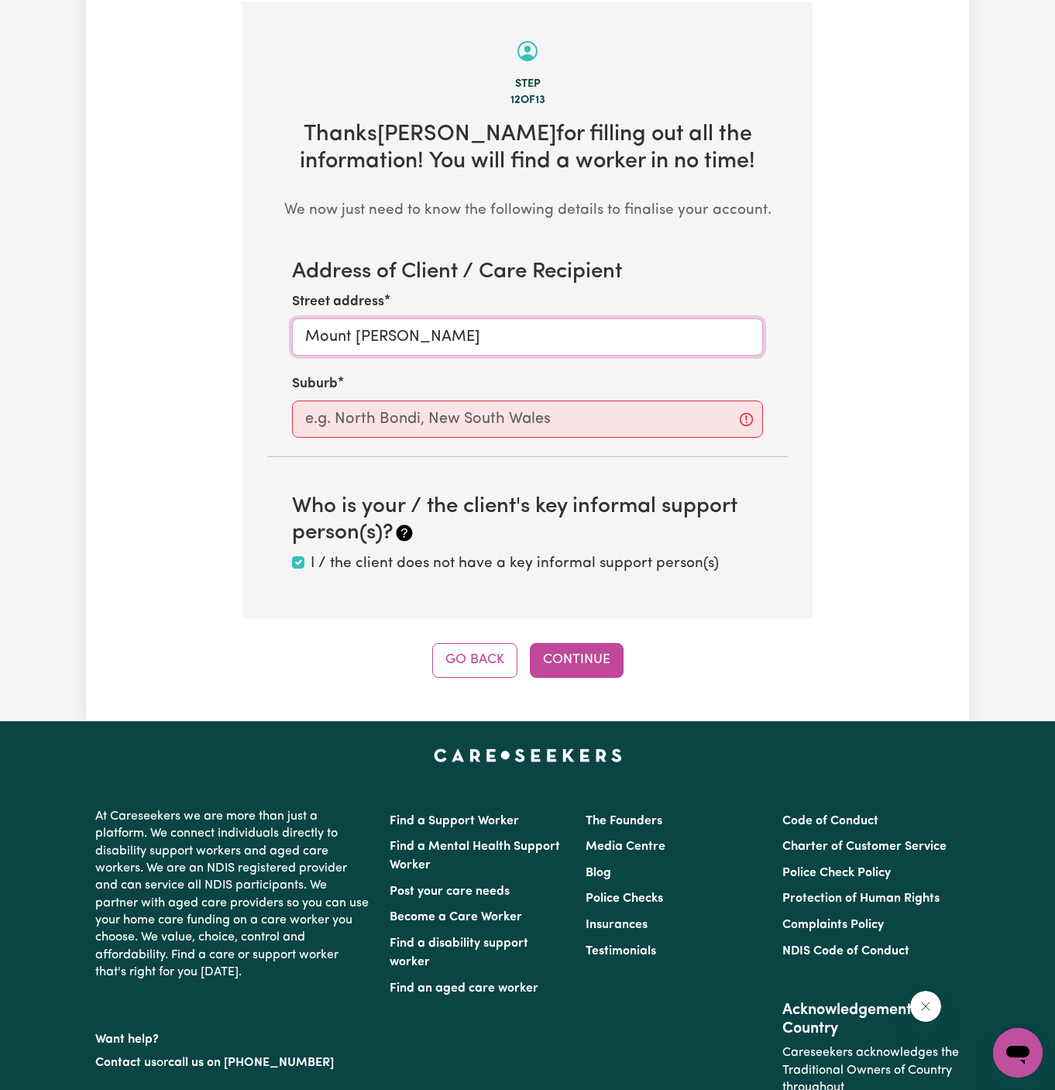
type input "Mount [PERSON_NAME]"
click at [411, 441] on div "Address of Client / Care Recipient Street address [GEOGRAPHIC_DATA][PERSON_NAME…" at bounding box center [527, 417] width 521 height 315
click at [432, 432] on input "text" at bounding box center [527, 419] width 471 height 37
paste input "Mount [PERSON_NAME]"
type input "Mount [PERSON_NAME]"
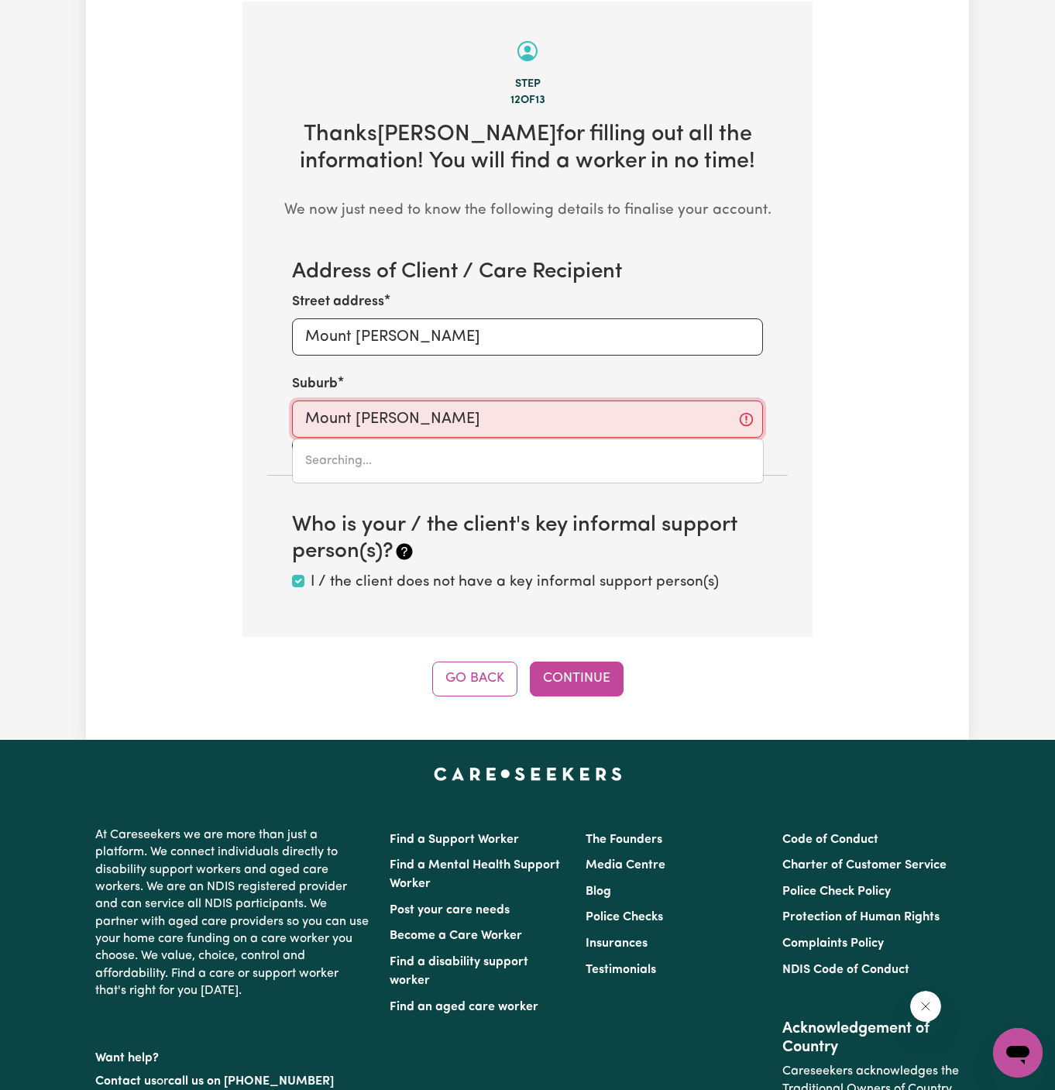
type input "[GEOGRAPHIC_DATA][PERSON_NAME], [GEOGRAPHIC_DATA], 4122"
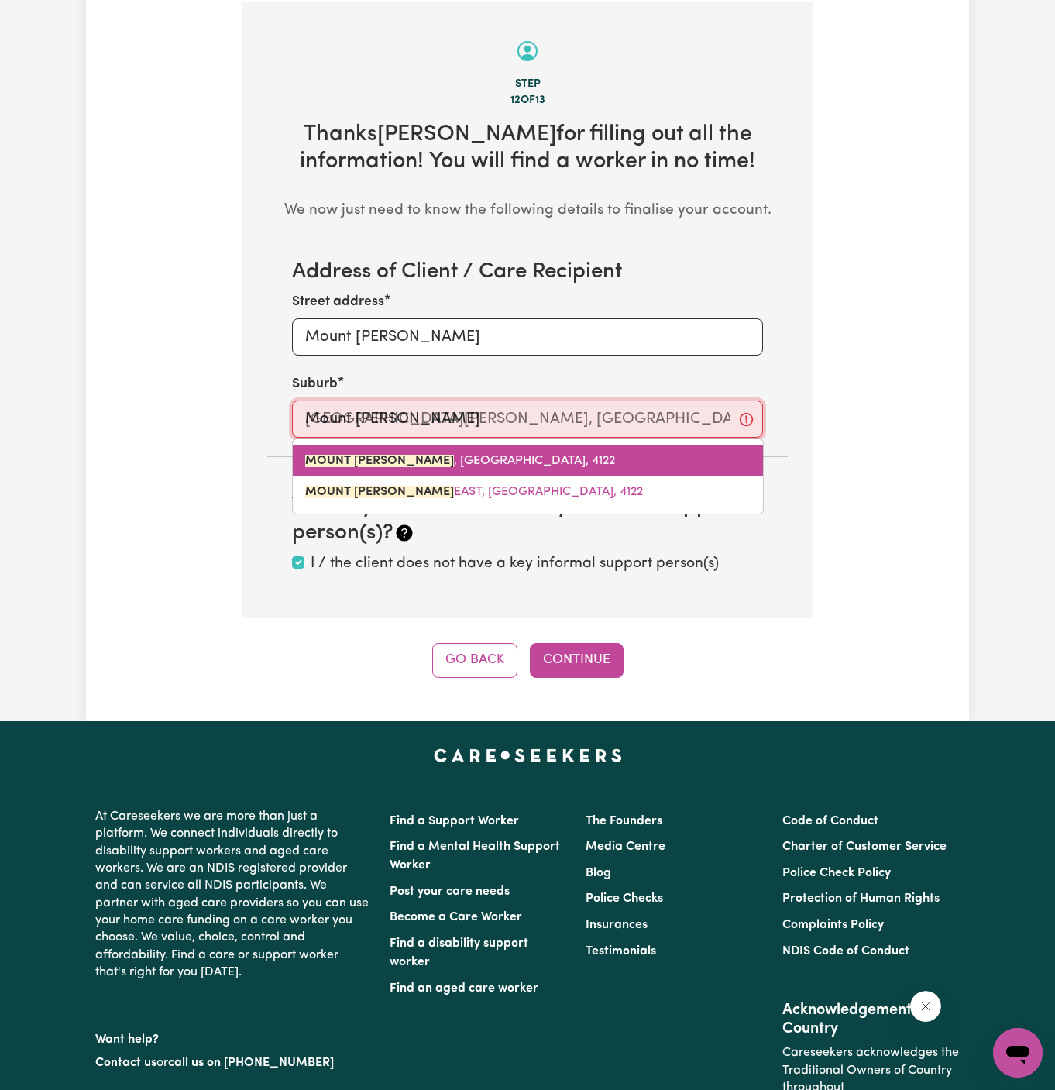
click at [481, 456] on span "[GEOGRAPHIC_DATA][PERSON_NAME] , [GEOGRAPHIC_DATA], 4122" at bounding box center [460, 461] width 310 height 12
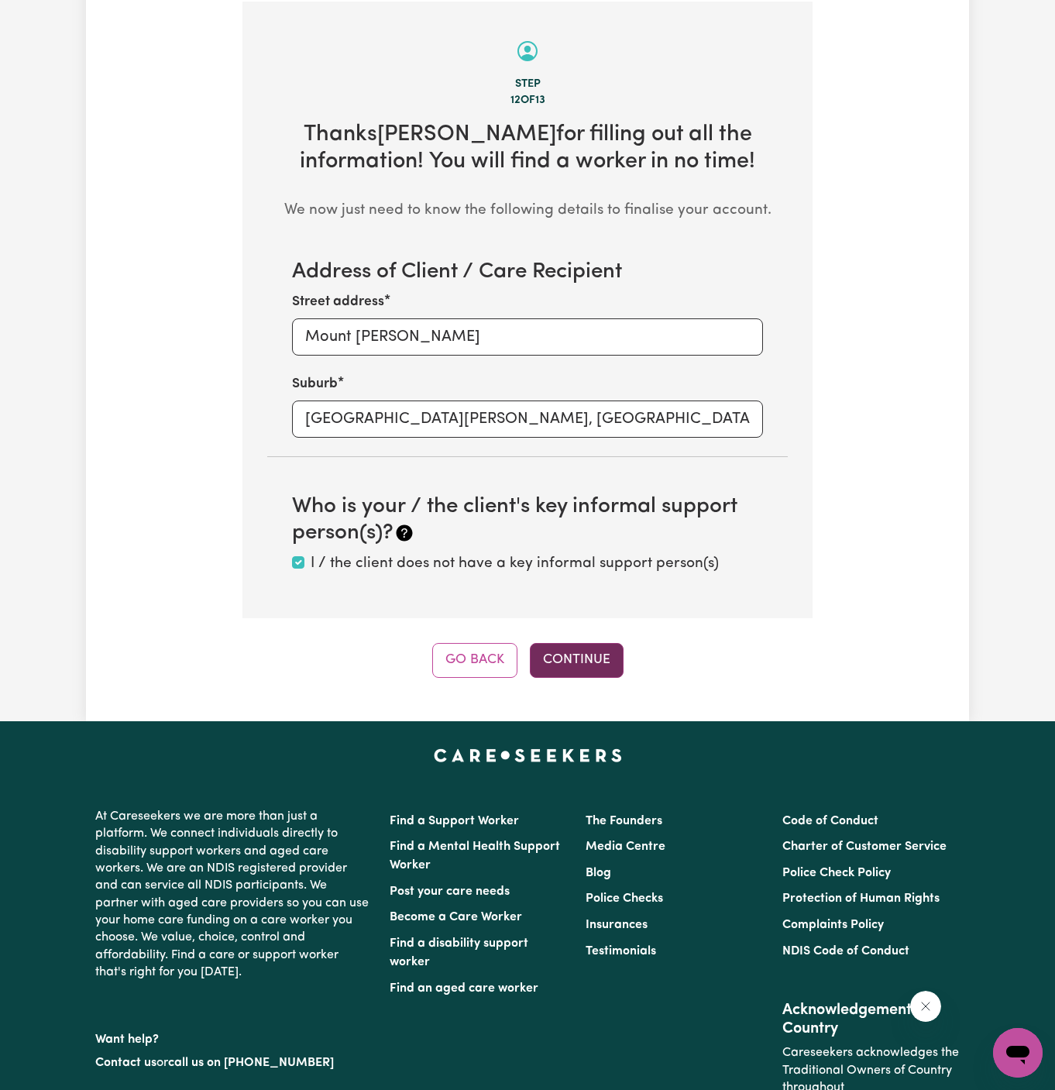
click at [600, 653] on button "Continue" at bounding box center [577, 660] width 94 height 34
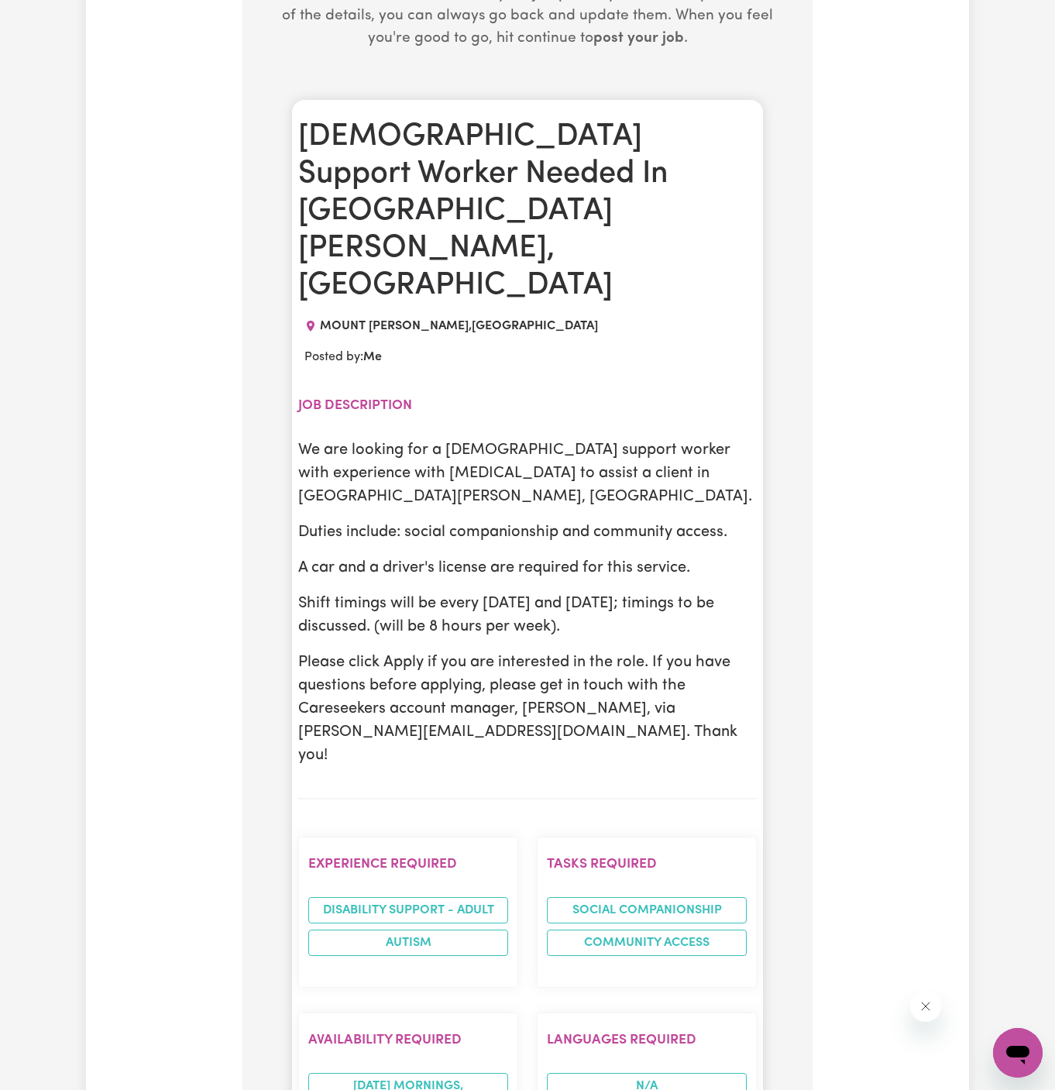
scroll to position [756, 0]
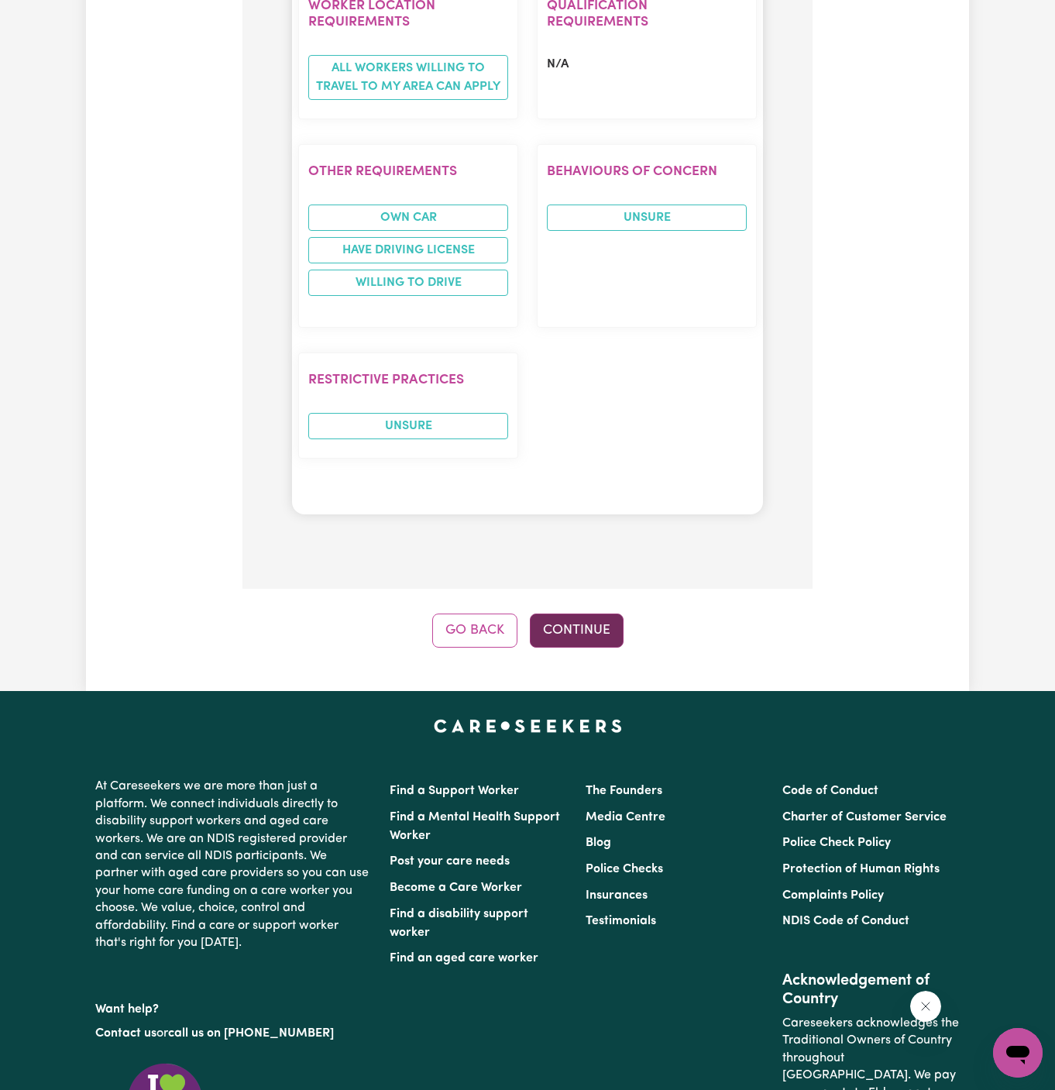
click at [586, 614] on button "Continue" at bounding box center [577, 631] width 94 height 34
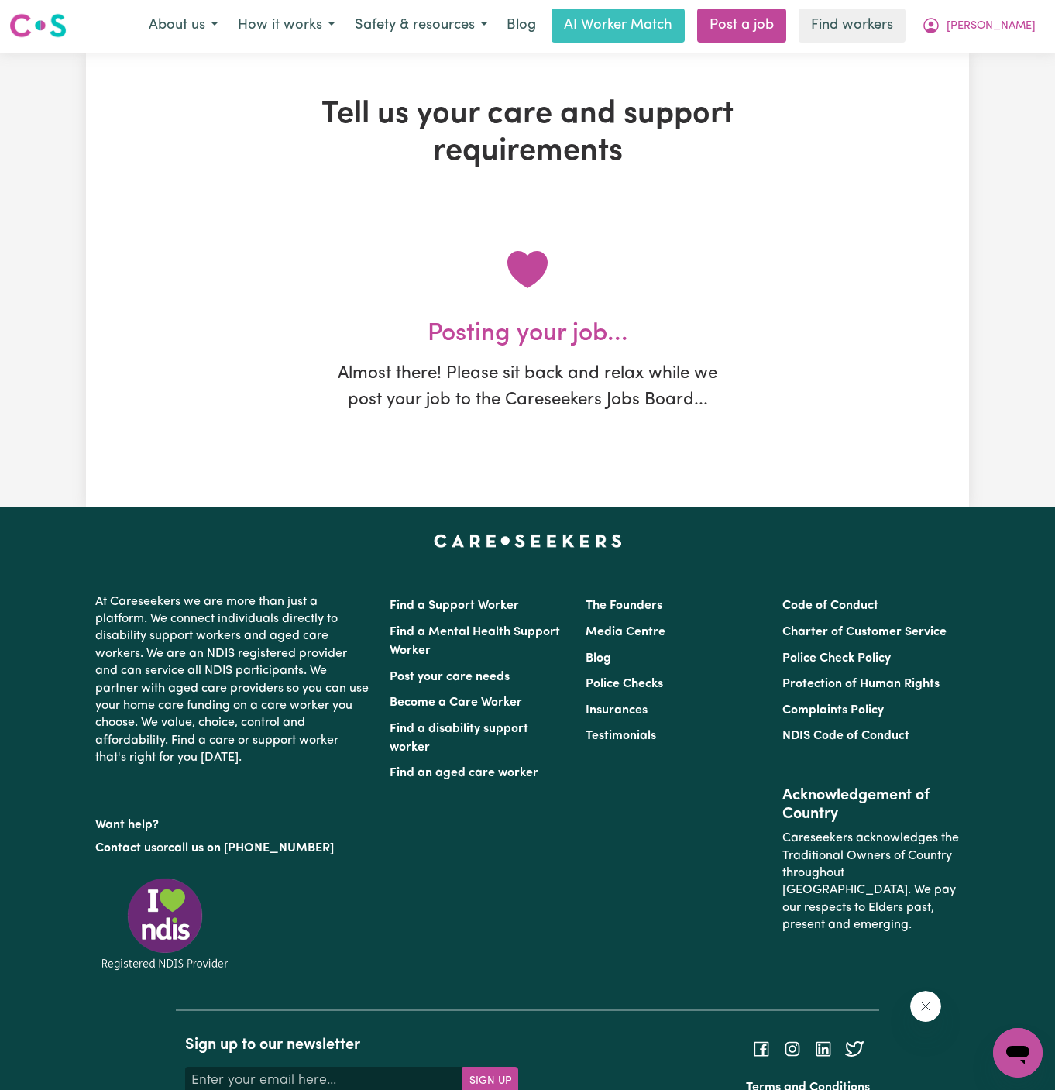
scroll to position [0, 0]
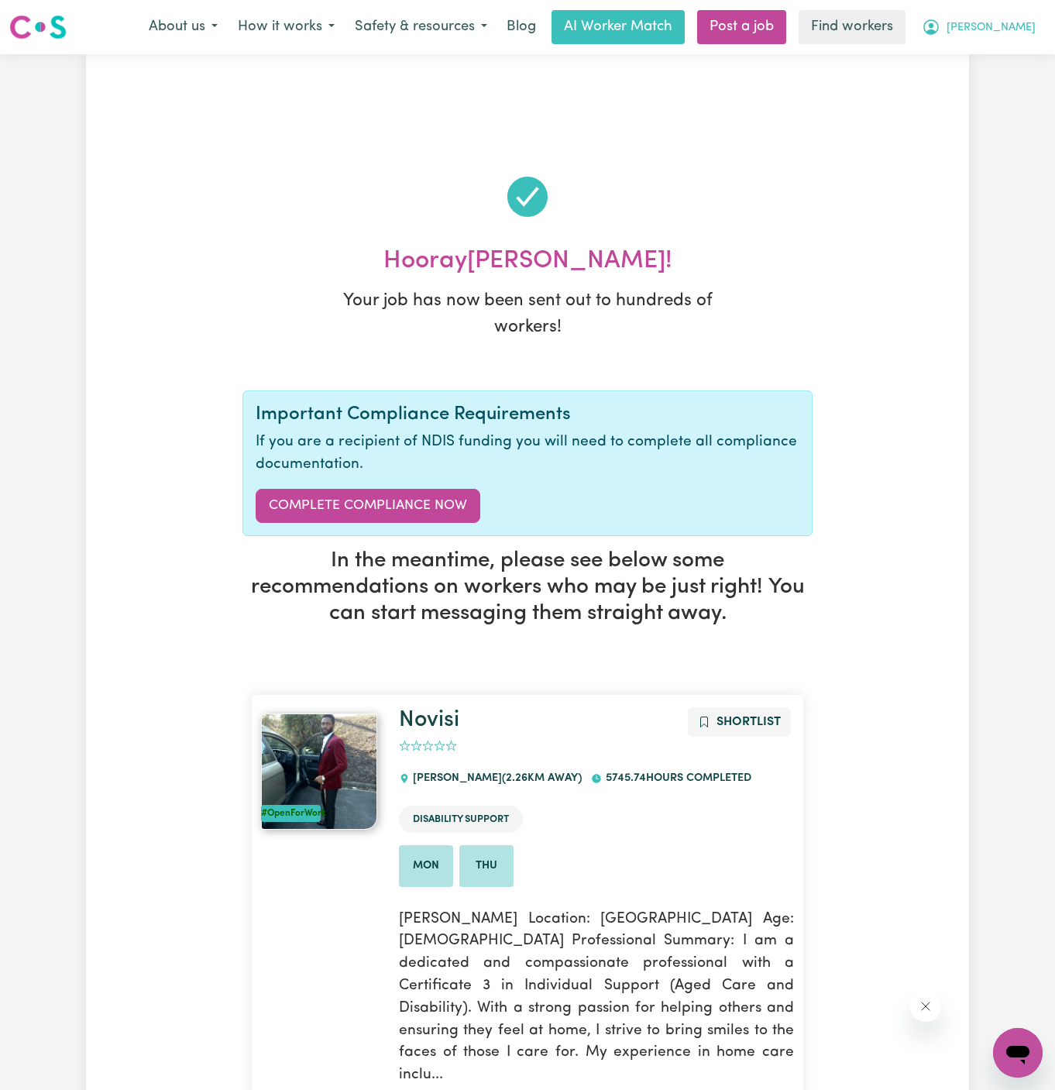
click at [1018, 28] on span "[PERSON_NAME]" at bounding box center [991, 27] width 89 height 17
click at [1018, 46] on link "My Dashboard" at bounding box center [984, 60] width 122 height 29
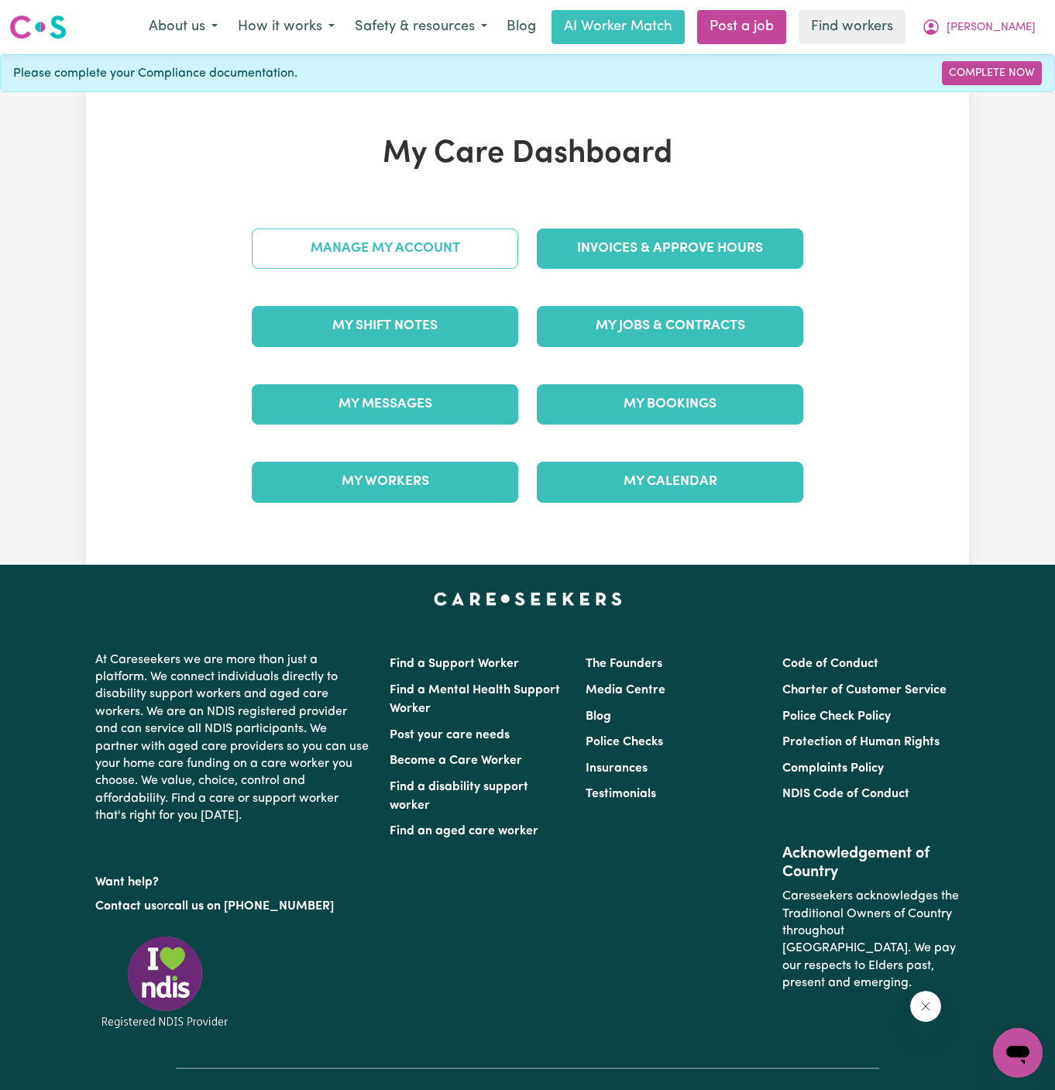
click at [494, 243] on link "Manage My Account" at bounding box center [385, 249] width 267 height 40
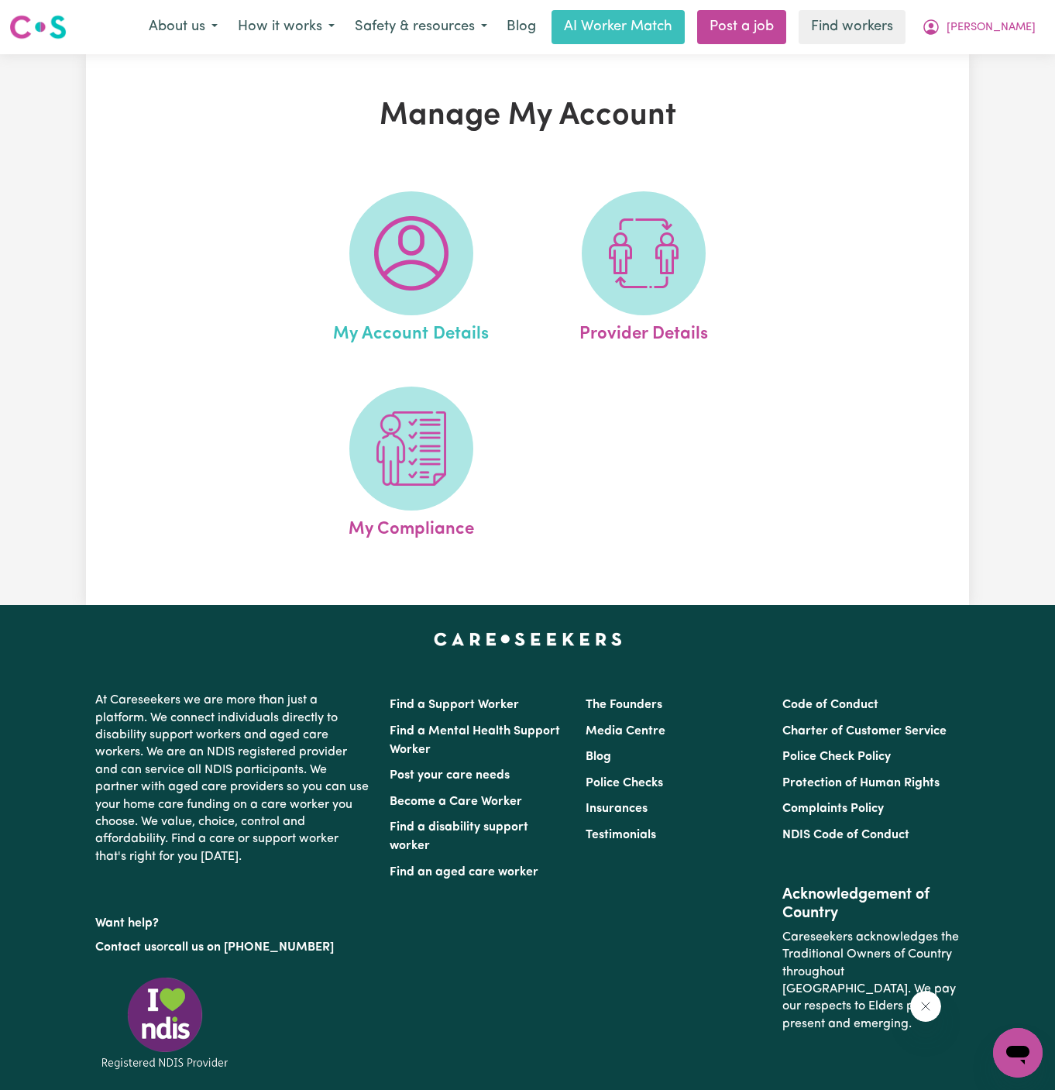
click at [489, 253] on link "My Account Details" at bounding box center [411, 269] width 223 height 157
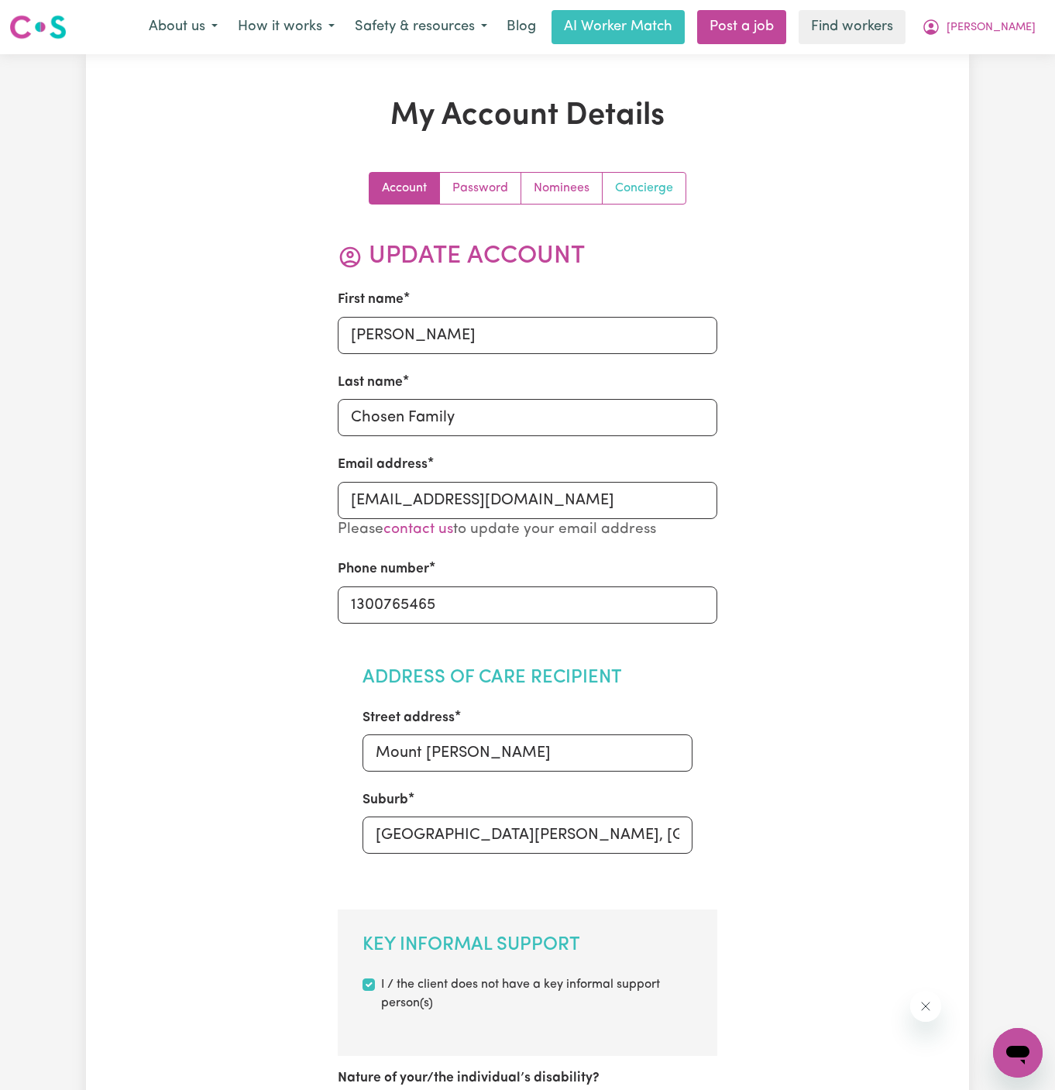
click at [661, 201] on link "Concierge" at bounding box center [644, 188] width 83 height 31
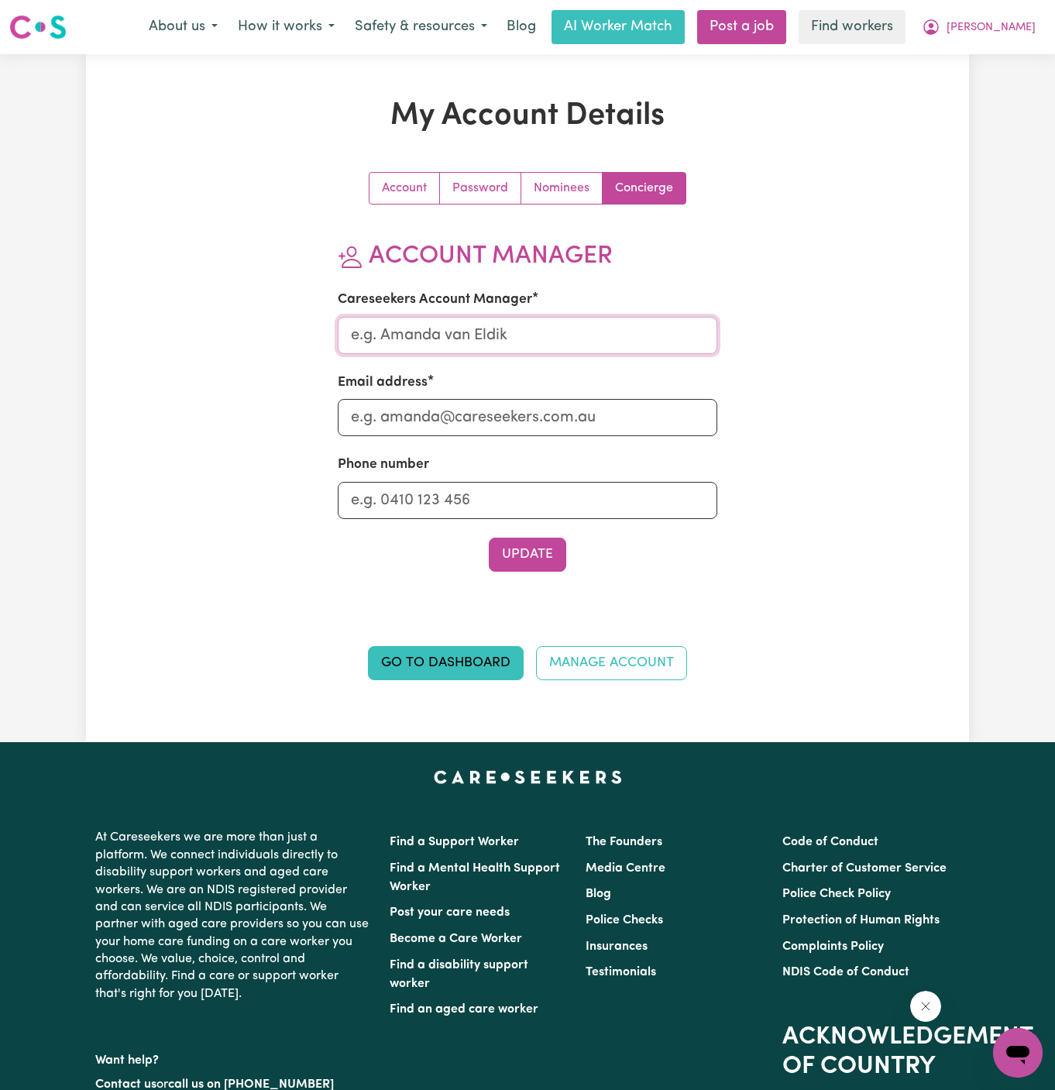
click at [606, 327] on input "Careseekers Account Manager" at bounding box center [528, 335] width 380 height 37
type input "[PERSON_NAME]"
click at [566, 424] on input "Email address" at bounding box center [528, 417] width 380 height 37
type input "[PERSON_NAME][EMAIL_ADDRESS][DOMAIN_NAME]"
click at [583, 499] on input "Phone number" at bounding box center [528, 500] width 380 height 37
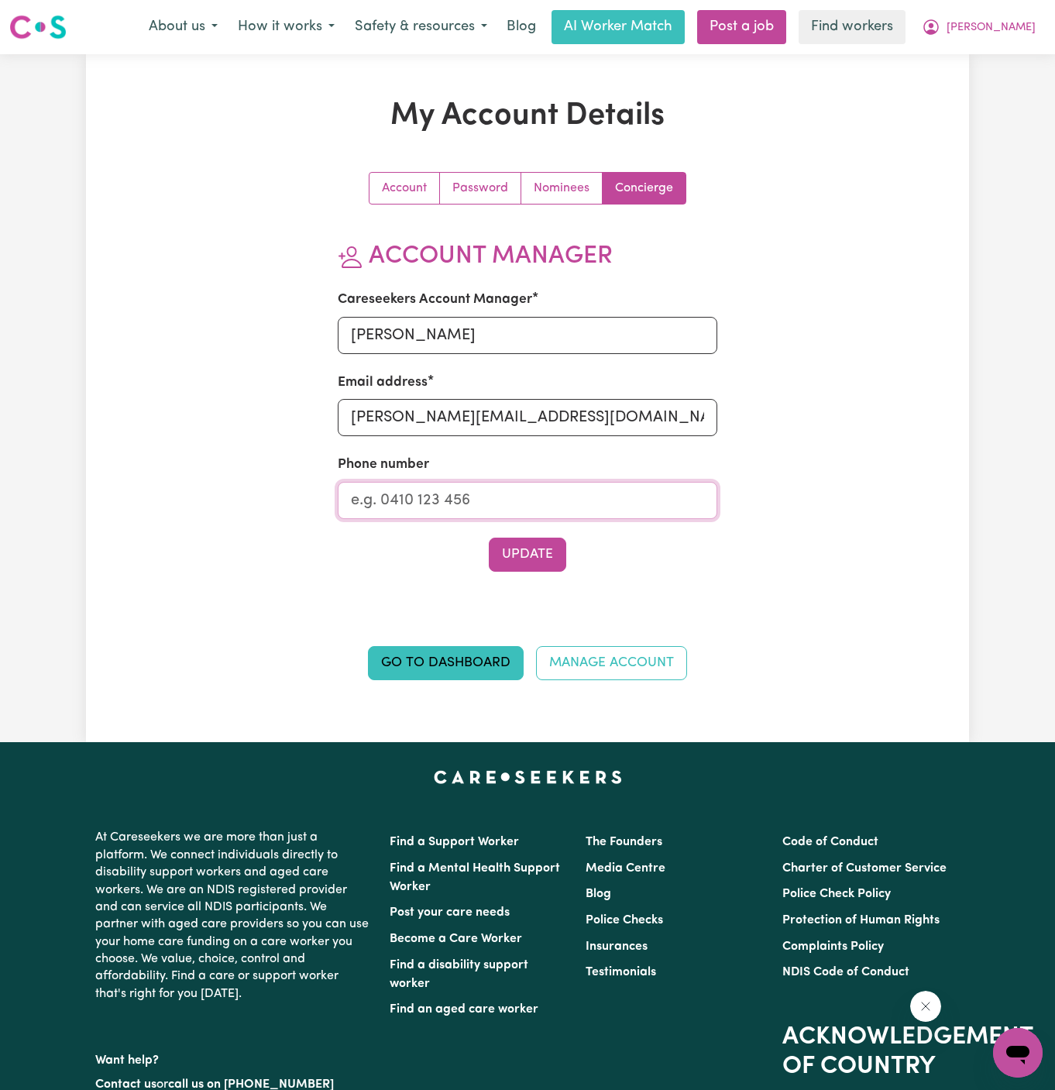
type input "1300765465"
click at [542, 553] on button "Update" at bounding box center [527, 555] width 77 height 34
click at [1023, 14] on button "[PERSON_NAME]" at bounding box center [979, 27] width 134 height 33
click at [1021, 46] on link "My Dashboard" at bounding box center [984, 60] width 122 height 29
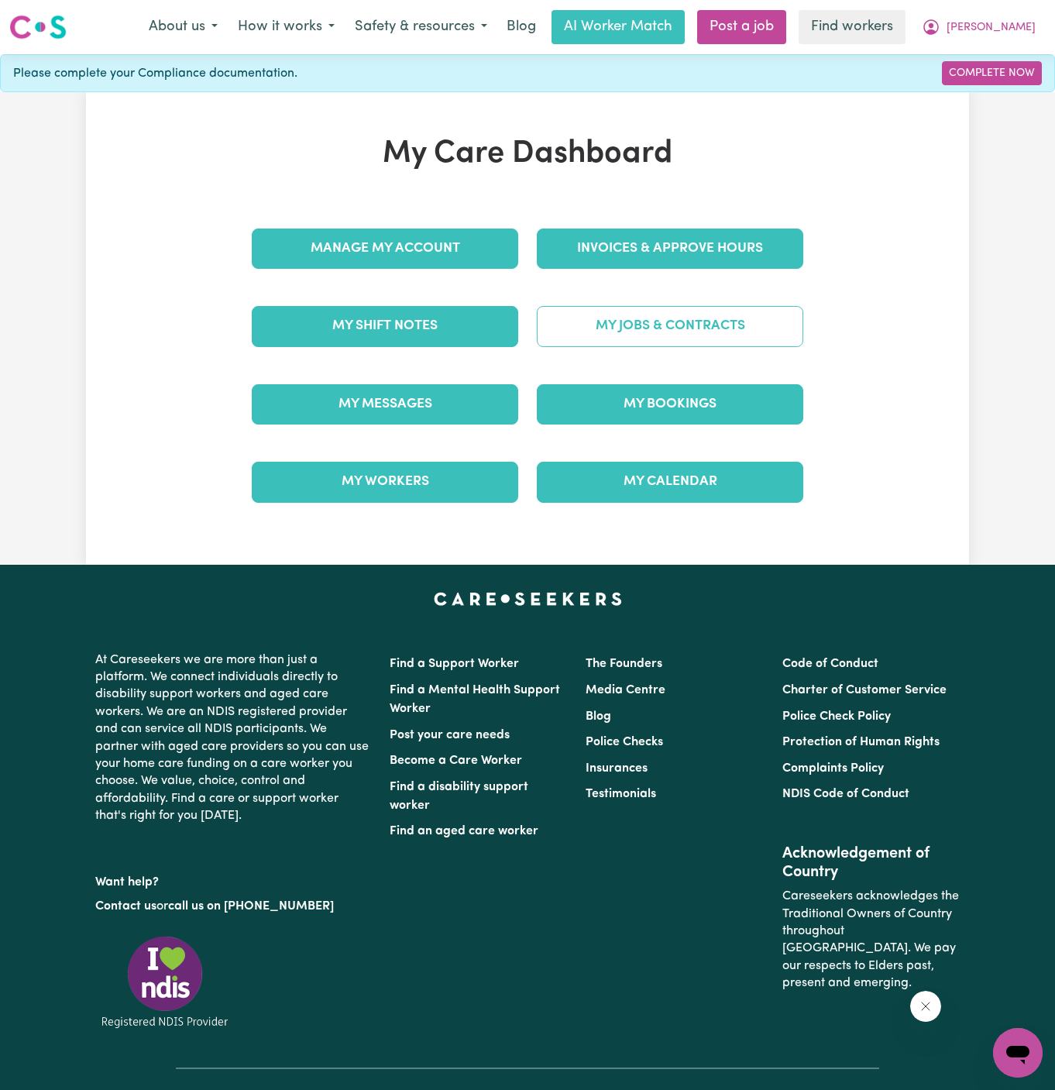
click at [697, 323] on link "My Jobs & Contracts" at bounding box center [670, 326] width 267 height 40
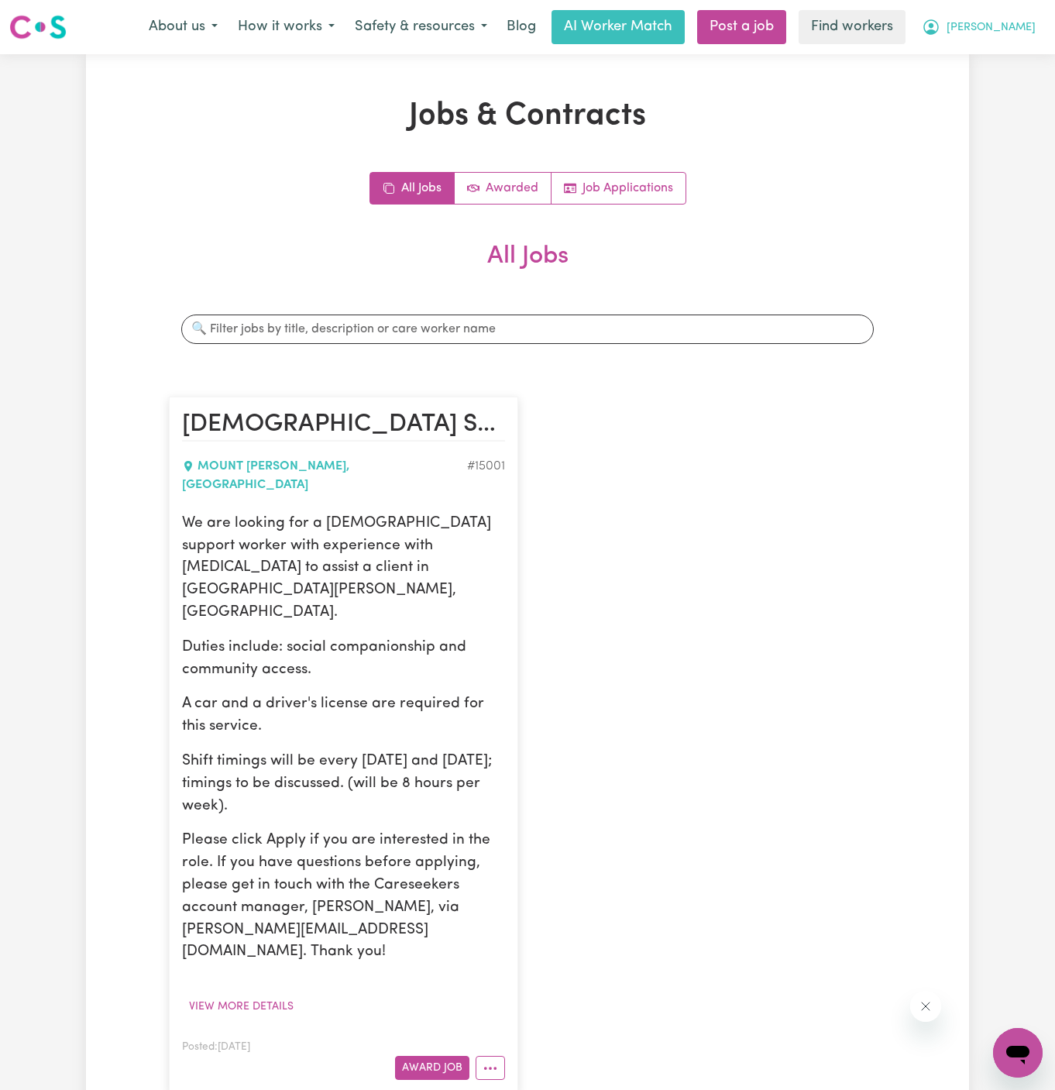
click at [1027, 25] on span "[PERSON_NAME]" at bounding box center [991, 27] width 89 height 17
click at [455, 548] on p "We are looking for a [DEMOGRAPHIC_DATA] support worker with experience with [ME…" at bounding box center [343, 569] width 323 height 112
drag, startPoint x: 180, startPoint y: 503, endPoint x: 369, endPoint y: 740, distance: 303.3
click at [369, 740] on article "[DEMOGRAPHIC_DATA] Support Worker Needed In [GEOGRAPHIC_DATA][PERSON_NAME], [GE…" at bounding box center [344, 745] width 350 height 697
copy div "We are looking for a [DEMOGRAPHIC_DATA] support worker with experience with [ME…"
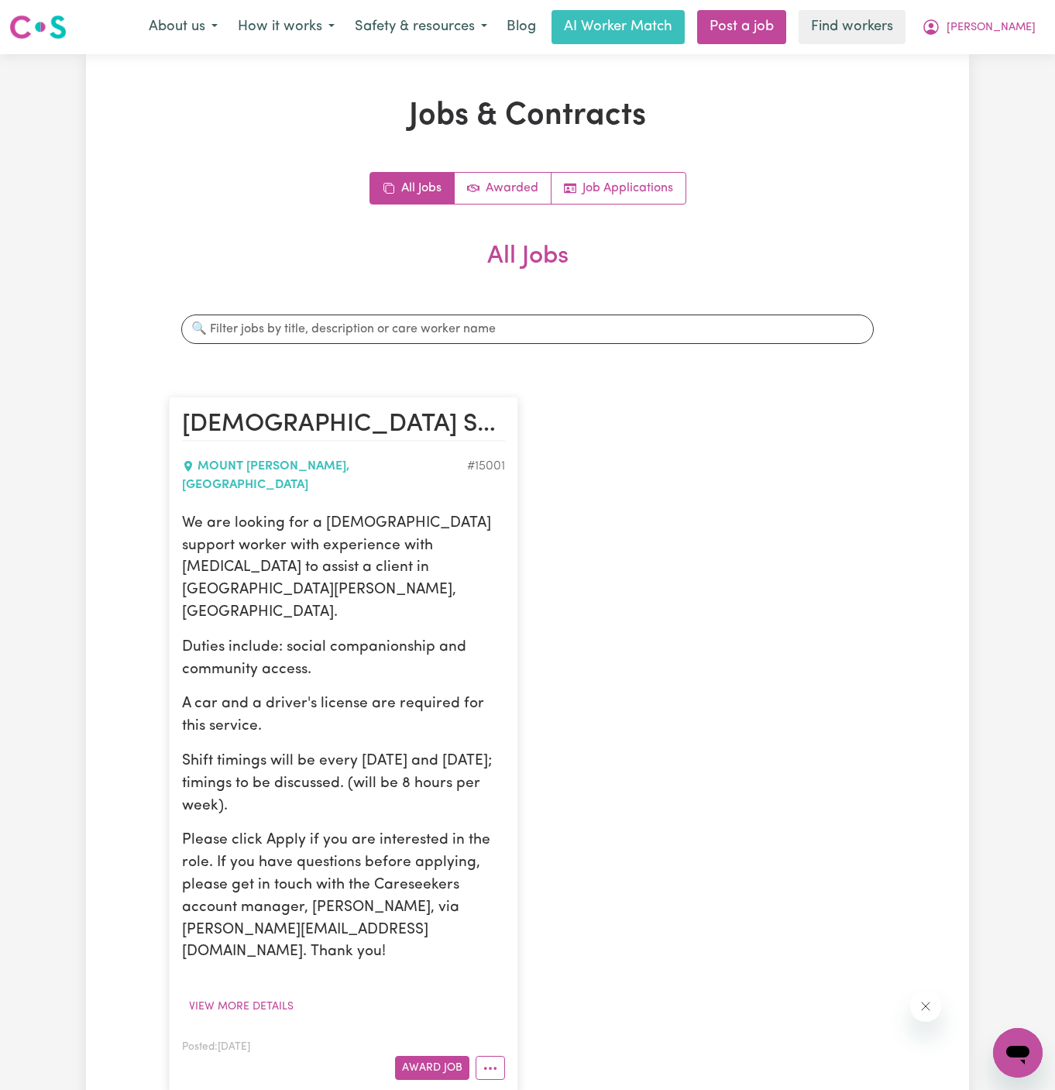
click at [1011, 49] on nav "Menu About us How it works Safety & resources Blog AI Worker Match Post a job F…" at bounding box center [527, 27] width 1055 height 54
click at [1014, 30] on span "[PERSON_NAME]" at bounding box center [991, 27] width 89 height 17
click at [1014, 64] on link "My Dashboard" at bounding box center [984, 60] width 122 height 29
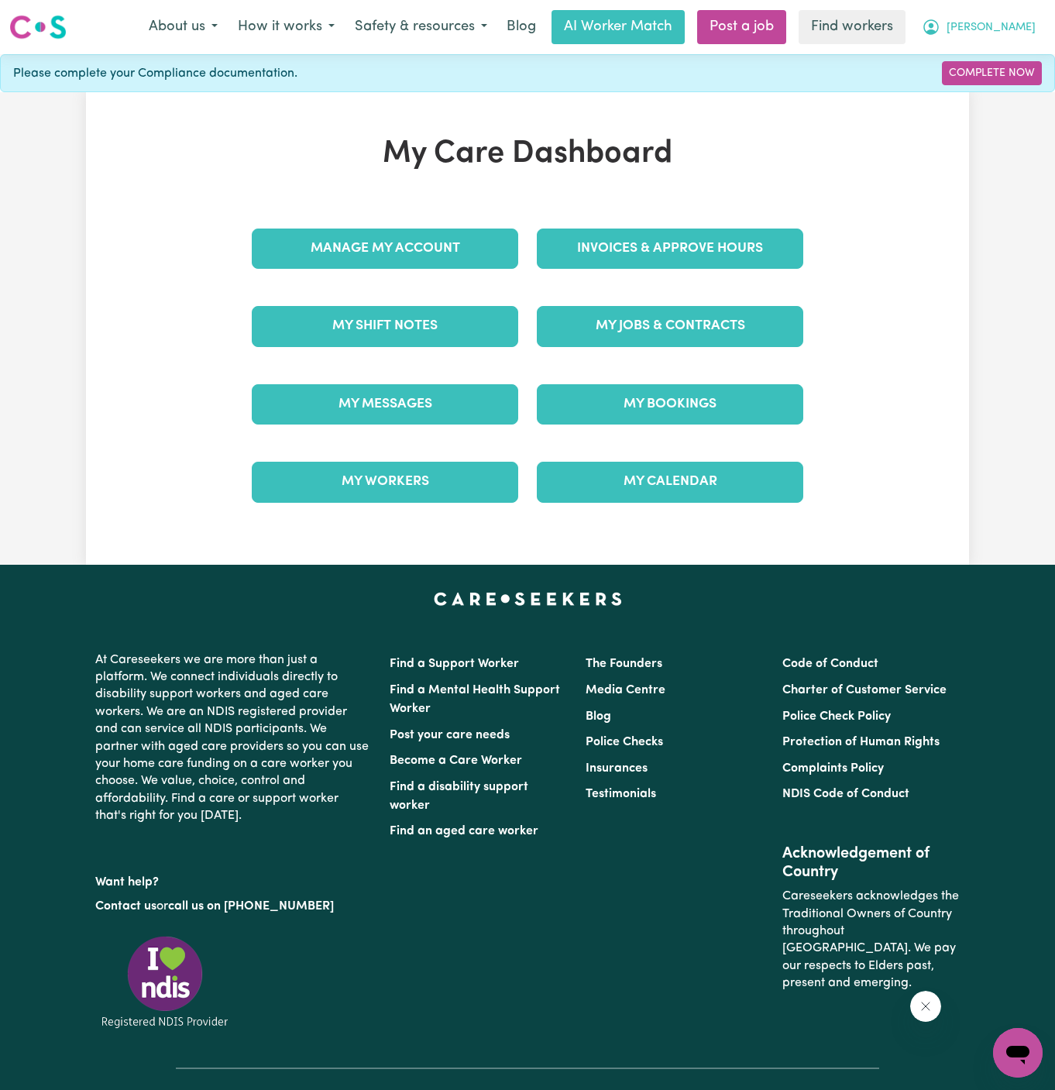
click at [1015, 23] on span "[PERSON_NAME]" at bounding box center [991, 27] width 89 height 17
click at [1015, 81] on link "Logout" at bounding box center [984, 88] width 122 height 29
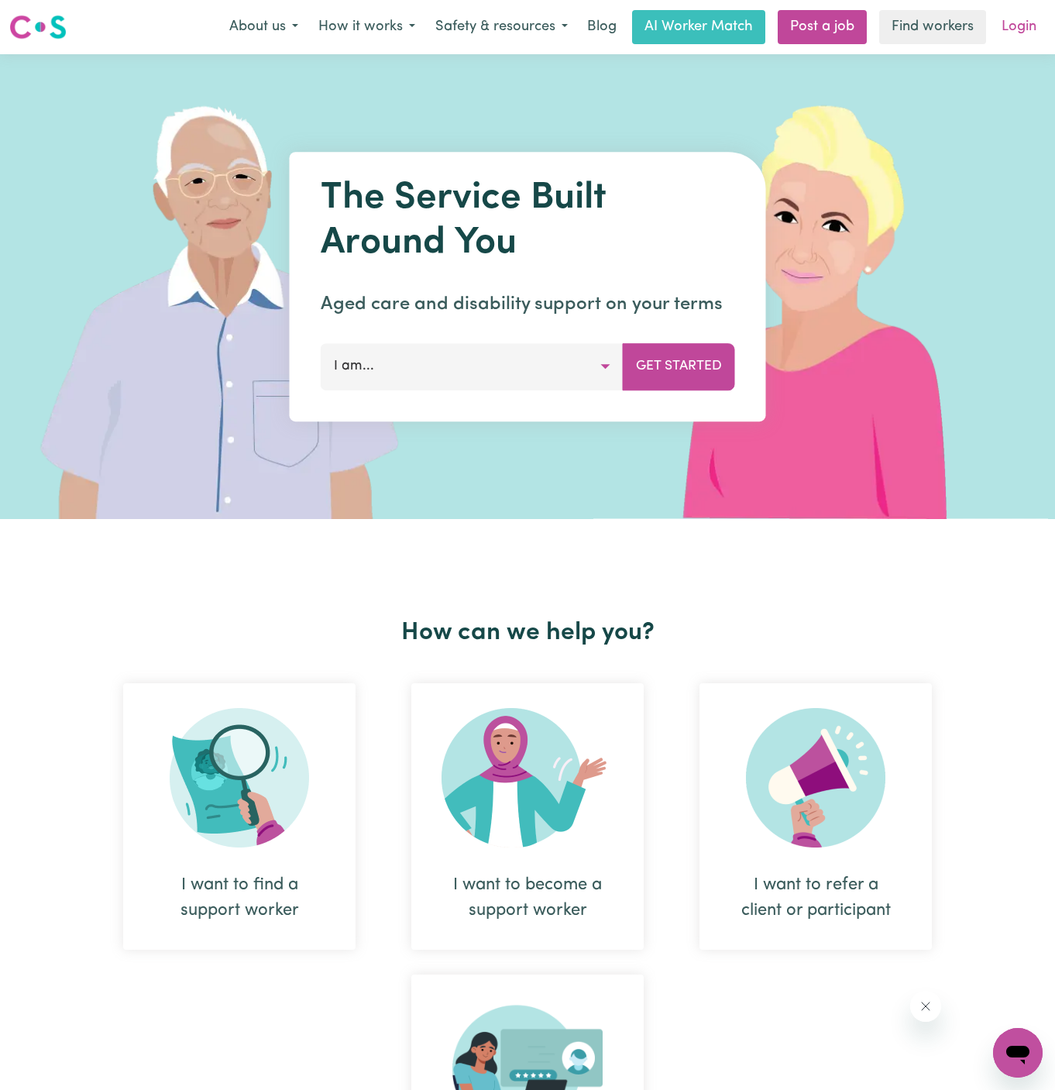
click at [1025, 32] on link "Login" at bounding box center [1019, 27] width 53 height 34
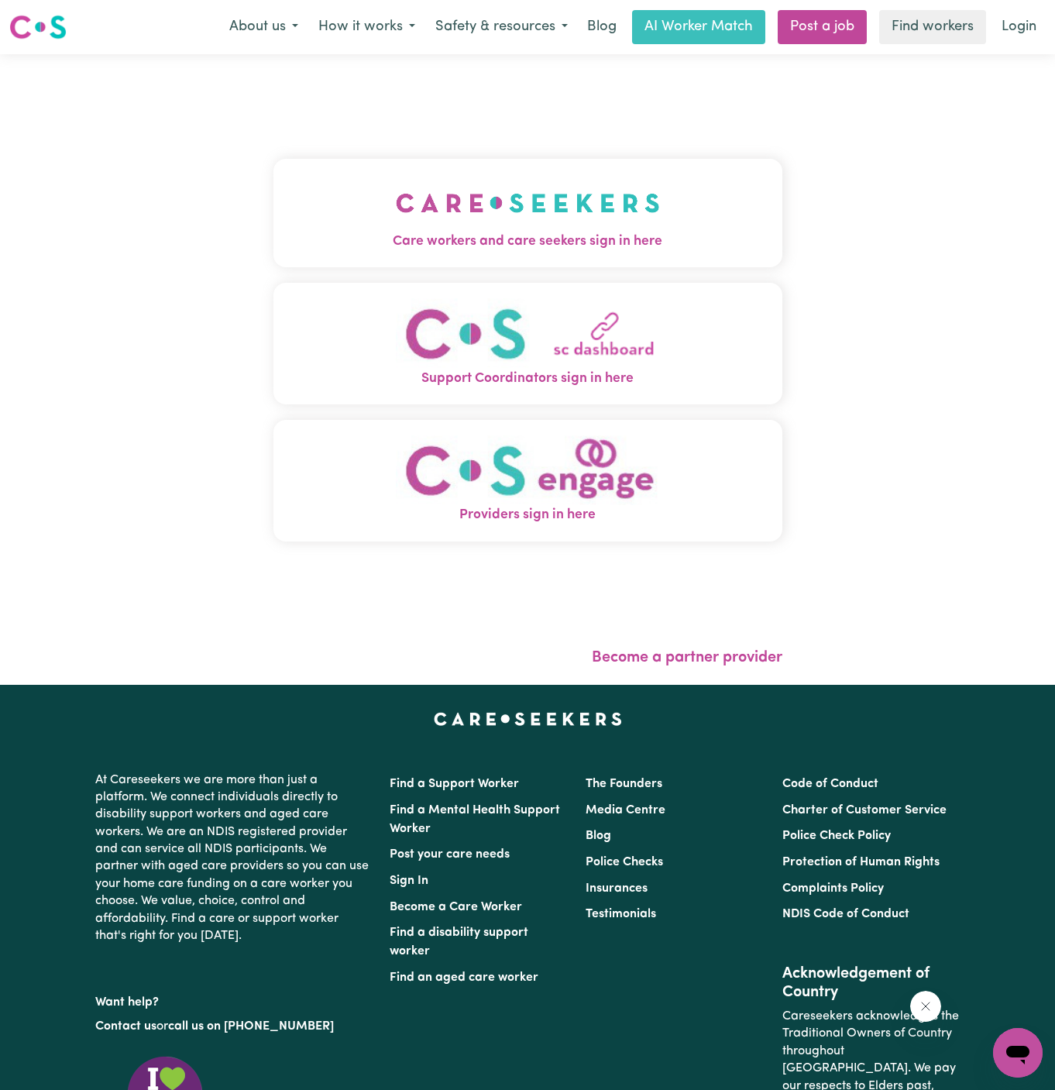
click at [694, 188] on button "Care workers and care seekers sign in here" at bounding box center [528, 213] width 509 height 108
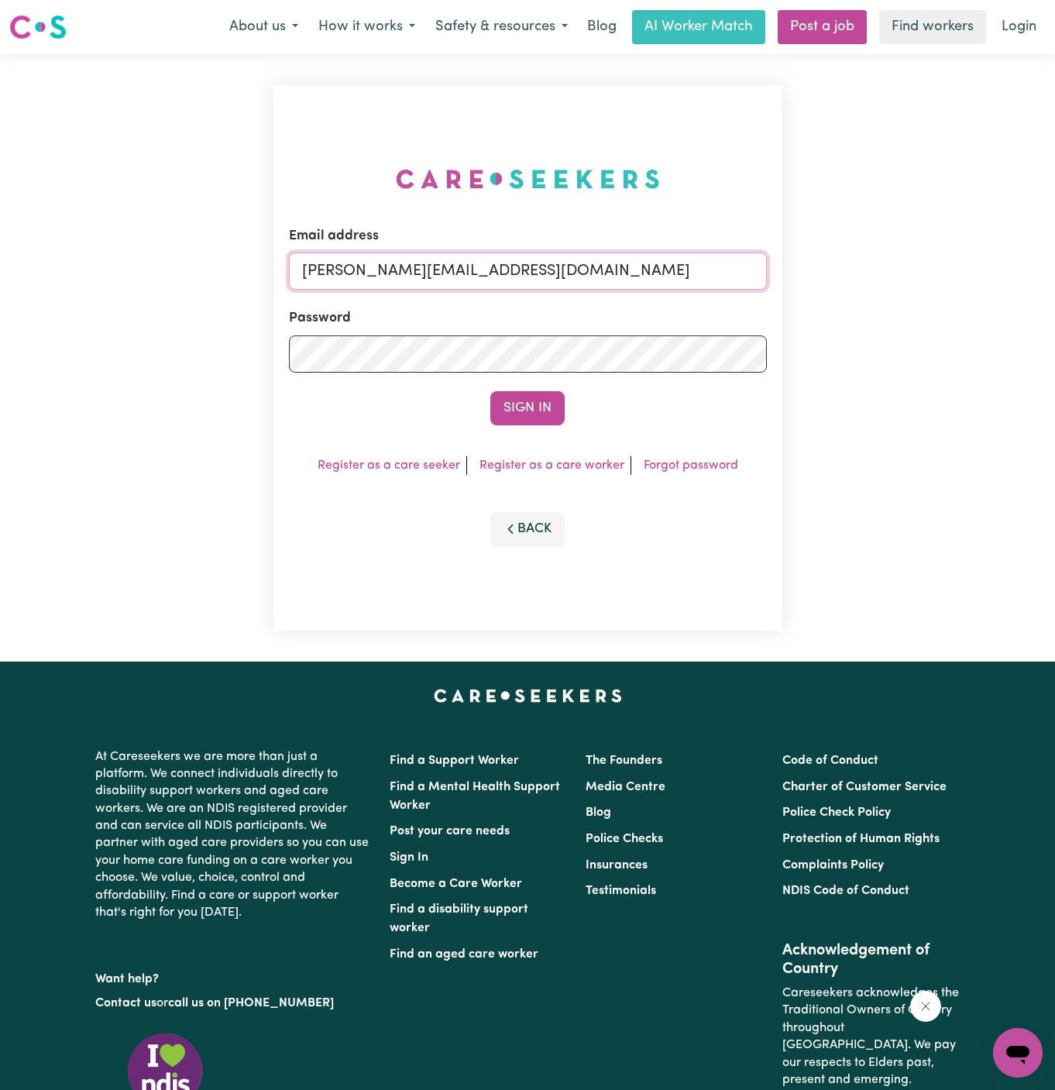
click at [631, 270] on input "[PERSON_NAME][EMAIL_ADDRESS][DOMAIN_NAME]" at bounding box center [528, 271] width 478 height 37
drag, startPoint x: 381, startPoint y: 278, endPoint x: 866, endPoint y: 284, distance: 485.2
click at [866, 284] on div "Email address superuser~[EMAIL_ADDRESS][DOMAIN_NAME] Password Sign In Register …" at bounding box center [527, 358] width 1055 height 608
type input "superuser~[EMAIL_ADDRESS][DOMAIN_NAME]"
click at [491, 391] on button "Sign In" at bounding box center [528, 408] width 74 height 34
